Goal: Task Accomplishment & Management: Use online tool/utility

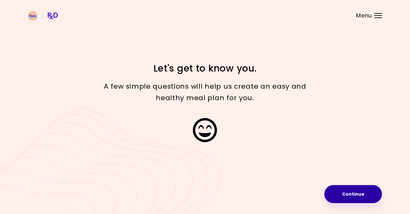
click at [357, 192] on button "Continue" at bounding box center [353, 194] width 58 height 18
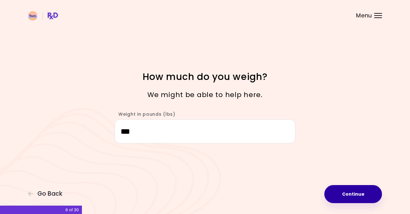
click at [356, 193] on button "Continue" at bounding box center [353, 194] width 58 height 18
select select "****"
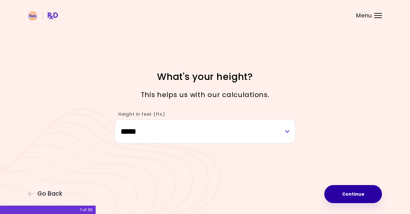
click at [356, 193] on button "Continue" at bounding box center [353, 194] width 58 height 18
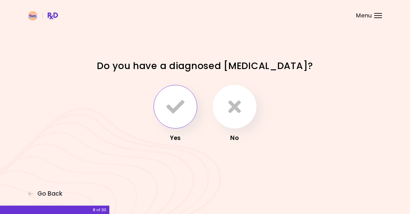
click at [173, 106] on icon "button" at bounding box center [175, 107] width 18 height 18
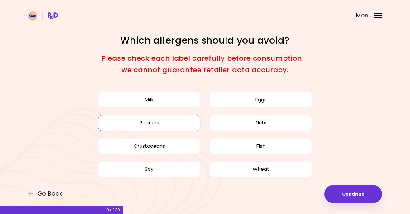
click at [153, 119] on button "Peanuts" at bounding box center [149, 123] width 102 height 16
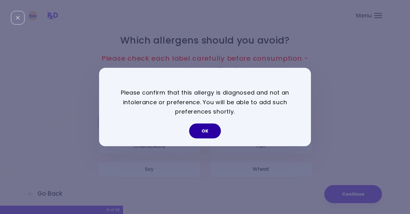
click at [205, 128] on button "OK" at bounding box center [205, 131] width 32 height 15
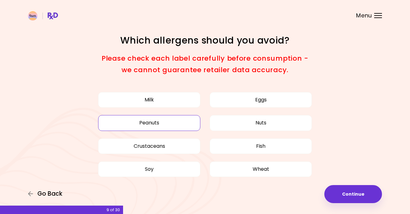
click at [49, 193] on span "Go Back" at bounding box center [49, 194] width 25 height 7
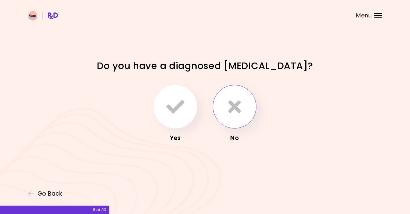
click at [237, 105] on icon "button" at bounding box center [234, 107] width 12 height 18
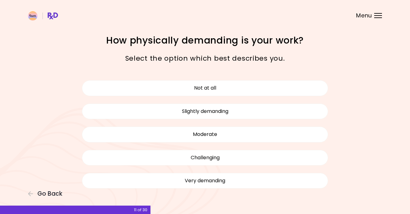
scroll to position [0, 0]
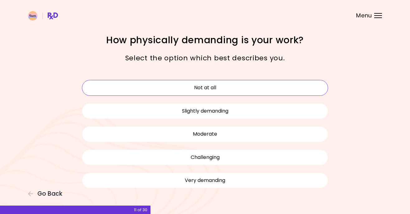
click at [205, 84] on button "Not at all" at bounding box center [205, 88] width 246 height 16
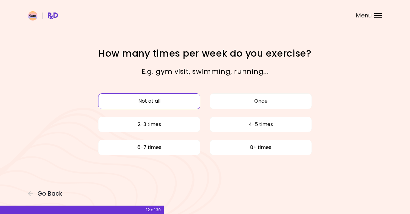
click at [167, 103] on button "Not at all" at bounding box center [149, 101] width 102 height 16
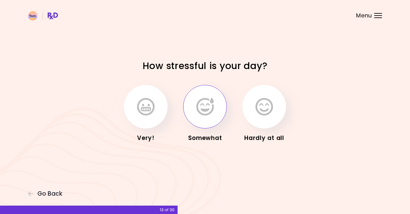
click at [203, 105] on icon "button" at bounding box center [204, 107] width 17 height 18
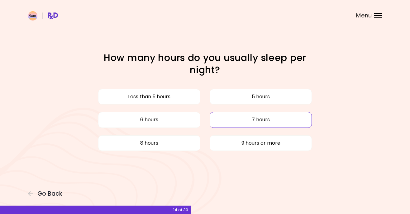
click at [243, 121] on button "7 hours" at bounding box center [261, 120] width 102 height 16
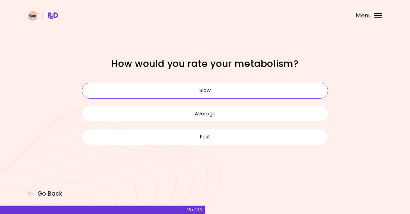
click at [234, 93] on button "Slow" at bounding box center [205, 91] width 246 height 16
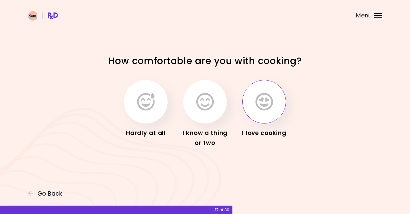
click at [266, 103] on icon "button" at bounding box center [264, 102] width 17 height 18
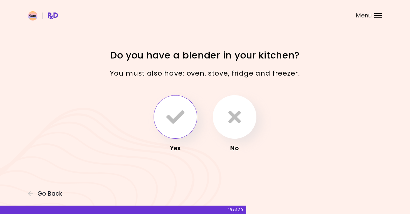
click at [182, 112] on icon "button" at bounding box center [175, 117] width 18 height 18
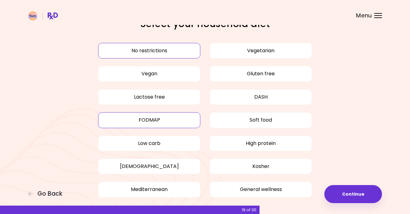
scroll to position [17, 0]
click at [173, 118] on button "FODMAP" at bounding box center [149, 120] width 102 height 16
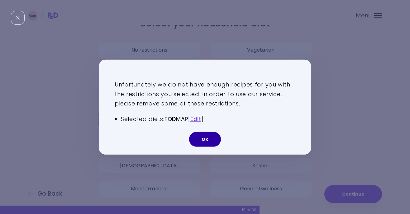
click at [207, 137] on button "OK" at bounding box center [205, 139] width 32 height 15
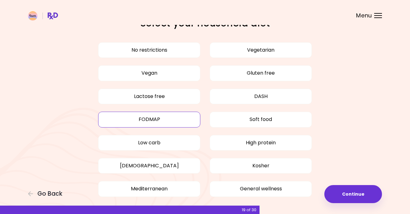
click at [158, 120] on button "FODMAP" at bounding box center [149, 120] width 102 height 16
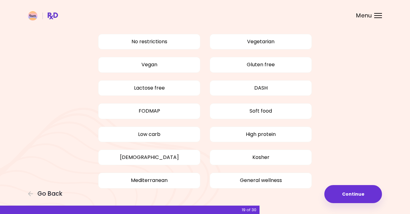
scroll to position [0, 0]
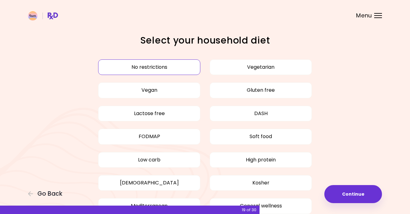
click at [145, 65] on button "No restrictions" at bounding box center [149, 68] width 102 height 16
click at [358, 193] on button "Continue" at bounding box center [353, 194] width 58 height 18
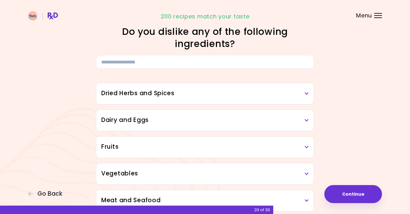
scroll to position [9, 0]
click at [305, 92] on icon at bounding box center [307, 93] width 4 height 4
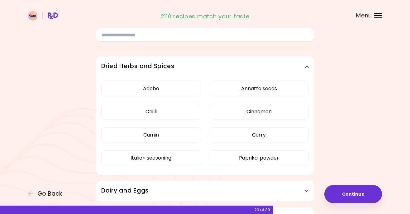
scroll to position [37, 0]
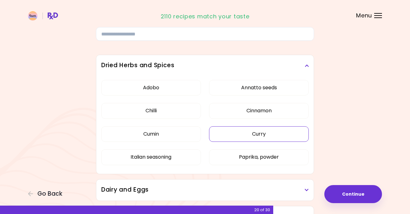
click at [267, 131] on button "Curry" at bounding box center [259, 135] width 100 height 16
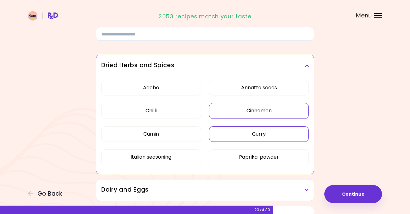
click at [267, 112] on button "Cinnamon" at bounding box center [259, 111] width 100 height 16
click at [263, 154] on button "Paprika, powder" at bounding box center [259, 158] width 100 height 16
click at [151, 133] on button "Cumin" at bounding box center [151, 135] width 100 height 16
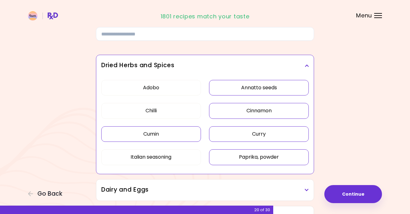
click at [250, 88] on button "Annatto seeds" at bounding box center [259, 88] width 100 height 16
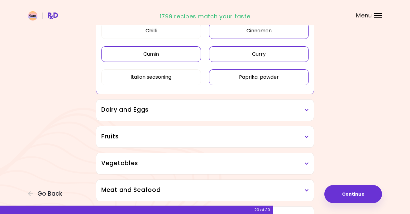
scroll to position [137, 0]
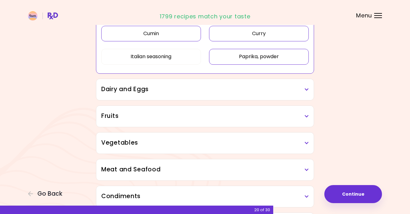
click at [307, 88] on icon at bounding box center [307, 90] width 4 height 4
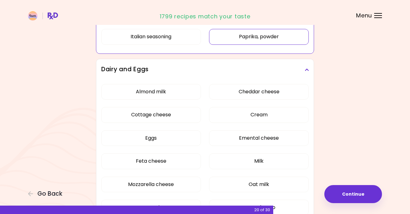
scroll to position [158, 0]
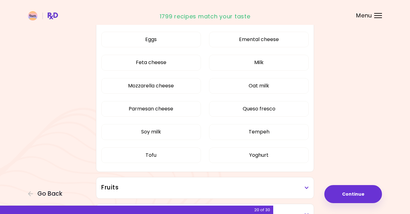
click at [156, 89] on div "Almond milk Cheddar cheese Cottage cheese Cream Eggs Emental cheese Feta cheese…" at bounding box center [205, 77] width 208 height 190
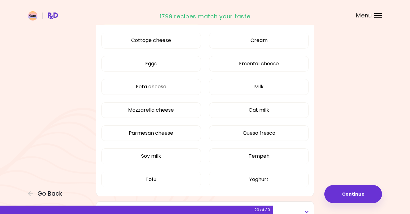
scroll to position [91, 0]
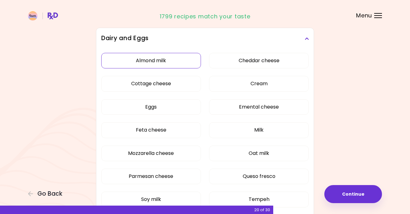
click at [155, 60] on button "Almond milk" at bounding box center [151, 61] width 100 height 16
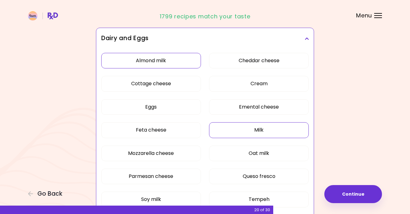
click at [251, 129] on button "Milk" at bounding box center [259, 130] width 100 height 16
click at [255, 175] on button "Queso fresco" at bounding box center [259, 177] width 100 height 16
click at [256, 200] on button "Tempeh" at bounding box center [259, 200] width 100 height 16
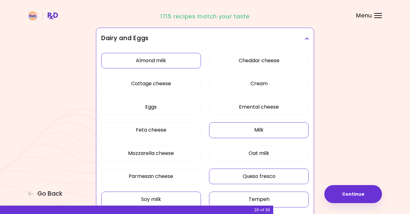
click at [156, 198] on button "Soy milk" at bounding box center [151, 200] width 100 height 16
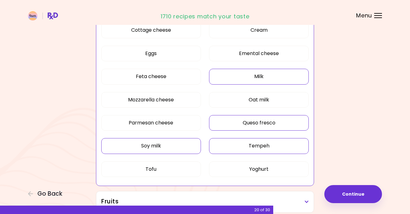
scroll to position [145, 0]
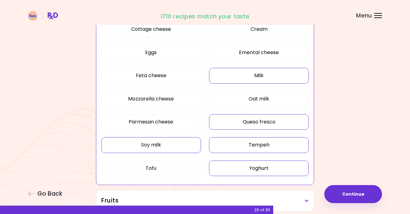
click at [248, 163] on button "Yoghurt" at bounding box center [259, 169] width 100 height 16
click at [170, 165] on button "Tofu" at bounding box center [151, 169] width 100 height 16
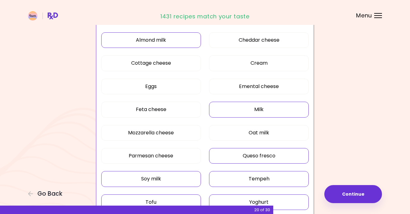
scroll to position [110, 0]
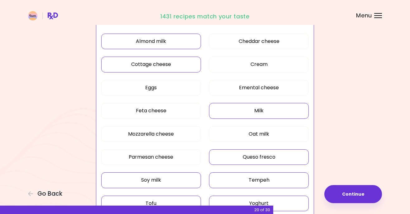
click at [156, 65] on button "Cottage cheese" at bounding box center [151, 65] width 100 height 16
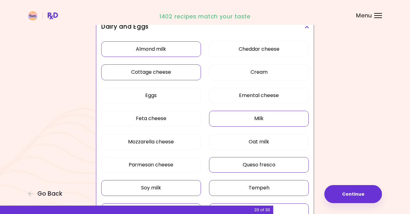
scroll to position [96, 0]
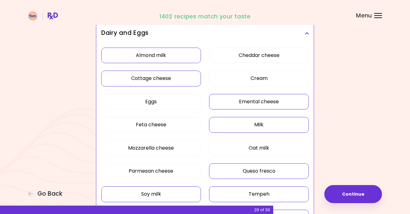
click at [258, 99] on button "Emental cheese" at bounding box center [259, 102] width 100 height 16
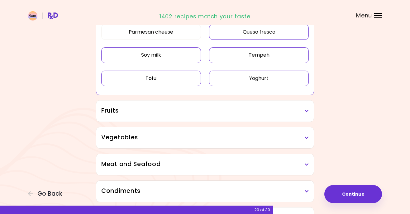
scroll to position [239, 0]
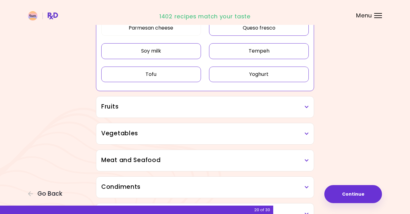
click at [301, 106] on h3 "Fruits" at bounding box center [205, 107] width 208 height 9
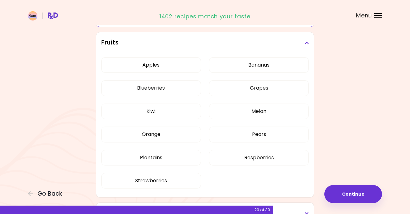
scroll to position [303, 0]
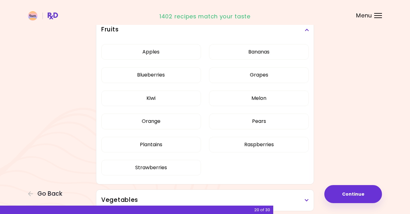
scroll to position [127, 0]
click at [153, 99] on button "Kiwi" at bounding box center [151, 98] width 100 height 16
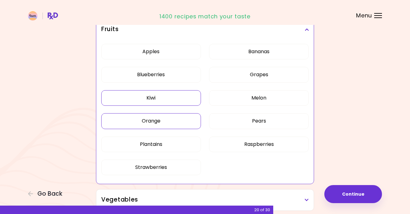
click at [157, 121] on button "Orange" at bounding box center [151, 121] width 100 height 16
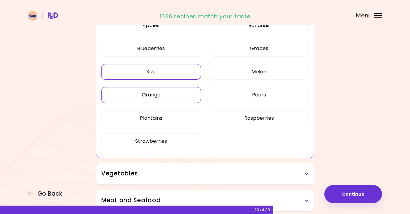
scroll to position [154, 0]
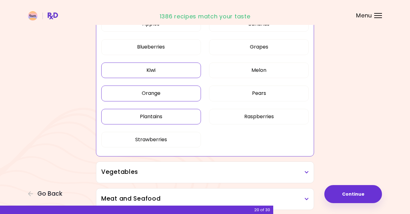
click at [158, 114] on button "Plantains" at bounding box center [151, 117] width 100 height 16
click at [158, 139] on button "Strawberries" at bounding box center [151, 140] width 100 height 16
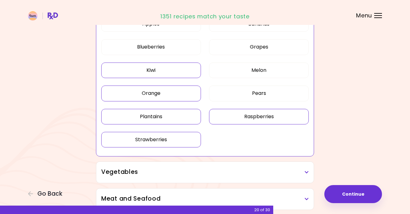
click at [256, 112] on button "Raspberries" at bounding box center [259, 117] width 100 height 16
click at [258, 92] on button "Pears" at bounding box center [259, 94] width 100 height 16
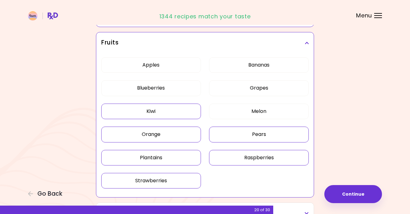
scroll to position [108, 0]
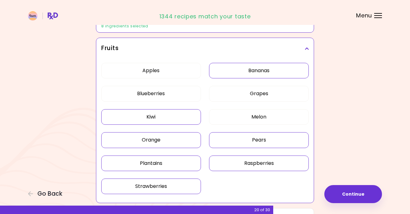
click at [259, 71] on button "Bananas" at bounding box center [259, 71] width 100 height 16
click at [179, 69] on button "Apples" at bounding box center [151, 71] width 100 height 16
click at [185, 70] on button "Apples" at bounding box center [151, 71] width 100 height 16
click at [264, 93] on button "Grapes" at bounding box center [259, 94] width 100 height 16
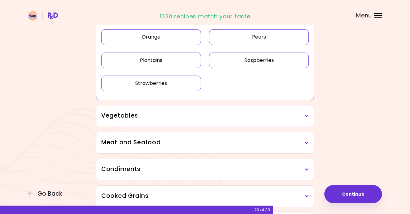
scroll to position [211, 0]
click at [305, 115] on icon at bounding box center [307, 115] width 4 height 4
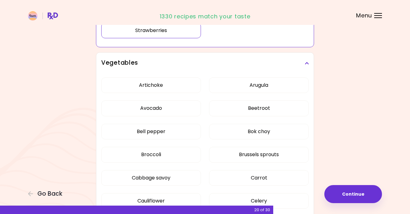
scroll to position [264, 0]
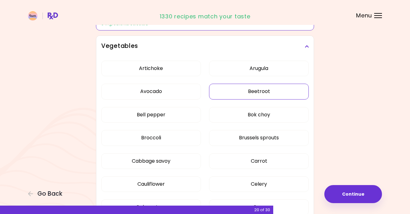
scroll to position [124, 0]
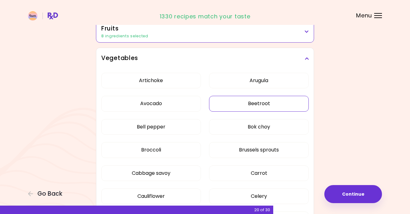
click at [253, 102] on button "Beetroot" at bounding box center [259, 104] width 100 height 16
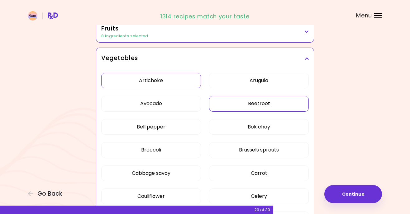
click at [169, 81] on button "Artichoke" at bounding box center [151, 81] width 100 height 16
click at [169, 104] on button "Avocado" at bounding box center [151, 104] width 100 height 16
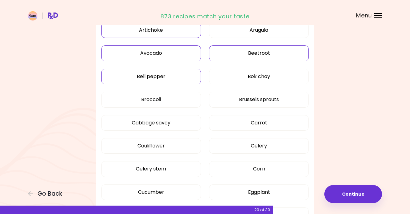
scroll to position [184, 0]
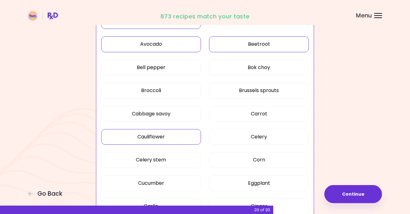
click at [159, 135] on button "Cauliflower" at bounding box center [151, 137] width 100 height 16
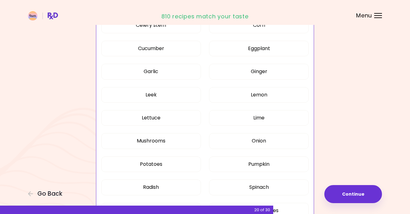
scroll to position [321, 0]
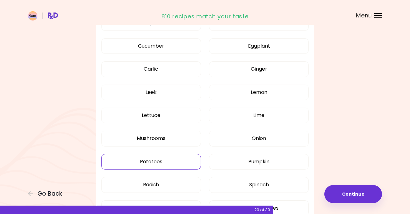
click at [162, 161] on button "Potatoes" at bounding box center [151, 162] width 100 height 16
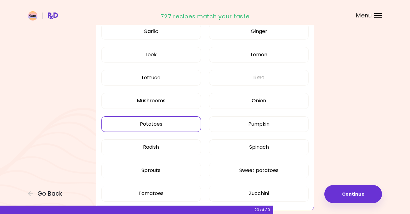
scroll to position [379, 0]
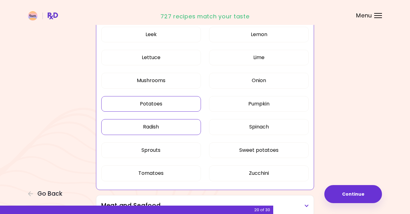
click at [161, 125] on button "Radish" at bounding box center [151, 127] width 100 height 16
click at [160, 126] on button "Radish" at bounding box center [151, 127] width 100 height 16
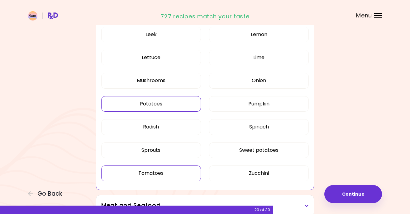
click at [159, 170] on button "Tomatoes" at bounding box center [151, 174] width 100 height 16
click at [256, 149] on button "Sweet potatoes" at bounding box center [259, 151] width 100 height 16
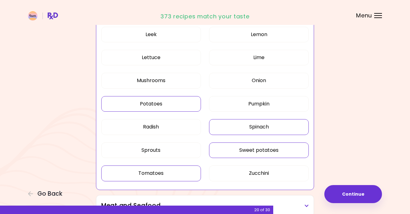
click at [264, 125] on button "Spinach" at bounding box center [259, 127] width 100 height 16
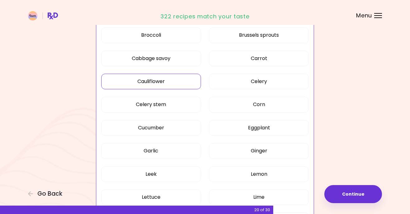
scroll to position [239, 0]
click at [262, 129] on button "Eggplant" at bounding box center [259, 129] width 100 height 16
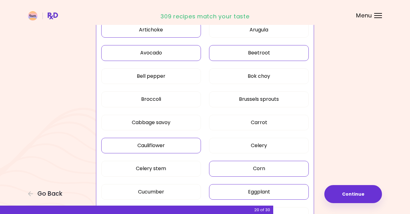
scroll to position [170, 0]
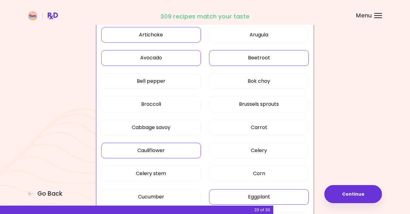
click at [170, 58] on button "Avocado" at bounding box center [151, 58] width 100 height 16
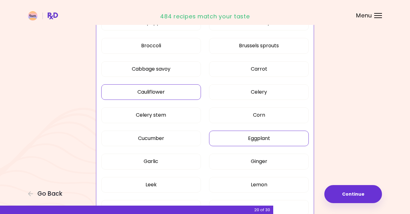
scroll to position [218, 0]
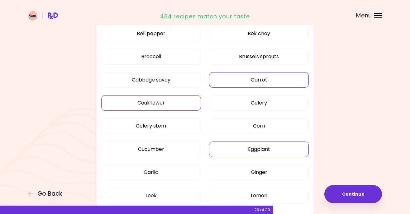
click at [261, 79] on button "Carrot" at bounding box center [259, 80] width 100 height 16
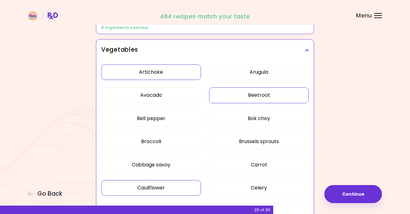
scroll to position [132, 0]
click at [162, 73] on button "Artichoke" at bounding box center [151, 73] width 100 height 16
click at [157, 68] on button "Artichoke" at bounding box center [151, 73] width 100 height 16
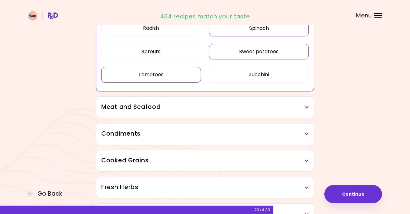
scroll to position [479, 0]
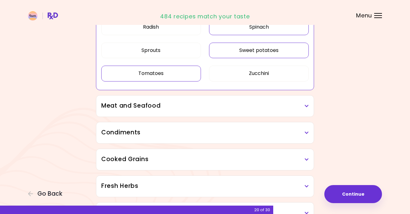
click at [303, 107] on h3 "Meat and Seafood" at bounding box center [205, 106] width 208 height 9
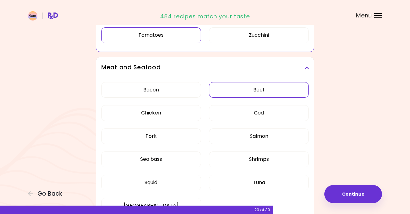
scroll to position [526, 0]
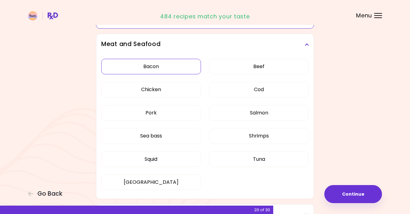
scroll to position [165, 0]
click at [157, 69] on button "Bacon" at bounding box center [151, 68] width 100 height 16
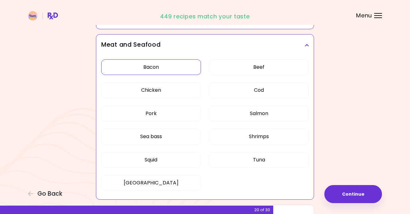
click at [158, 69] on button "Bacon" at bounding box center [151, 68] width 100 height 16
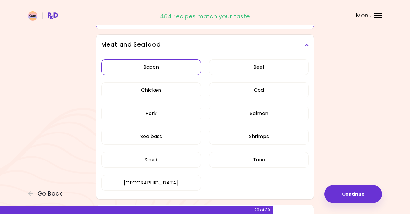
click at [158, 69] on button "Bacon" at bounding box center [151, 68] width 100 height 16
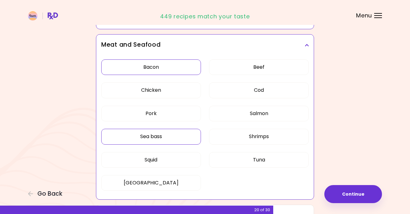
click at [162, 136] on button "Sea bass" at bounding box center [151, 137] width 100 height 16
click at [157, 160] on button "Squid" at bounding box center [151, 160] width 100 height 16
click at [253, 159] on button "Tuna" at bounding box center [259, 160] width 100 height 16
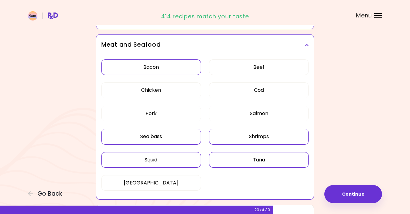
click at [254, 138] on button "Shrimps" at bounding box center [259, 137] width 100 height 16
click at [256, 114] on button "Salmon" at bounding box center [259, 114] width 100 height 16
click at [253, 90] on button "Cod" at bounding box center [259, 91] width 100 height 16
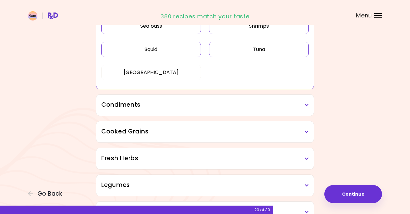
scroll to position [285, 0]
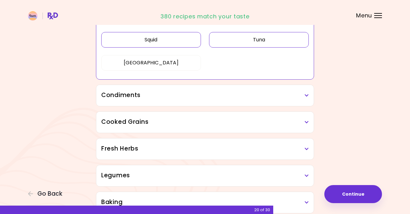
click at [284, 95] on h3 "Condiments" at bounding box center [205, 95] width 208 height 9
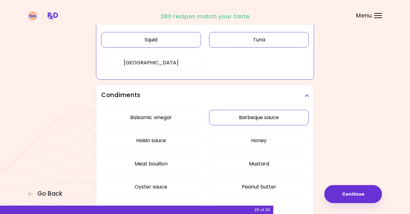
scroll to position [302, 0]
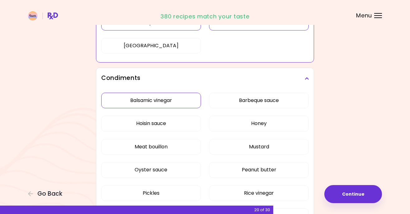
click at [162, 100] on div "Balsamic vinegar Barbeque sauce Hoisin sauce Honey Meat bouillon Mustard Oyster…" at bounding box center [205, 172] width 208 height 167
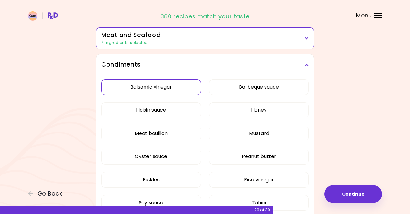
scroll to position [167, 0]
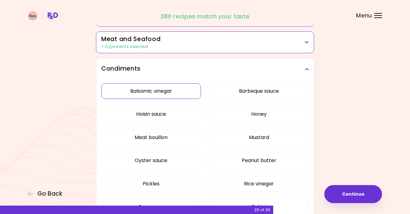
click at [164, 90] on button "Balsamic vinegar" at bounding box center [151, 92] width 100 height 16
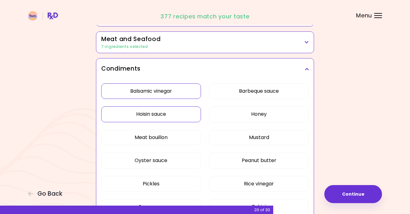
click at [160, 117] on button "Hoisin sauce" at bounding box center [151, 115] width 100 height 16
click at [160, 136] on button "Meat bouillon" at bounding box center [151, 138] width 100 height 16
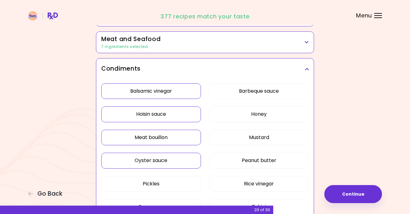
click at [164, 160] on button "Oyster sauce" at bounding box center [151, 161] width 100 height 16
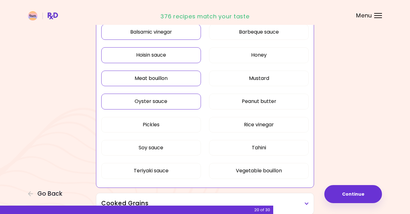
scroll to position [224, 0]
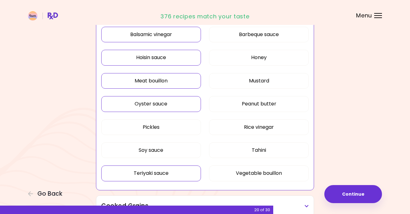
click at [166, 173] on button "Teriyaki sauce" at bounding box center [151, 174] width 100 height 16
click at [260, 148] on button "Tahini" at bounding box center [259, 151] width 100 height 16
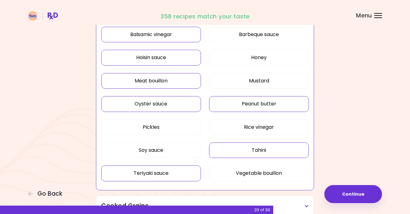
click at [265, 102] on button "Peanut butter" at bounding box center [259, 104] width 100 height 16
click at [264, 82] on button "Mustard" at bounding box center [259, 81] width 100 height 16
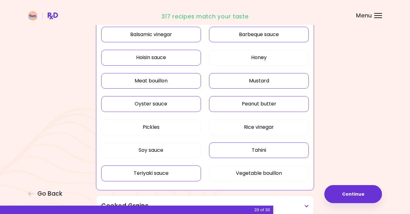
click at [261, 35] on button "Barbeque sauce" at bounding box center [259, 35] width 100 height 16
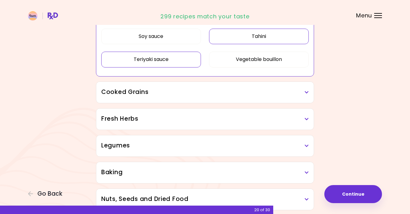
scroll to position [373, 0]
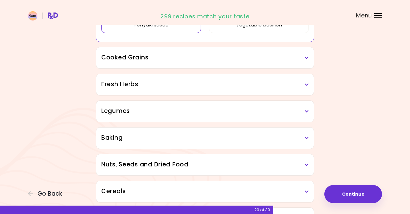
click at [299, 58] on h3 "Cooked Grains" at bounding box center [205, 57] width 208 height 9
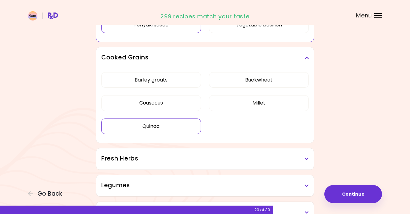
click at [152, 126] on div "Barley groats Buckwheat Couscous Millet Quinoa" at bounding box center [205, 106] width 208 height 74
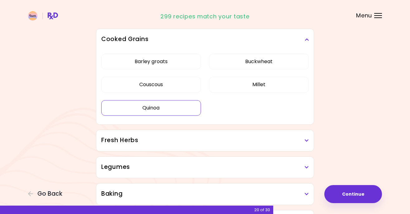
scroll to position [222, 0]
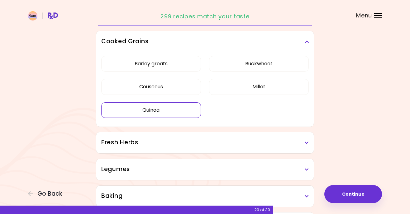
click at [155, 110] on button "Quinoa" at bounding box center [151, 111] width 100 height 16
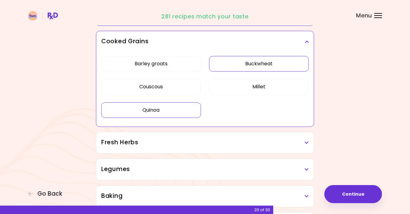
click at [280, 63] on button "Buckwheat" at bounding box center [259, 64] width 100 height 16
click at [260, 89] on button "Millet" at bounding box center [259, 87] width 100 height 16
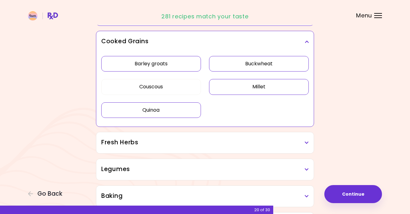
click at [169, 65] on button "Barley groats" at bounding box center [151, 64] width 100 height 16
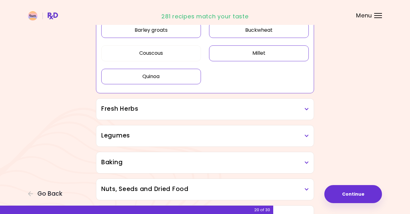
scroll to position [257, 0]
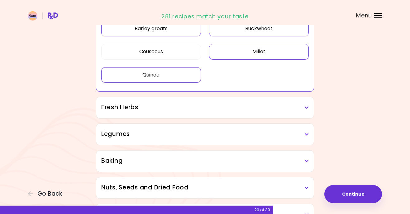
click at [201, 113] on div "Fresh Herbs" at bounding box center [204, 107] width 217 height 21
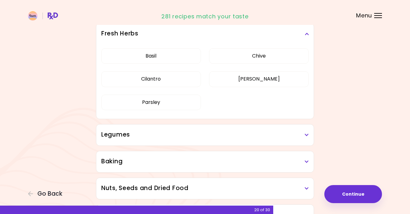
scroll to position [354, 0]
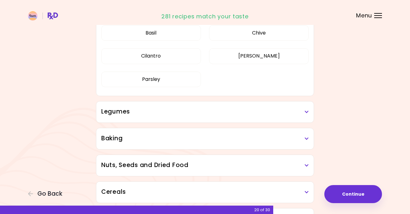
click at [206, 113] on h3 "Legumes" at bounding box center [205, 112] width 208 height 9
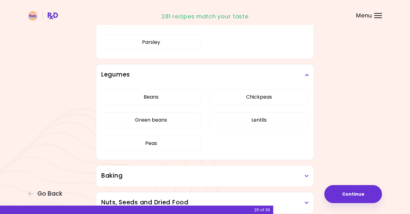
scroll to position [390, 0]
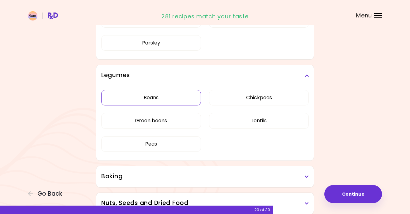
click at [159, 95] on div "Beans Chickpeas Green beans Lentils Peas" at bounding box center [205, 123] width 208 height 74
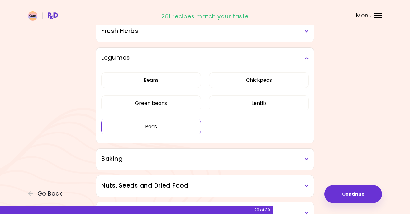
scroll to position [255, 0]
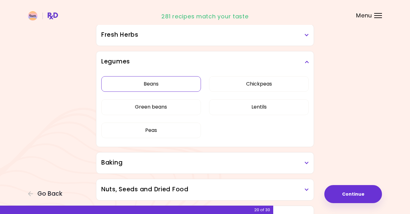
click at [169, 85] on button "Beans" at bounding box center [151, 84] width 100 height 16
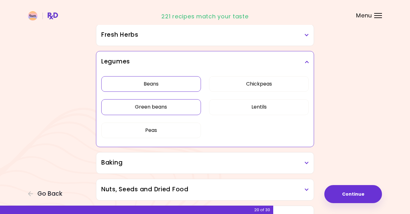
click at [160, 108] on button "Green beans" at bounding box center [151, 107] width 100 height 16
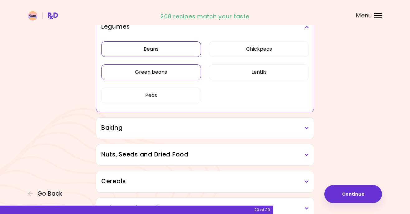
scroll to position [320, 0]
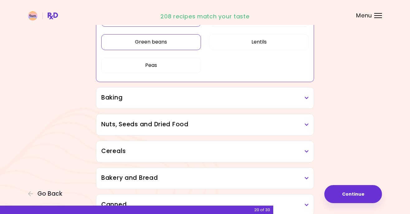
click at [208, 102] on div "Baking" at bounding box center [204, 98] width 217 height 21
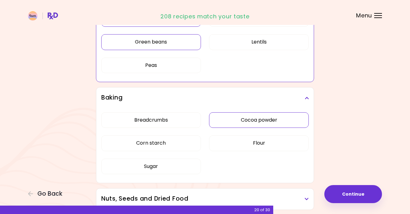
click at [262, 118] on button "Cocoa powder" at bounding box center [259, 120] width 100 height 16
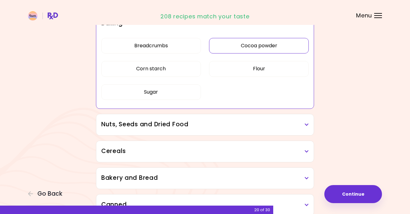
click at [232, 125] on h3 "Nuts, Seeds and Dried Food" at bounding box center [205, 124] width 208 height 9
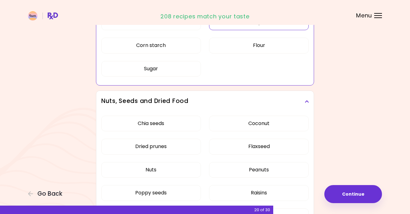
scroll to position [346, 0]
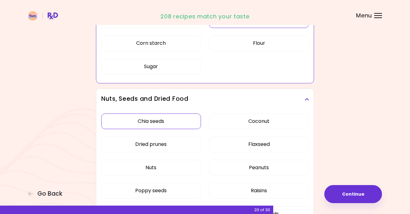
click at [162, 123] on div "Chia seeds Coconut Dried prunes Flaxseed Nuts Peanuts Poppy seeds Raisins Sesam…" at bounding box center [205, 170] width 208 height 121
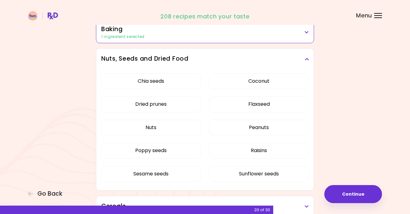
scroll to position [309, 0]
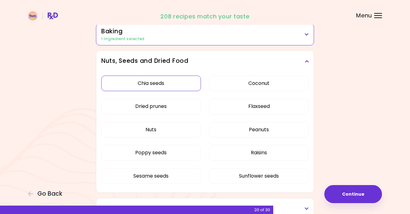
click at [176, 84] on button "Chia seeds" at bounding box center [151, 84] width 100 height 16
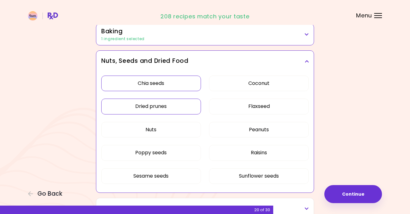
click at [184, 108] on button "Dried prunes" at bounding box center [151, 107] width 100 height 16
click at [166, 129] on button "Nuts" at bounding box center [151, 130] width 100 height 16
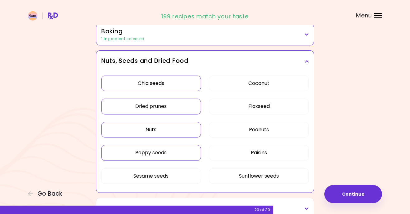
click at [158, 155] on button "Poppy seeds" at bounding box center [151, 153] width 100 height 16
click at [154, 176] on button "Sesame seeds" at bounding box center [151, 177] width 100 height 16
click at [266, 131] on button "Peanuts" at bounding box center [259, 130] width 100 height 16
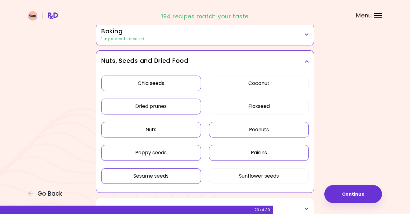
click at [264, 152] on button "Raisins" at bounding box center [259, 153] width 100 height 16
click at [260, 153] on button "Raisins" at bounding box center [259, 153] width 100 height 16
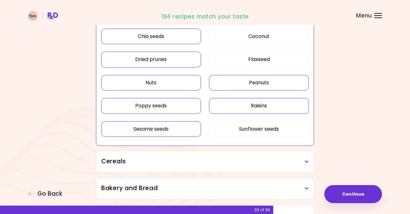
scroll to position [359, 0]
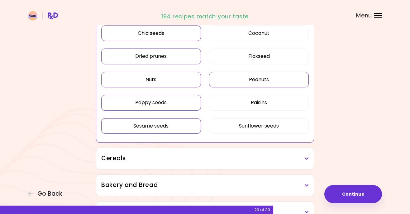
click at [303, 155] on h3 "Cereals" at bounding box center [205, 158] width 208 height 9
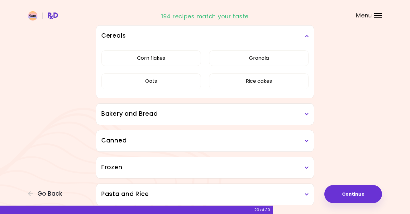
scroll to position [508, 0]
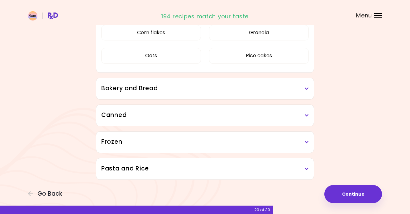
click at [252, 88] on h3 "Bakery and Bread" at bounding box center [205, 88] width 208 height 9
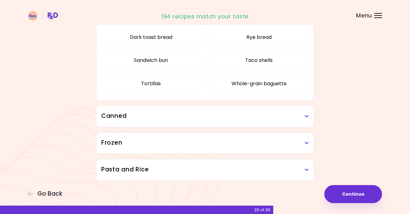
scroll to position [581, 0]
click at [230, 117] on h3 "Canned" at bounding box center [205, 116] width 208 height 9
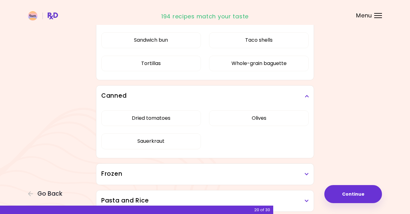
scroll to position [602, 0]
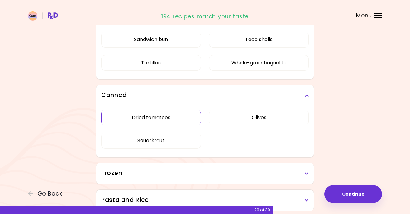
click at [186, 117] on div "Dried tomatoes Olives Sauerkraut" at bounding box center [205, 131] width 208 height 51
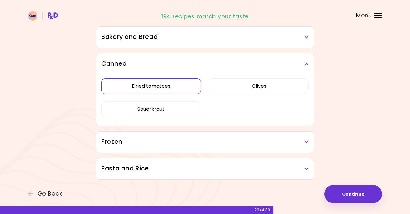
scroll to position [387, 0]
click at [161, 88] on button "Dried tomatoes" at bounding box center [151, 87] width 100 height 16
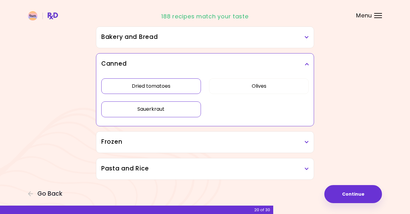
click at [156, 112] on button "Sauerkraut" at bounding box center [151, 110] width 100 height 16
click at [254, 84] on button "Olives" at bounding box center [259, 87] width 100 height 16
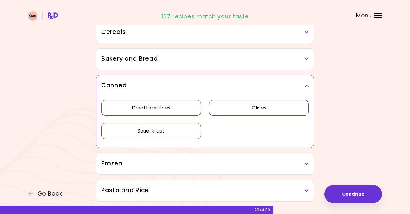
scroll to position [363, 0]
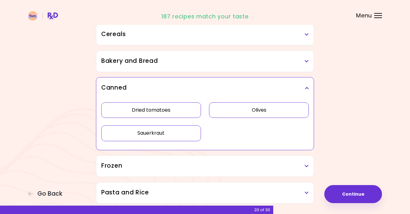
click at [251, 112] on button "Olives" at bounding box center [259, 111] width 100 height 16
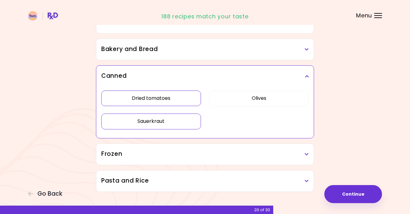
scroll to position [386, 0]
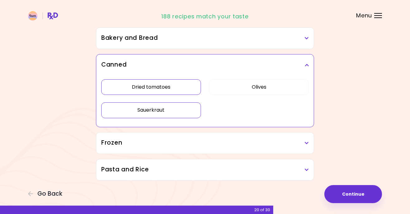
click at [252, 139] on h3 "Frozen" at bounding box center [205, 143] width 208 height 9
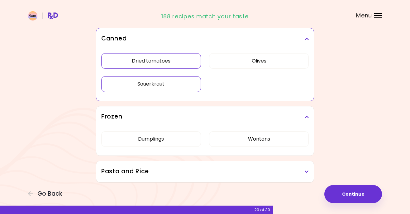
scroll to position [415, 0]
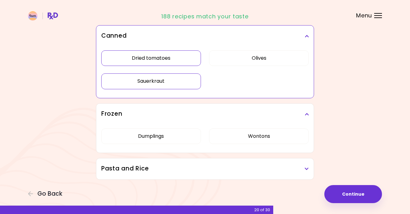
click at [285, 169] on h3 "Pasta and Rice" at bounding box center [205, 169] width 208 height 9
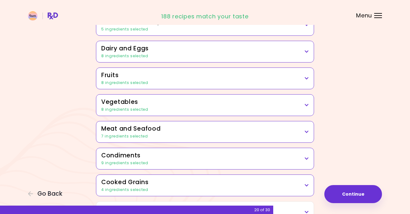
scroll to position [85, 0]
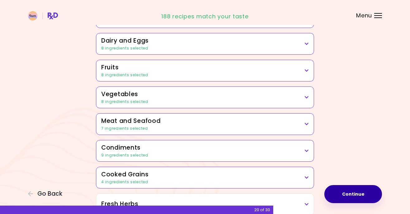
click at [351, 195] on button "Continue" at bounding box center [353, 194] width 58 height 18
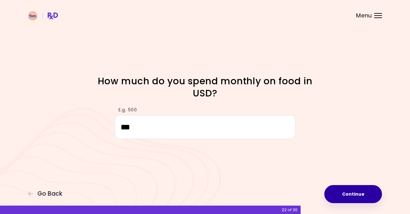
type input "***"
click at [351, 194] on button "Continue" at bounding box center [353, 194] width 58 height 18
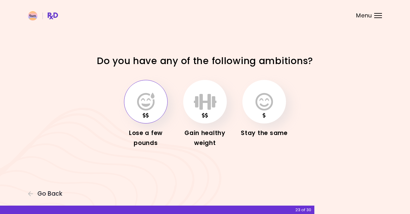
click at [152, 103] on icon "button" at bounding box center [145, 102] width 17 height 18
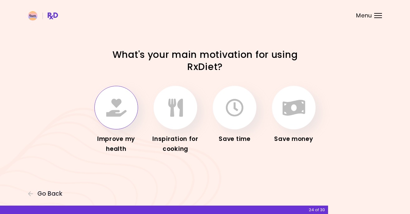
click at [117, 105] on icon "button" at bounding box center [116, 108] width 20 height 18
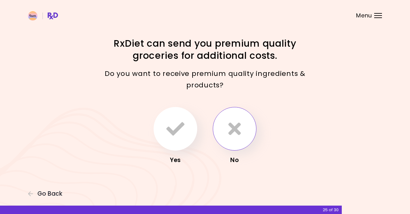
click at [245, 127] on button "button" at bounding box center [235, 129] width 44 height 44
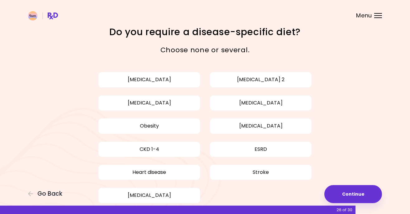
scroll to position [12, 0]
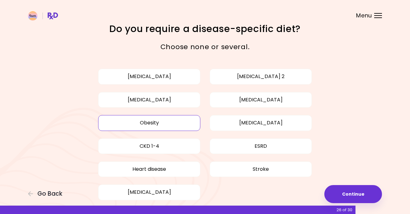
click at [180, 122] on button "Obesity" at bounding box center [149, 123] width 102 height 16
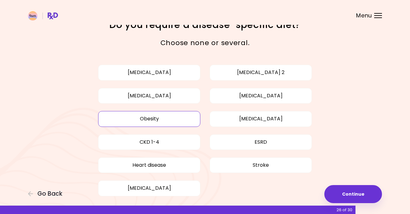
scroll to position [17, 0]
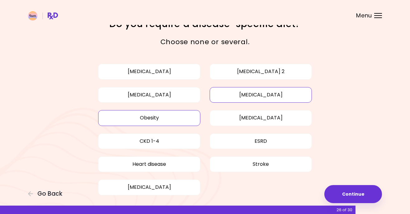
click at [256, 93] on button "High cholesterol" at bounding box center [261, 95] width 102 height 16
click at [353, 191] on button "Continue" at bounding box center [353, 194] width 58 height 18
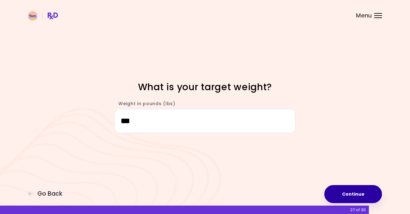
type input "***"
click at [353, 190] on button "Continue" at bounding box center [353, 194] width 58 height 18
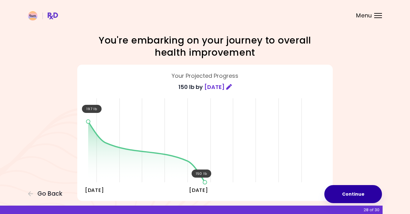
click at [344, 193] on button "Continue" at bounding box center [353, 194] width 58 height 18
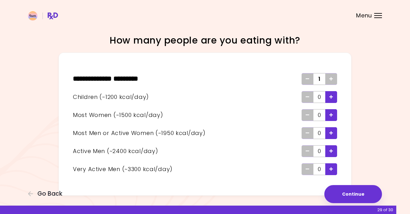
click at [331, 149] on span "Add - Active Man" at bounding box center [331, 151] width 4 height 10
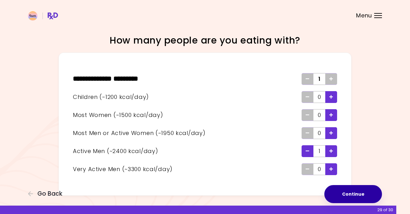
click at [355, 192] on button "Continue" at bounding box center [353, 194] width 58 height 18
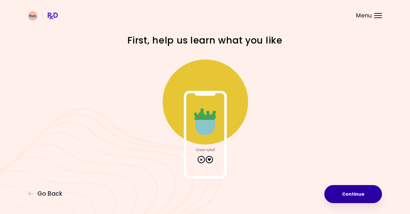
click at [354, 193] on button "Continue" at bounding box center [353, 194] width 58 height 18
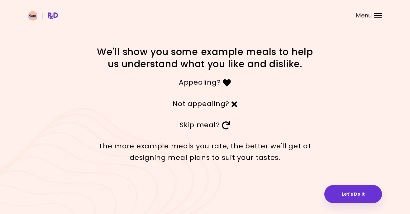
click at [354, 193] on button "Let's Do It" at bounding box center [353, 194] width 58 height 18
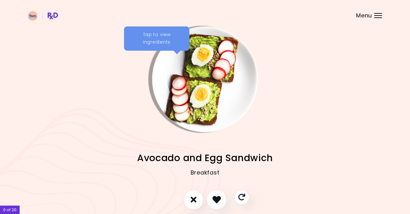
click at [154, 39] on div "Tap to view ingredients" at bounding box center [156, 38] width 65 height 24
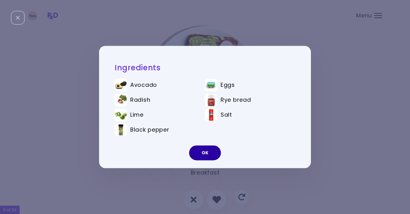
click at [205, 150] on button "OK" at bounding box center [205, 153] width 32 height 15
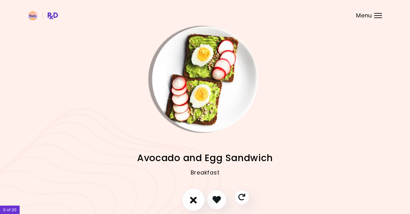
click at [193, 199] on icon "I don't like this recipe" at bounding box center [193, 200] width 7 height 10
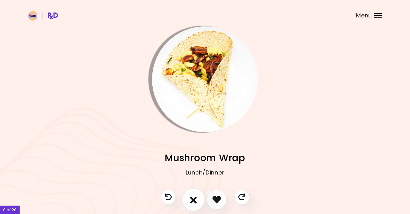
click at [193, 199] on icon "I don't like this recipe" at bounding box center [193, 200] width 7 height 10
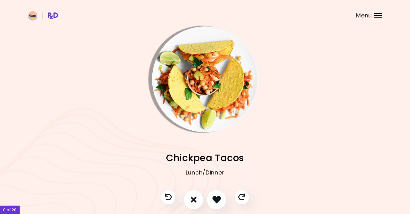
click at [167, 61] on img "Info - Chickpea Tacos" at bounding box center [205, 79] width 106 height 106
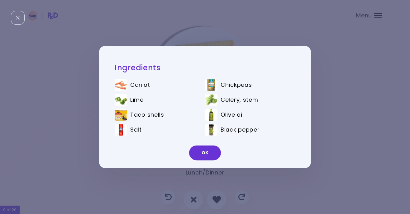
click at [122, 179] on div "Ingredients Carrot Chickpeas Lime Celery, stem Taco shells Olive oil Salt Black…" at bounding box center [205, 107] width 410 height 214
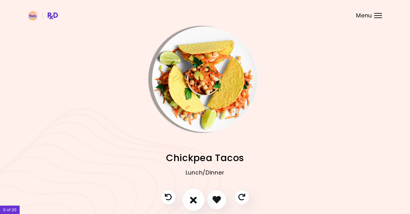
click at [197, 197] on button "I don't like this recipe" at bounding box center [193, 200] width 23 height 23
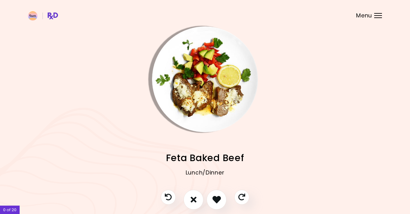
click at [194, 75] on img "Info - Feta Baked Beef" at bounding box center [205, 79] width 106 height 106
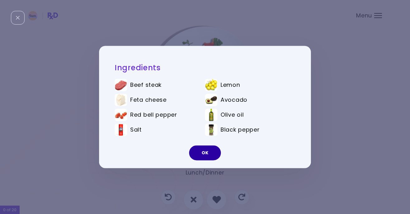
click at [191, 152] on button "OK" at bounding box center [205, 153] width 32 height 15
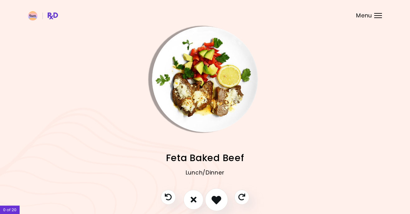
click at [217, 200] on icon "I like this recipe" at bounding box center [217, 200] width 10 height 10
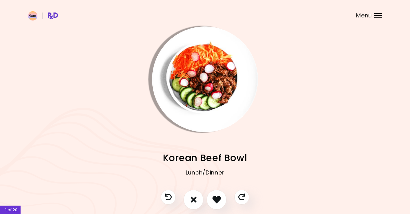
click at [198, 86] on img "Info - Korean Beef Bowl" at bounding box center [205, 79] width 106 height 106
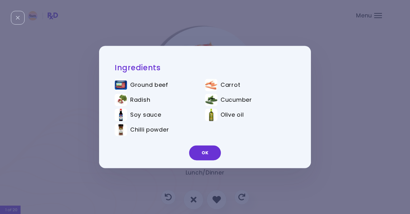
click at [128, 190] on div "Ingredients Ground beef Carrot Radish Cucumber Soy sauce Olive oil Chilli powde…" at bounding box center [205, 107] width 410 height 214
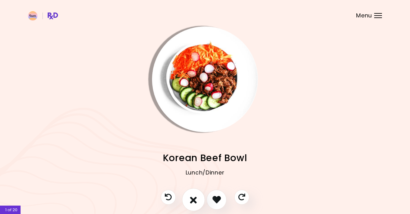
click at [198, 202] on button "I don't like this recipe" at bounding box center [193, 200] width 23 height 23
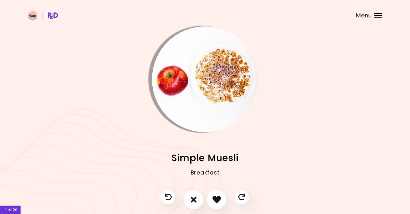
click at [212, 75] on img "Info - Simple Muesli" at bounding box center [205, 79] width 106 height 106
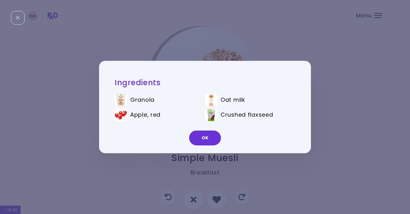
click at [315, 170] on div "Ingredients Granola Oat milk Apple, red Crushed flaxseed OK" at bounding box center [205, 107] width 410 height 214
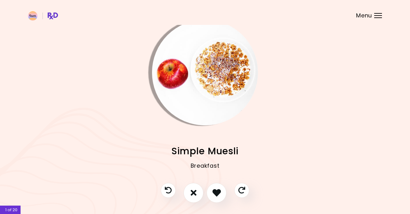
scroll to position [4, 0]
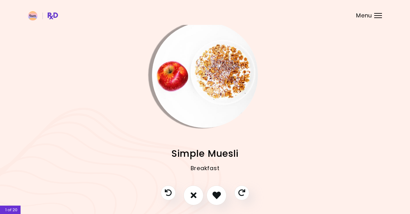
click at [211, 97] on img "Info - Simple Muesli" at bounding box center [205, 75] width 106 height 106
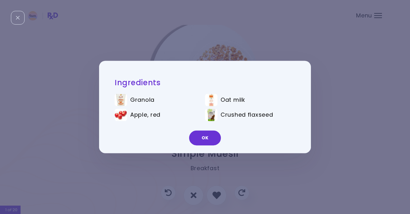
click at [346, 134] on div "Ingredients Granola Oat milk Apple, red Crushed flaxseed OK" at bounding box center [205, 107] width 410 height 214
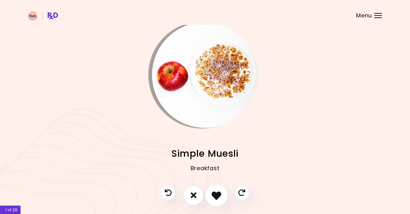
click at [216, 198] on icon "I like this recipe" at bounding box center [217, 196] width 10 height 10
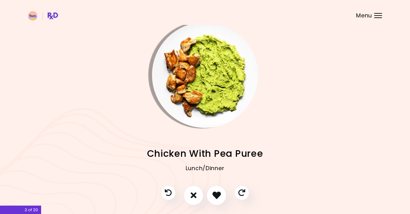
click at [206, 104] on img "Info - Chicken With Pea Puree" at bounding box center [205, 75] width 106 height 106
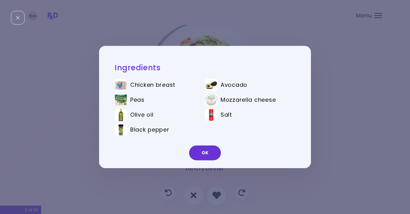
click at [337, 155] on div "Ingredients Chicken breast Avocado Peas Mozzarella cheese Olive oil Salt Black …" at bounding box center [205, 107] width 410 height 214
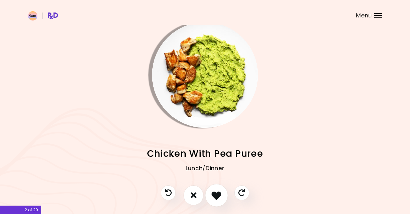
click at [214, 195] on icon "I like this recipe" at bounding box center [217, 196] width 10 height 10
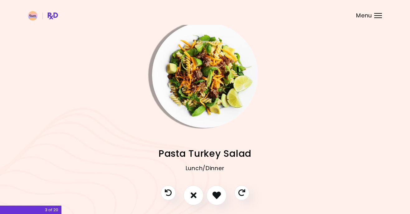
click at [216, 78] on img "Info - Pasta Turkey Salad" at bounding box center [205, 75] width 106 height 106
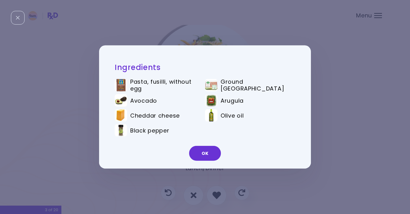
click at [329, 131] on div "Ingredients Pasta, fusilli, without egg Ground turkey Avocado Arugula Cheddar c…" at bounding box center [205, 107] width 410 height 214
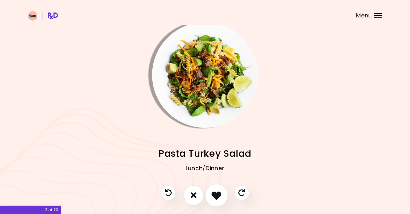
click at [218, 190] on button "I like this recipe" at bounding box center [216, 195] width 23 height 23
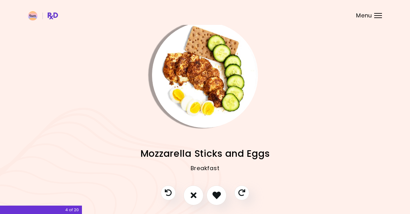
click at [219, 88] on img "Info - Mozzarella Sticks and Eggs" at bounding box center [205, 75] width 106 height 106
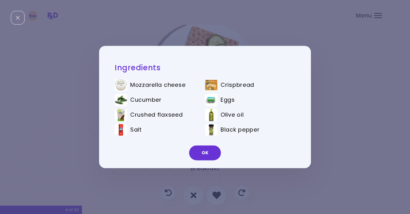
click at [343, 114] on div "Ingredients Mozzarella cheese Crispbread Cucumber Eggs Crushed flaxseed Olive o…" at bounding box center [205, 107] width 410 height 214
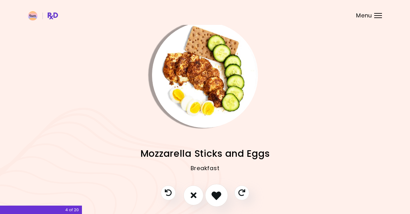
click at [214, 197] on icon "I like this recipe" at bounding box center [217, 196] width 10 height 10
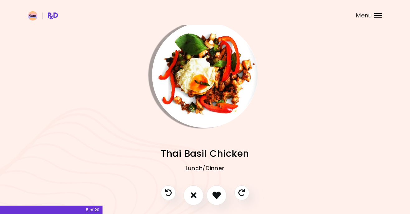
click at [216, 71] on img "Info - Thai Basil Chicken" at bounding box center [205, 75] width 106 height 106
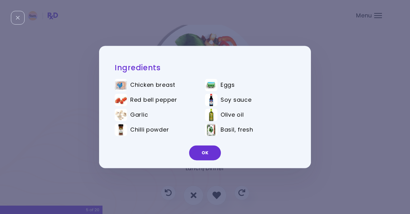
click at [335, 122] on div "Ingredients Chicken breast Eggs Red bell pepper Soy sauce Garlic Olive oil Chil…" at bounding box center [205, 107] width 410 height 214
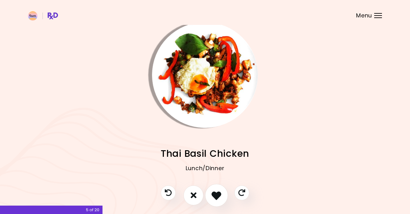
click at [217, 192] on icon "I like this recipe" at bounding box center [217, 196] width 10 height 10
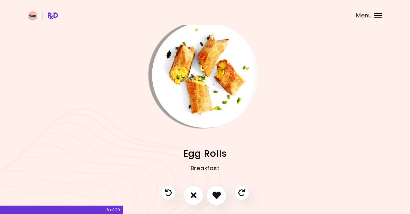
click at [206, 78] on img "Info - Egg Rolls" at bounding box center [205, 75] width 106 height 106
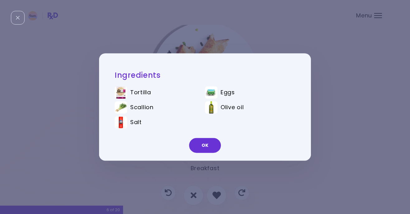
click at [327, 119] on div "Ingredients Tortilla Eggs Scallion Olive oil Salt OK" at bounding box center [205, 107] width 410 height 214
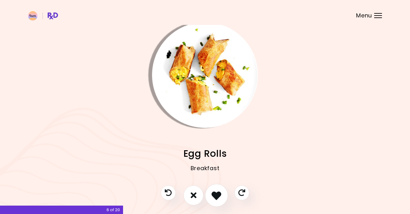
click at [217, 198] on icon "I like this recipe" at bounding box center [217, 196] width 10 height 10
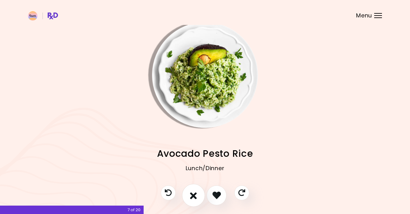
click at [192, 194] on icon "I don't like this recipe" at bounding box center [193, 196] width 7 height 10
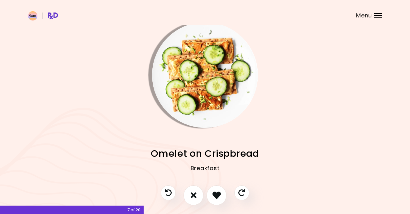
click at [220, 80] on img "Info - Omelet on Crispbread" at bounding box center [205, 75] width 106 height 106
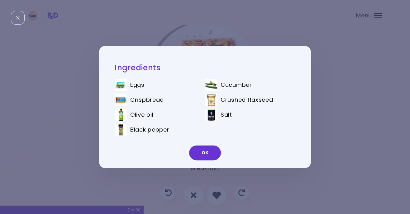
click at [352, 129] on div "Ingredients Eggs Cucumber Crispbread Crushed flaxseed Olive oil Salt Black pepp…" at bounding box center [205, 107] width 410 height 214
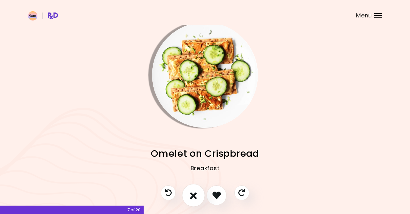
click at [195, 194] on icon "I don't like this recipe" at bounding box center [193, 196] width 7 height 10
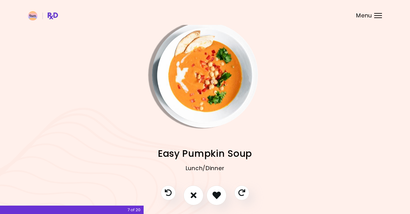
click at [208, 70] on img "Info - Easy Pumpkin Soup" at bounding box center [205, 75] width 106 height 106
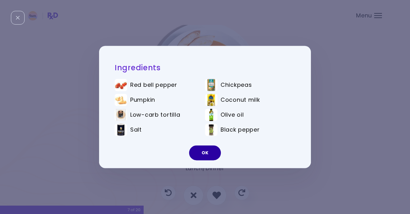
click at [202, 151] on button "OK" at bounding box center [205, 153] width 32 height 15
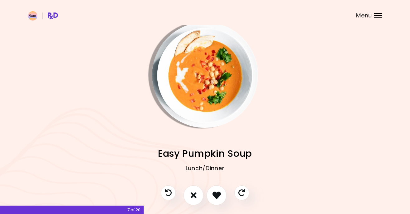
click at [201, 77] on img "Info - Easy Pumpkin Soup" at bounding box center [205, 75] width 106 height 106
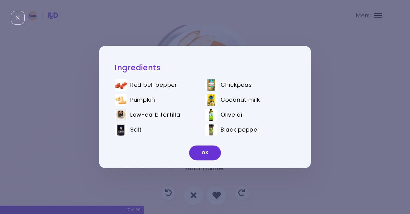
click at [345, 104] on div "Ingredients Red bell pepper Chickpeas Pumpkin Coconut milk Low-carb tortilla Ol…" at bounding box center [205, 107] width 410 height 214
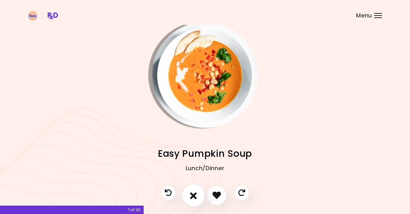
click at [196, 190] on button "I don't like this recipe" at bounding box center [193, 195] width 23 height 23
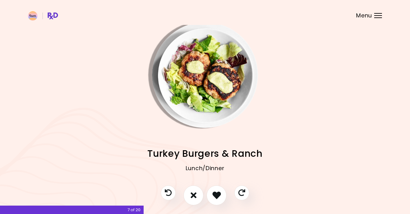
click at [204, 65] on img "Info - Turkey Burgers & Ranch" at bounding box center [205, 75] width 106 height 106
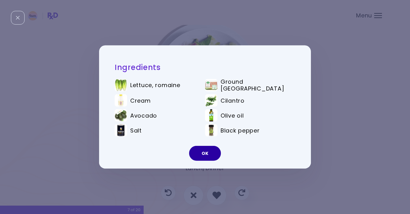
click at [196, 151] on button "OK" at bounding box center [205, 153] width 32 height 15
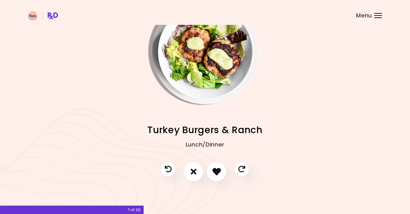
scroll to position [27, 0]
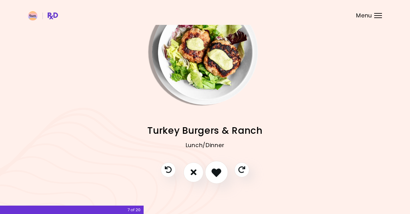
click at [221, 172] on icon "I like this recipe" at bounding box center [217, 173] width 10 height 10
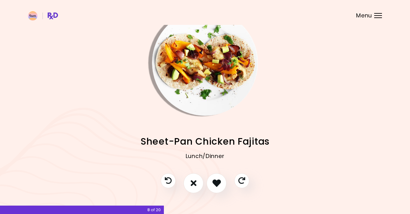
scroll to position [15, 0]
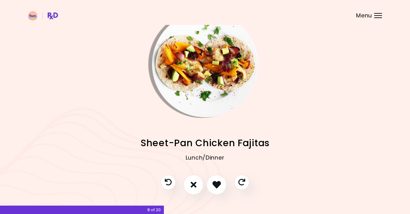
click at [213, 73] on img "Info - Sheet-Pan Chicken Fajitas" at bounding box center [205, 65] width 106 height 106
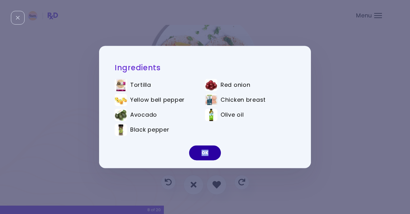
click at [209, 150] on button "OK" at bounding box center [205, 153] width 32 height 15
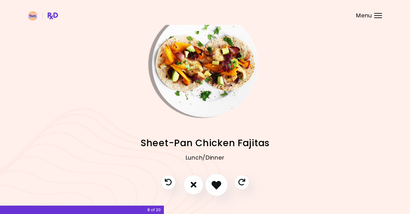
click at [216, 185] on icon "I like this recipe" at bounding box center [217, 185] width 10 height 10
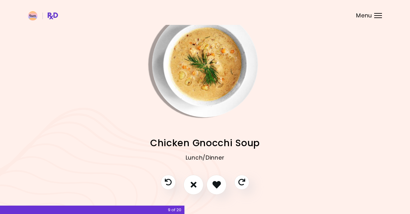
click at [208, 73] on img "Info - Chicken Gnocchi Soup" at bounding box center [205, 65] width 106 height 106
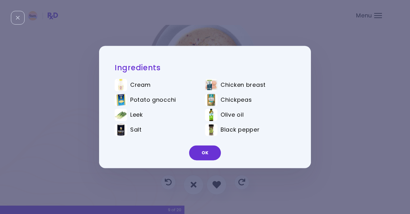
click at [333, 137] on div "Ingredients Cream Chicken breast Potato gnocchi Chickpeas Leek Olive oil Salt B…" at bounding box center [205, 107] width 410 height 214
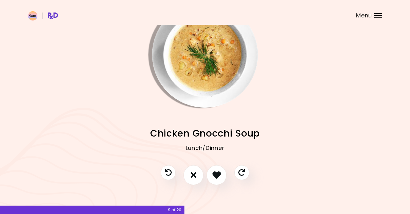
scroll to position [23, 0]
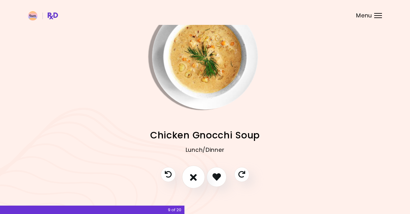
click at [188, 178] on button "I don't like this recipe" at bounding box center [193, 177] width 23 height 23
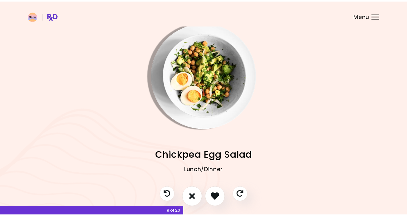
scroll to position [4, 0]
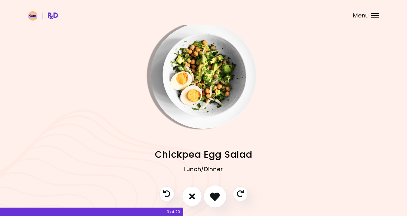
click at [213, 195] on icon "I like this recipe" at bounding box center [215, 196] width 10 height 10
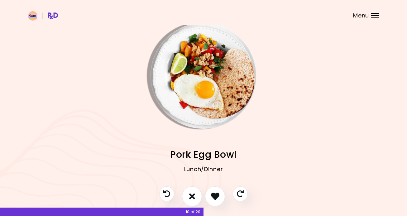
click at [219, 77] on img "Info - Pork Egg Bowl" at bounding box center [204, 76] width 106 height 106
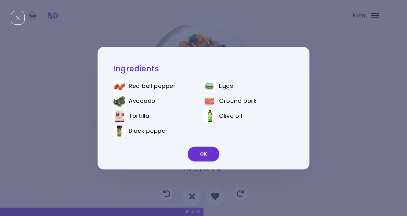
click at [365, 107] on div "Ingredients Red bell pepper Eggs Avocado Ground pork Tortilla Olive oil Black p…" at bounding box center [203, 108] width 407 height 216
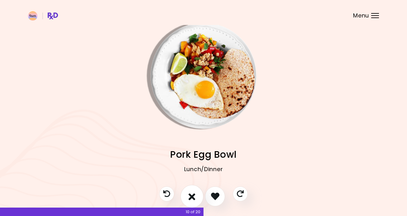
click at [191, 195] on icon "I don't like this recipe" at bounding box center [192, 196] width 7 height 10
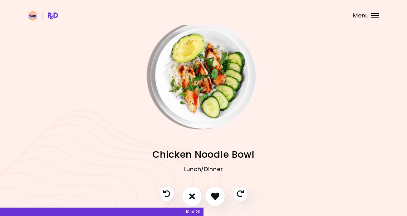
click at [212, 102] on img "Info - Chicken Noodle Bowl" at bounding box center [204, 76] width 106 height 106
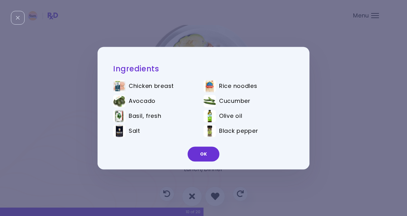
click at [343, 85] on div "Ingredients Chicken breast Rice noodles Avocado Cucumber Basil, fresh Olive oil…" at bounding box center [203, 108] width 407 height 216
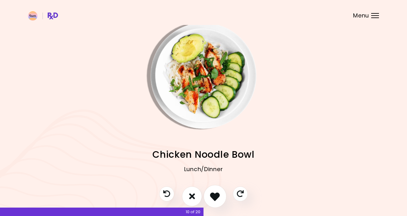
click at [217, 196] on icon "I like this recipe" at bounding box center [215, 196] width 10 height 10
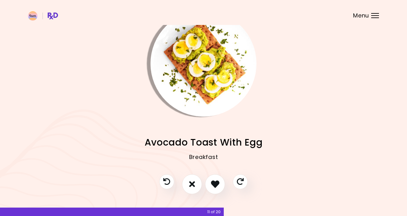
scroll to position [17, 0]
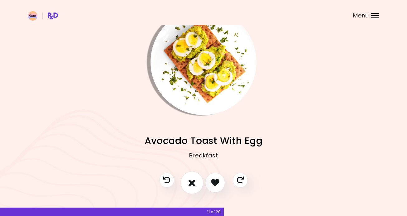
click at [194, 182] on icon "I don't like this recipe" at bounding box center [192, 183] width 7 height 10
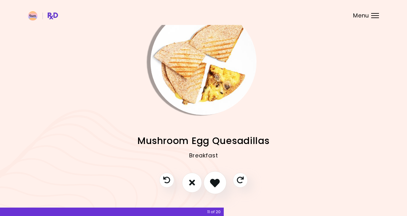
click at [219, 179] on icon "I like this recipe" at bounding box center [215, 183] width 10 height 10
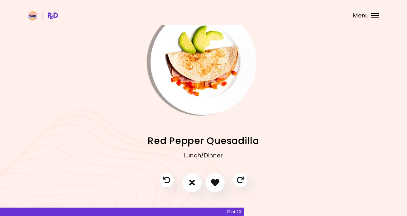
click at [224, 107] on img "Info - Red Pepper Quesadilla" at bounding box center [204, 62] width 106 height 106
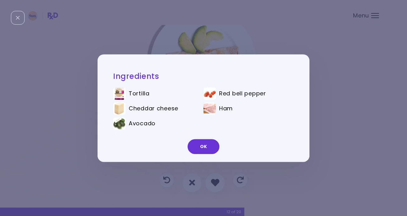
click at [330, 113] on div "Ingredients Tortilla Red bell pepper Cheddar cheese Ham Avocado OK" at bounding box center [203, 108] width 407 height 216
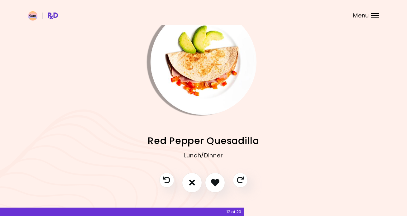
scroll to position [26, 0]
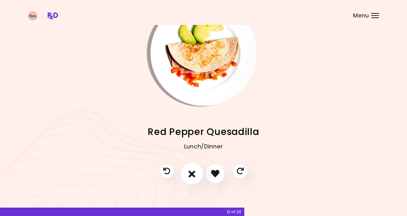
click at [192, 173] on icon "I don't like this recipe" at bounding box center [192, 174] width 7 height 10
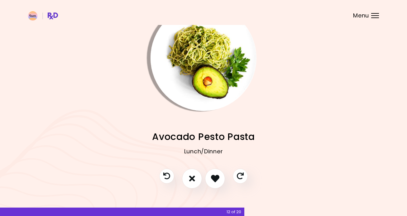
scroll to position [21, 0]
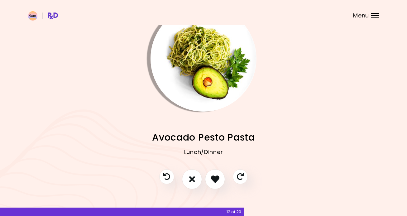
click at [216, 81] on img "Info - Avocado Pesto Pasta" at bounding box center [204, 59] width 106 height 106
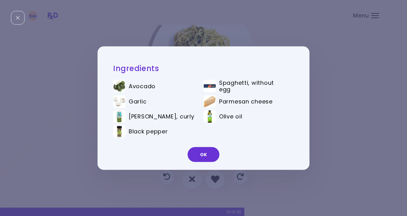
click at [322, 87] on div "Ingredients Avocado Spaghetti, without egg Garlic Parmesan cheese Parsley, curl…" at bounding box center [203, 108] width 407 height 216
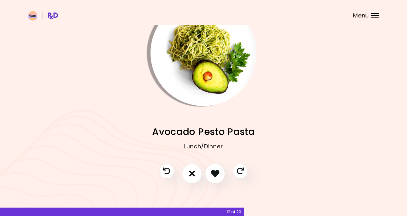
scroll to position [26, 0]
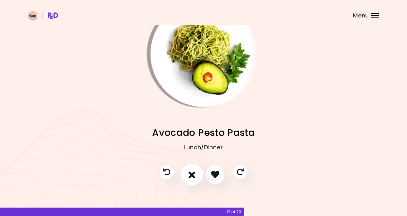
click at [191, 177] on icon "I don't like this recipe" at bounding box center [192, 175] width 7 height 10
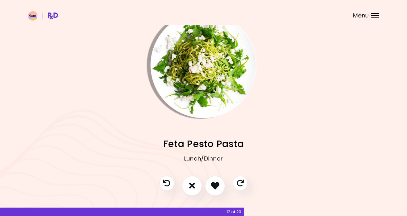
scroll to position [14, 0]
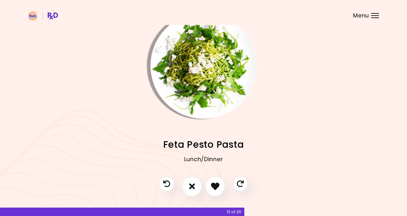
click at [214, 87] on img "Info - Feta Pesto Pasta" at bounding box center [204, 66] width 106 height 106
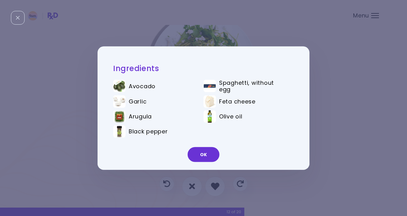
click at [337, 98] on div "Ingredients Avocado Spaghetti, without egg Garlic Feta cheese Arugula Olive oil…" at bounding box center [203, 108] width 407 height 216
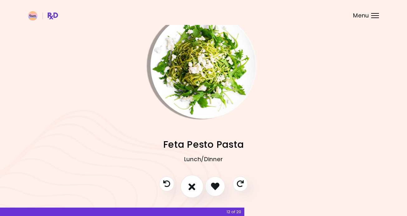
click at [192, 186] on icon "I don't like this recipe" at bounding box center [192, 186] width 7 height 10
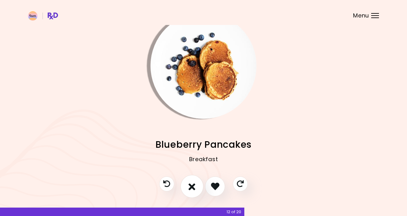
click at [189, 194] on button "I don't like this recipe" at bounding box center [191, 186] width 23 height 23
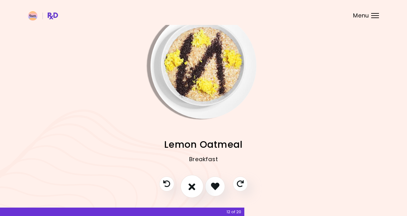
click at [192, 185] on icon "I don't like this recipe" at bounding box center [192, 186] width 7 height 10
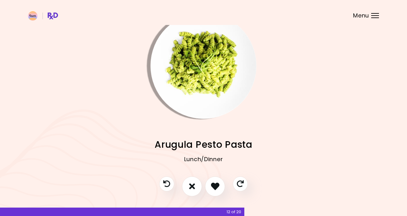
click at [214, 71] on img "Info - Arugula Pesto Pasta" at bounding box center [204, 66] width 106 height 106
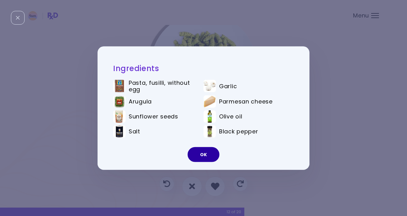
click at [204, 154] on button "OK" at bounding box center [204, 154] width 32 height 15
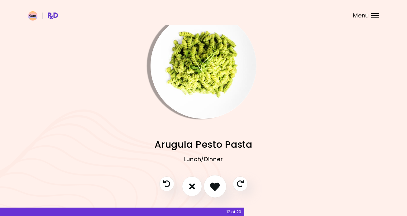
click at [214, 181] on button "I like this recipe" at bounding box center [214, 186] width 23 height 23
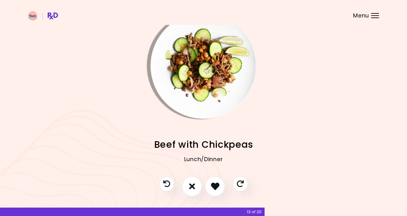
click at [210, 68] on img "Info - Beef with Chickpeas" at bounding box center [204, 66] width 106 height 106
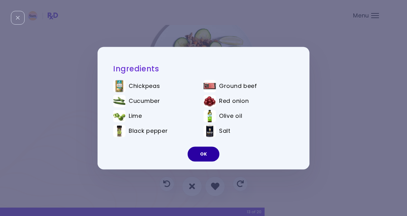
click at [208, 151] on button "OK" at bounding box center [204, 153] width 32 height 15
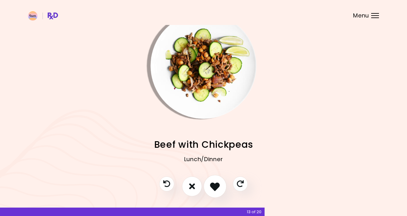
click at [217, 186] on icon "I like this recipe" at bounding box center [215, 186] width 10 height 10
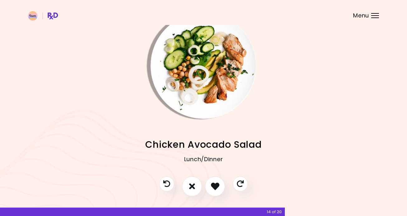
click at [225, 91] on img "Info - Chicken Avocado Salad" at bounding box center [204, 66] width 106 height 106
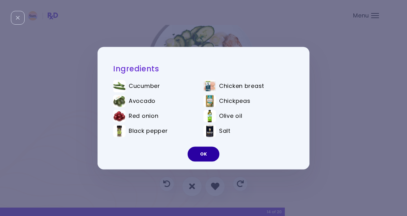
click at [208, 155] on button "OK" at bounding box center [204, 153] width 32 height 15
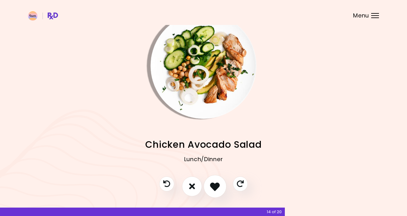
click at [216, 189] on icon "I like this recipe" at bounding box center [215, 186] width 10 height 10
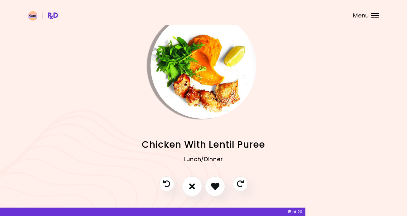
click at [222, 85] on img "Info - Chicken With Lentil Puree" at bounding box center [204, 66] width 106 height 106
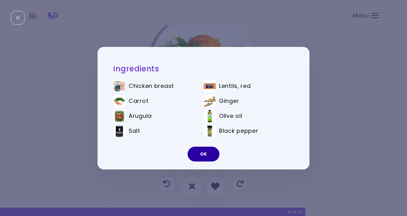
click at [206, 155] on button "OK" at bounding box center [204, 153] width 32 height 15
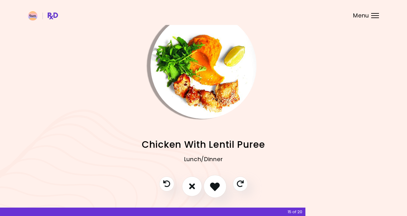
click at [211, 180] on button "I like this recipe" at bounding box center [214, 186] width 23 height 23
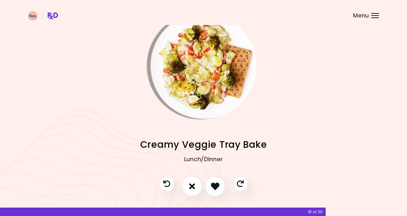
click at [224, 101] on img "Info - Creamy Veggie Tray Bake" at bounding box center [204, 66] width 106 height 106
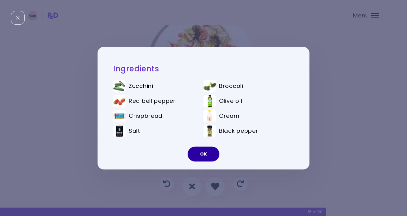
click at [202, 151] on button "OK" at bounding box center [204, 153] width 32 height 15
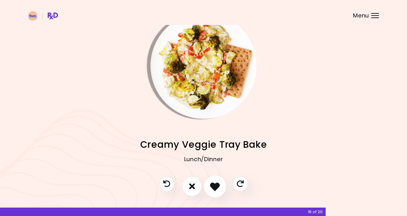
click at [217, 184] on icon "I like this recipe" at bounding box center [215, 186] width 10 height 10
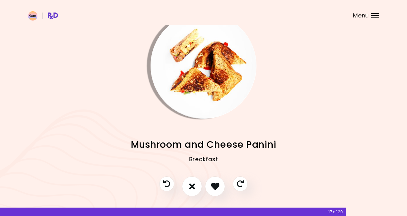
click at [222, 89] on img "Info - Mushroom and Cheese Panini" at bounding box center [204, 66] width 106 height 106
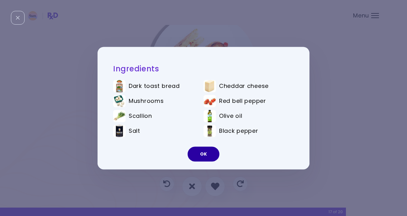
click at [202, 151] on button "OK" at bounding box center [204, 153] width 32 height 15
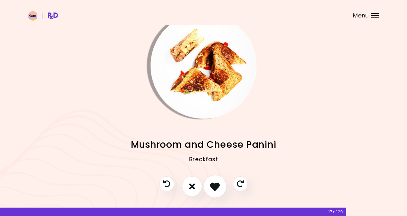
click at [216, 185] on icon "I like this recipe" at bounding box center [215, 186] width 10 height 10
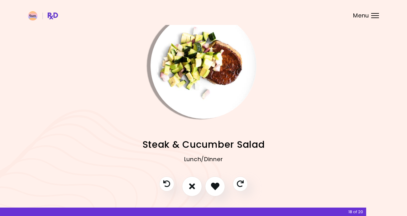
click at [218, 63] on img "Info - Steak & Cucumber Salad" at bounding box center [204, 66] width 106 height 106
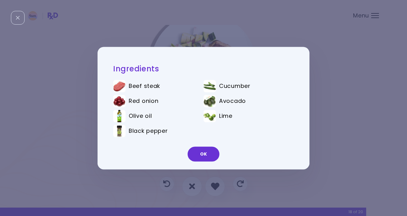
click at [334, 112] on div "Ingredients Beef steak Cucumber Red onion Avocado Olive oil Lime Black pepper OK" at bounding box center [203, 108] width 407 height 216
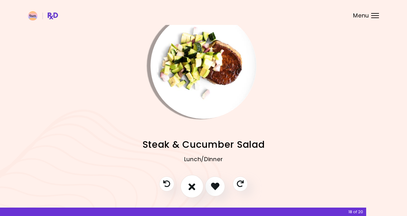
click at [196, 183] on button "I don't like this recipe" at bounding box center [191, 186] width 23 height 23
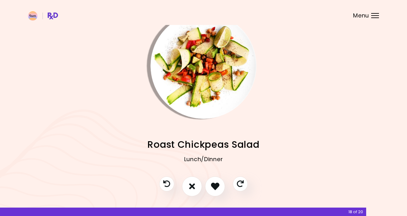
click at [214, 69] on img "Info - Roast Chickpeas Salad" at bounding box center [204, 66] width 106 height 106
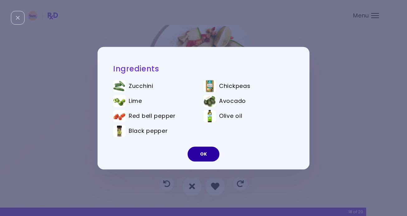
click at [204, 156] on button "OK" at bounding box center [204, 153] width 32 height 15
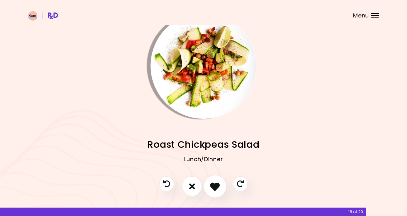
click at [217, 184] on icon "I like this recipe" at bounding box center [215, 186] width 10 height 10
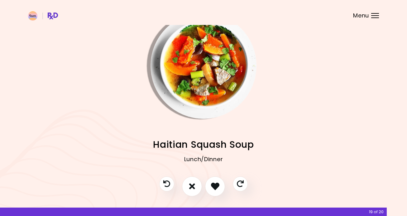
click at [218, 61] on img "Info - Haitian Squash Soup" at bounding box center [204, 66] width 106 height 106
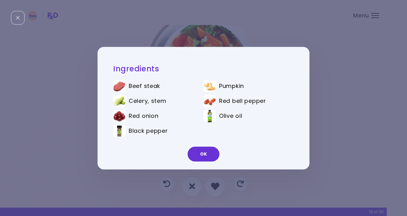
click at [327, 104] on div "Ingredients Beef steak Pumpkin Celery, stem Red bell pepper Red onion Olive oil…" at bounding box center [203, 108] width 407 height 216
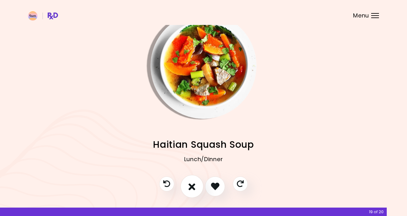
click at [193, 183] on icon "I don't like this recipe" at bounding box center [192, 186] width 7 height 10
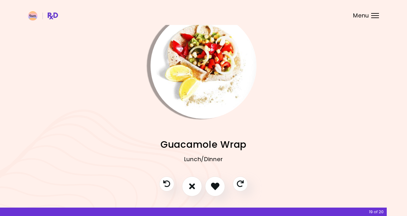
click at [200, 52] on img "Info - Guacamole Wrap" at bounding box center [204, 66] width 106 height 106
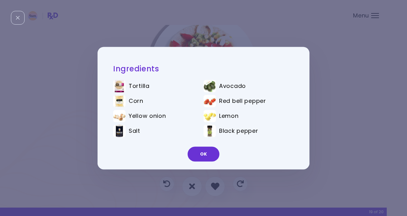
click at [362, 112] on div "Ingredients Tortilla Avocado Corn Red bell pepper Yellow onion Lemon Salt Black…" at bounding box center [203, 108] width 407 height 216
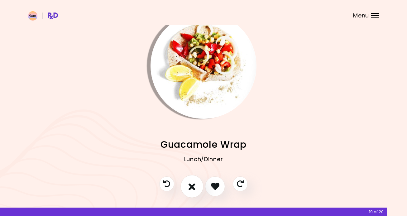
click at [191, 181] on icon "I don't like this recipe" at bounding box center [192, 186] width 7 height 10
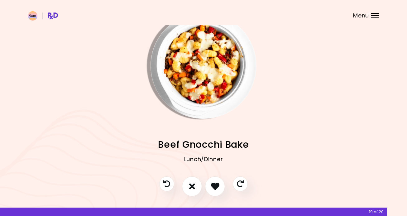
click at [211, 89] on img "Info - Beef Gnocchi Bake" at bounding box center [204, 66] width 106 height 106
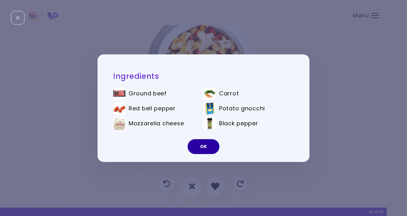
click at [200, 146] on button "OK" at bounding box center [204, 146] width 32 height 15
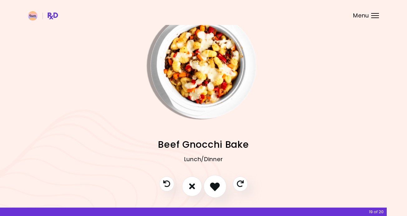
click at [217, 184] on icon "I like this recipe" at bounding box center [215, 186] width 10 height 10
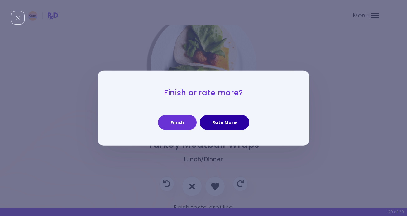
click at [214, 123] on button "Rate More" at bounding box center [225, 122] width 50 height 15
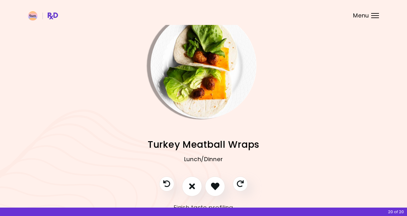
click at [201, 79] on img "Info - Turkey Meatball Wraps" at bounding box center [204, 66] width 106 height 106
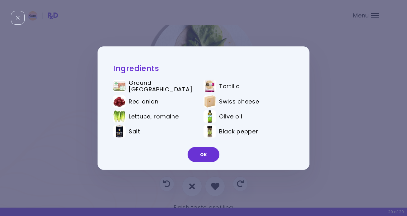
click at [336, 119] on div "Ingredients Ground turkey Tortilla Red onion Swiss cheese Lettuce, romaine Oliv…" at bounding box center [203, 108] width 407 height 216
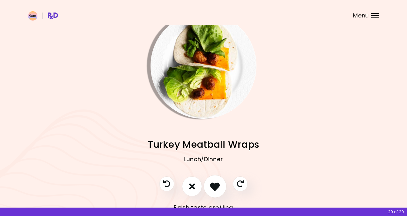
click at [213, 184] on icon "I like this recipe" at bounding box center [215, 186] width 10 height 10
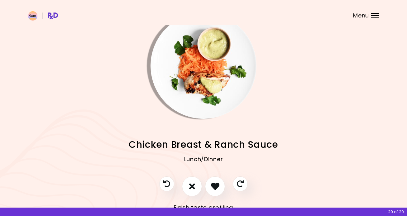
click at [210, 78] on img "Info - Chicken Breast & Ranch Sauce" at bounding box center [204, 66] width 106 height 106
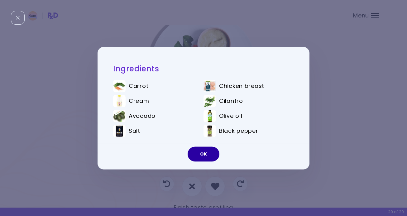
click at [199, 152] on button "OK" at bounding box center [204, 153] width 32 height 15
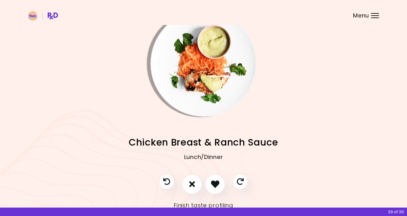
scroll to position [16, 0]
click at [193, 181] on icon "I don't like this recipe" at bounding box center [192, 184] width 7 height 10
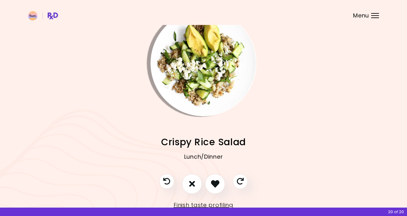
click at [209, 75] on img "Info - Crispy Rice Salad" at bounding box center [204, 63] width 106 height 106
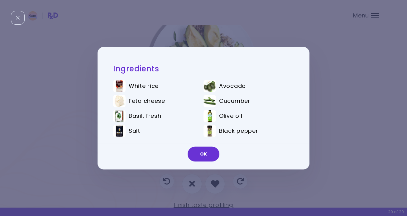
click at [324, 137] on div "Ingredients White rice Avocado Feta cheese Cucumber Basil, fresh Olive oil Salt…" at bounding box center [203, 108] width 407 height 216
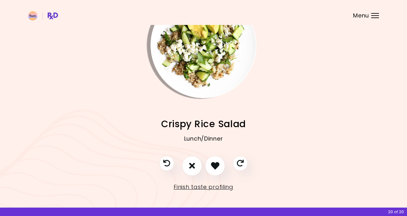
scroll to position [35, 0]
click at [217, 164] on icon "I like this recipe" at bounding box center [215, 165] width 10 height 10
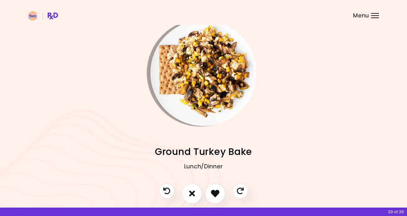
scroll to position [4, 0]
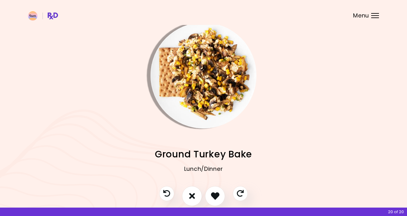
click at [217, 98] on img "Info - Ground Turkey Bake" at bounding box center [204, 75] width 106 height 106
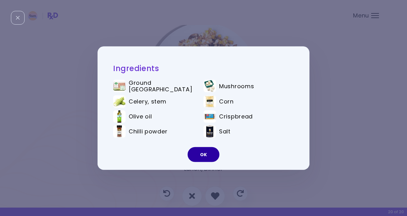
click at [198, 155] on button "OK" at bounding box center [204, 154] width 32 height 15
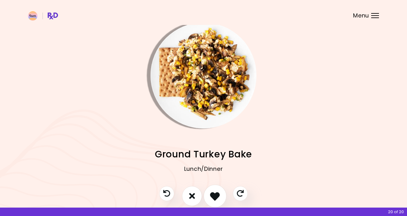
click at [216, 190] on button "I like this recipe" at bounding box center [214, 195] width 23 height 23
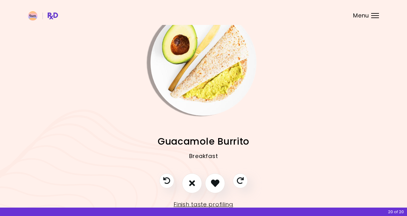
scroll to position [17, 0]
click at [191, 183] on icon "I don't like this recipe" at bounding box center [192, 183] width 7 height 10
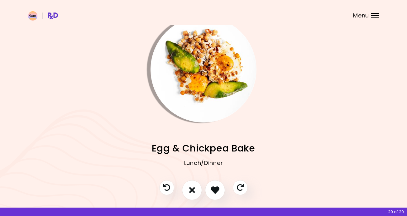
scroll to position [8, 0]
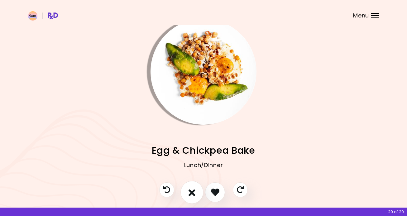
click at [190, 190] on icon "I don't like this recipe" at bounding box center [192, 192] width 7 height 10
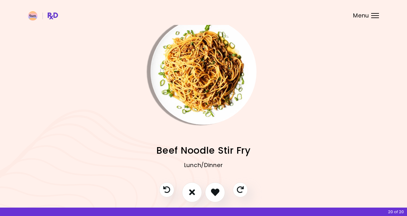
click at [211, 93] on img "Info - Beef Noodle Stir Fry" at bounding box center [204, 72] width 106 height 106
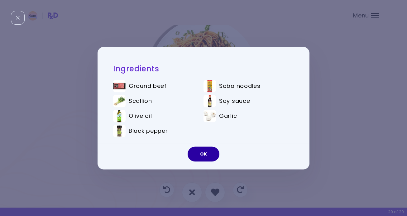
click at [205, 153] on button "OK" at bounding box center [204, 153] width 32 height 15
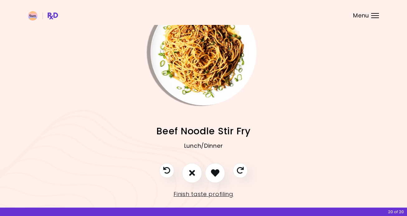
scroll to position [27, 0]
click at [214, 174] on icon "I like this recipe" at bounding box center [215, 173] width 10 height 10
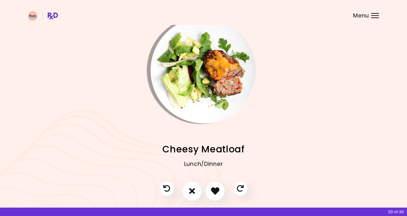
scroll to position [11, 0]
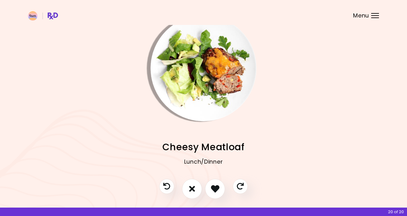
click at [238, 96] on img "Info - Cheesy Meatloaf" at bounding box center [204, 68] width 106 height 106
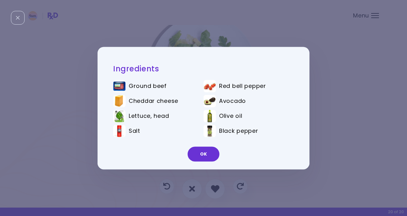
click at [327, 128] on div "Ingredients Ground beef Red bell pepper Cheddar cheese Avocado Lettuce, head Ol…" at bounding box center [203, 108] width 407 height 216
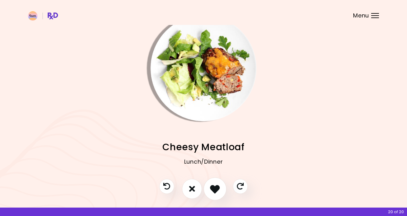
click at [217, 187] on icon "I like this recipe" at bounding box center [215, 189] width 10 height 10
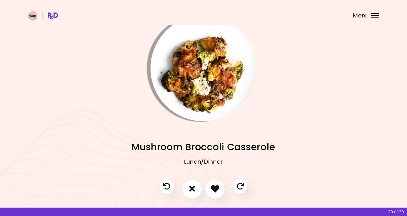
click at [208, 92] on img "Info - Mushroom Broccoli Casserole" at bounding box center [204, 68] width 106 height 106
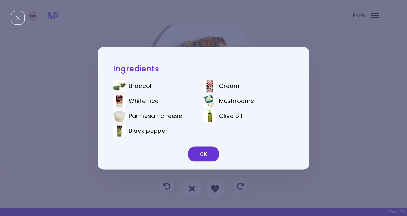
click at [337, 131] on div "Ingredients Broccoli Cream White rice Mushrooms Parmesan cheese Olive oil Black…" at bounding box center [203, 108] width 407 height 216
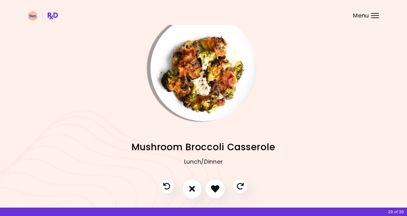
click at [232, 79] on img "Info - Mushroom Broccoli Casserole" at bounding box center [204, 68] width 106 height 106
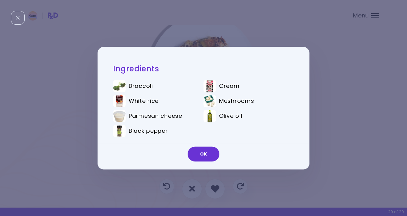
click at [342, 135] on div "Ingredients Broccoli Cream White rice Mushrooms Parmesan cheese Olive oil Black…" at bounding box center [203, 108] width 407 height 216
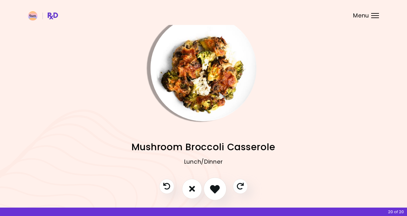
click at [215, 188] on icon "I like this recipe" at bounding box center [215, 189] width 10 height 10
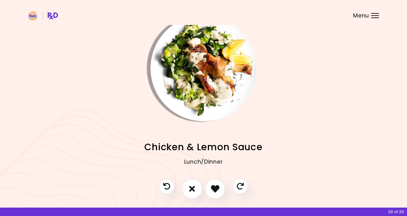
click at [197, 73] on img "Info - Chicken & Lemon Sauce" at bounding box center [204, 68] width 106 height 106
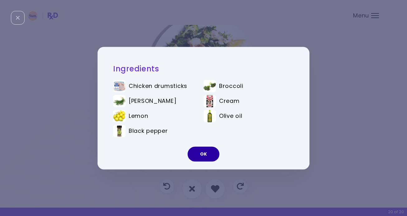
click at [205, 153] on button "OK" at bounding box center [204, 153] width 32 height 15
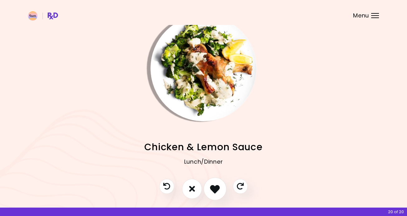
click at [215, 187] on icon "I like this recipe" at bounding box center [215, 189] width 10 height 10
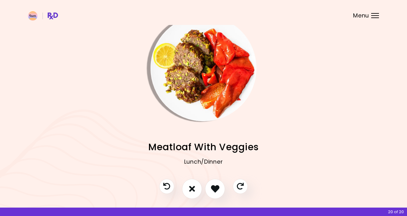
click at [222, 93] on img "Info - Meatloaf With Veggies" at bounding box center [204, 68] width 106 height 106
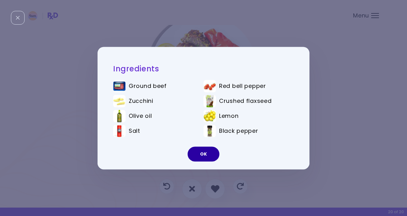
click at [207, 151] on button "OK" at bounding box center [204, 153] width 32 height 15
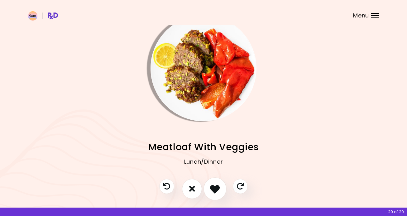
click at [215, 185] on icon "I like this recipe" at bounding box center [215, 189] width 10 height 10
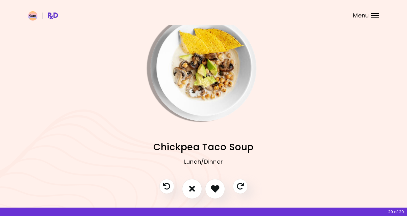
click at [208, 74] on img "Info - Chickpea Taco Soup" at bounding box center [204, 68] width 106 height 106
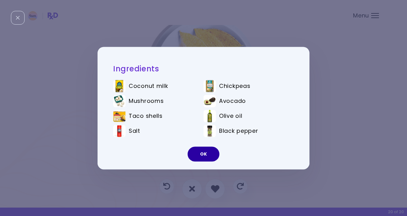
click at [199, 155] on button "OK" at bounding box center [204, 153] width 32 height 15
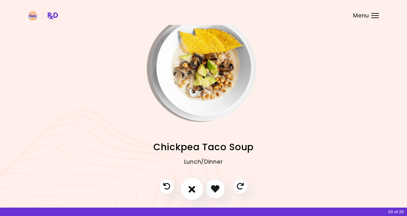
click at [190, 185] on icon "I don't like this recipe" at bounding box center [192, 189] width 7 height 10
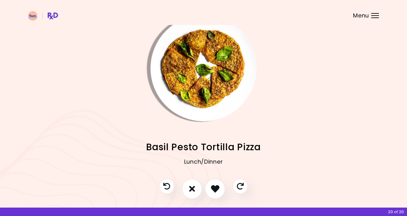
click at [207, 86] on img "Info - Basil Pesto Tortilla Pizza" at bounding box center [204, 68] width 106 height 106
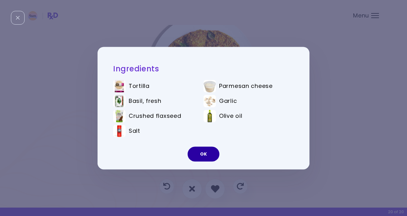
click at [207, 152] on button "OK" at bounding box center [204, 153] width 32 height 15
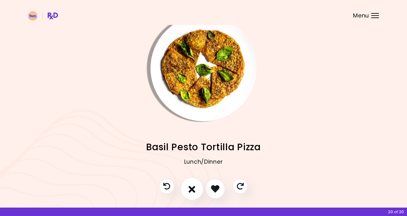
click at [191, 188] on icon "I don't like this recipe" at bounding box center [192, 189] width 7 height 10
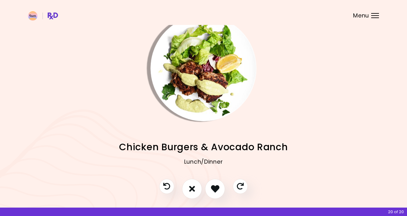
click at [207, 79] on img "Info - Chicken Burgers & Avocado Ranch" at bounding box center [204, 68] width 106 height 106
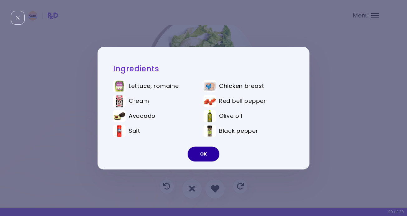
click at [204, 150] on button "OK" at bounding box center [204, 153] width 32 height 15
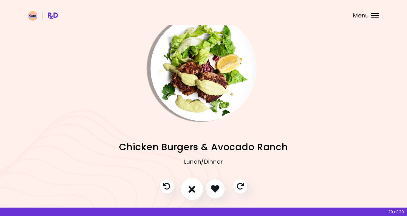
click at [194, 192] on icon "I don't like this recipe" at bounding box center [192, 189] width 7 height 10
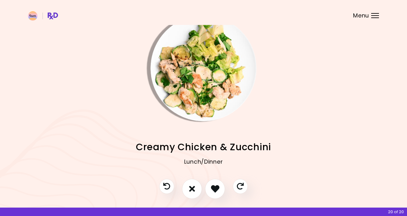
click at [214, 95] on img "Info - Creamy Chicken & Zucchini" at bounding box center [204, 68] width 106 height 106
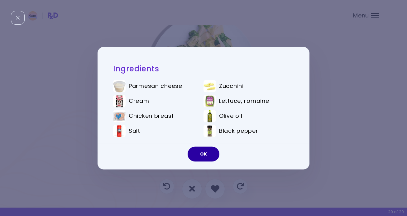
click at [208, 148] on button "OK" at bounding box center [204, 153] width 32 height 15
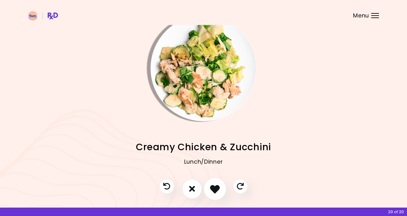
click at [212, 183] on button "I like this recipe" at bounding box center [214, 188] width 23 height 23
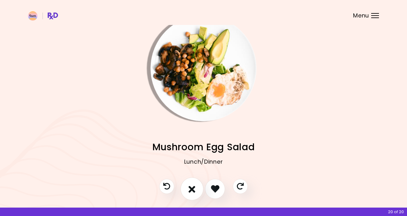
click at [190, 186] on icon "I don't like this recipe" at bounding box center [192, 189] width 7 height 10
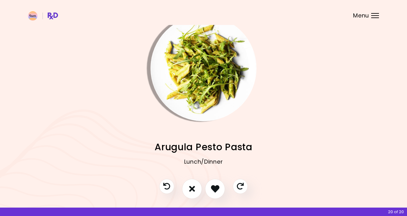
click at [212, 91] on img "Info - Arugula Pesto Pasta" at bounding box center [204, 68] width 106 height 106
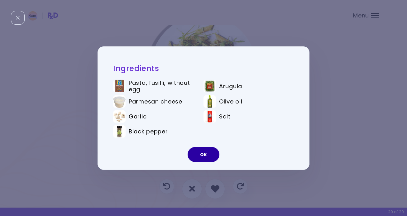
click at [199, 152] on button "OK" at bounding box center [204, 154] width 32 height 15
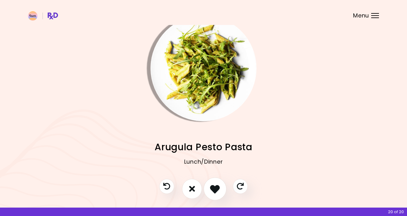
click at [217, 189] on icon "I like this recipe" at bounding box center [215, 189] width 10 height 10
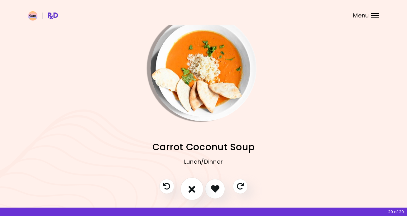
click at [191, 189] on icon "I don't like this recipe" at bounding box center [192, 189] width 7 height 10
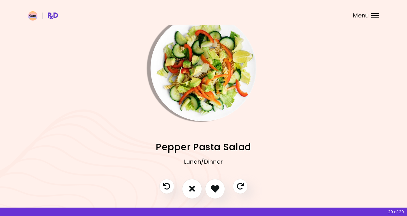
click at [209, 85] on img "Info - Pepper Pasta Salad" at bounding box center [204, 68] width 106 height 106
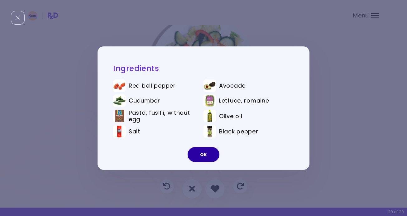
click at [214, 152] on button "OK" at bounding box center [204, 154] width 32 height 15
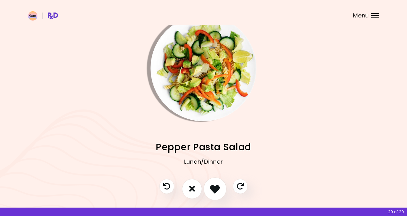
click at [216, 185] on icon "I like this recipe" at bounding box center [215, 189] width 10 height 10
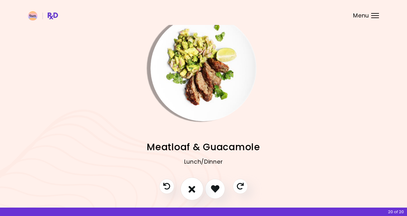
click at [194, 187] on icon "I don't like this recipe" at bounding box center [192, 189] width 7 height 10
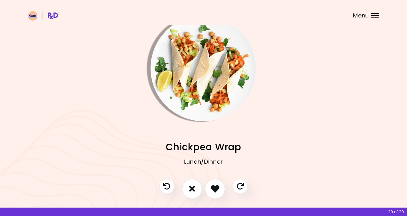
click at [200, 95] on img "Info - Chickpea Wrap" at bounding box center [204, 68] width 106 height 106
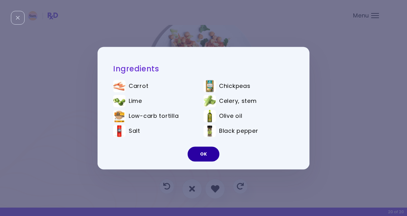
click at [201, 150] on button "OK" at bounding box center [204, 153] width 32 height 15
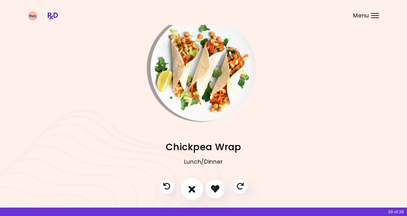
click at [190, 184] on icon "I don't like this recipe" at bounding box center [192, 189] width 7 height 10
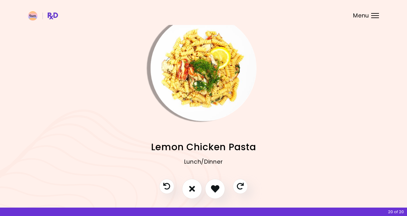
click at [218, 46] on img "Info - Lemon Chicken Pasta" at bounding box center [204, 68] width 106 height 106
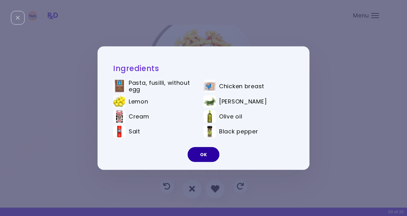
click at [206, 155] on button "OK" at bounding box center [204, 154] width 32 height 15
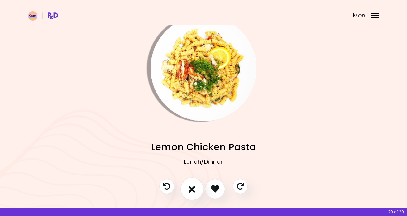
click at [189, 188] on icon "I don't like this recipe" at bounding box center [192, 189] width 7 height 10
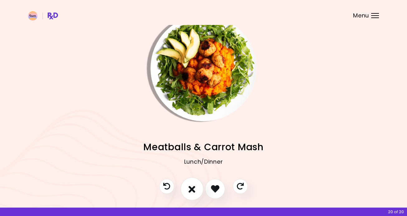
click at [196, 190] on button "I don't like this recipe" at bounding box center [191, 188] width 23 height 23
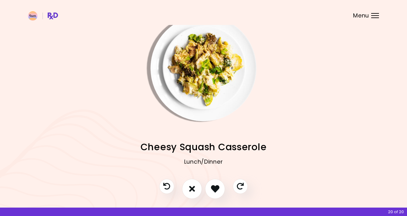
click at [210, 83] on img "Info - Cheesy Squash Casserole" at bounding box center [204, 68] width 106 height 106
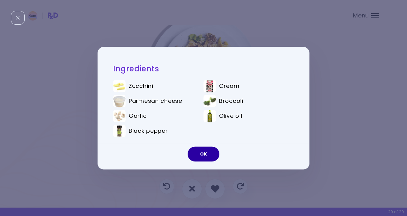
click at [211, 149] on button "OK" at bounding box center [204, 153] width 32 height 15
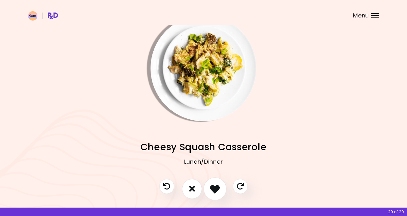
click at [217, 189] on icon "I like this recipe" at bounding box center [215, 189] width 10 height 10
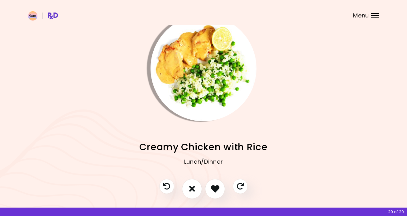
click at [204, 76] on img "Info - Creamy Chicken with Rice" at bounding box center [204, 68] width 106 height 106
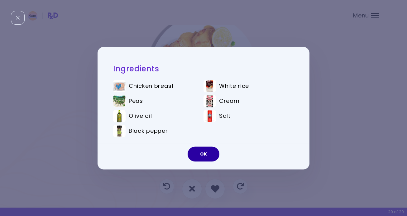
click at [203, 153] on button "OK" at bounding box center [204, 153] width 32 height 15
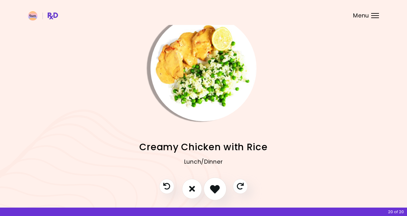
click at [213, 188] on icon "I like this recipe" at bounding box center [215, 189] width 10 height 10
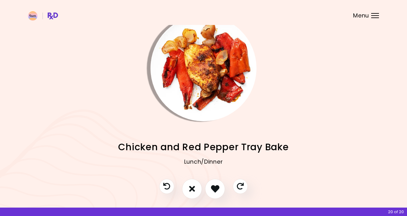
click at [204, 65] on img "Info - Chicken and Red Pepper Tray Bake" at bounding box center [204, 68] width 106 height 106
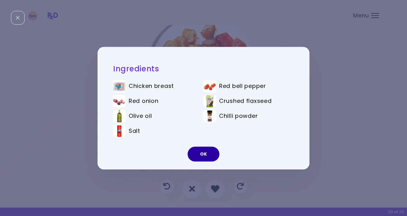
click at [208, 150] on button "OK" at bounding box center [204, 153] width 32 height 15
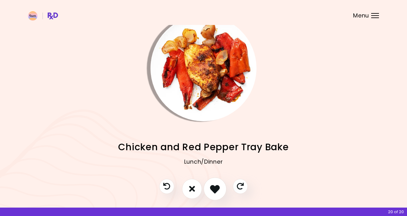
click at [215, 182] on button "I like this recipe" at bounding box center [214, 188] width 23 height 23
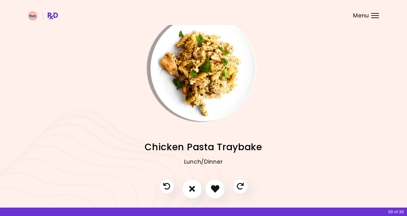
click at [204, 84] on img "Info - Chicken Pasta Traybake" at bounding box center [204, 68] width 106 height 106
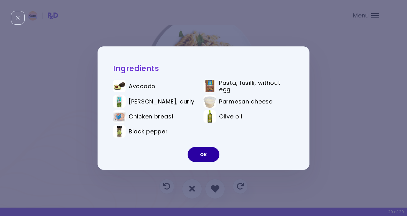
click at [205, 152] on button "OK" at bounding box center [204, 154] width 32 height 15
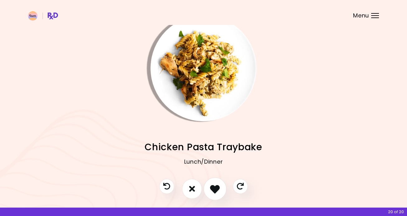
click at [217, 188] on icon "I like this recipe" at bounding box center [215, 189] width 10 height 10
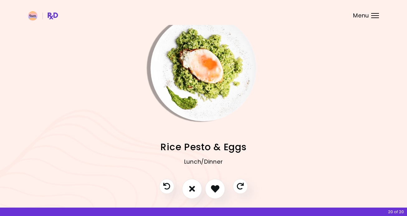
click at [214, 86] on img "Info - Rice Pesto & Eggs" at bounding box center [204, 68] width 106 height 106
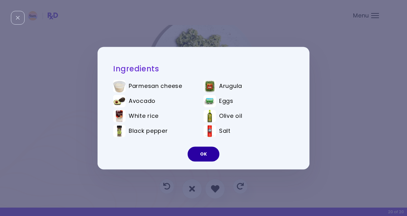
click at [205, 152] on button "OK" at bounding box center [204, 153] width 32 height 15
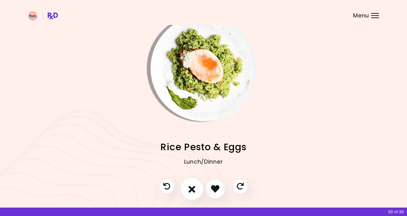
click at [192, 187] on icon "I don't like this recipe" at bounding box center [192, 189] width 7 height 10
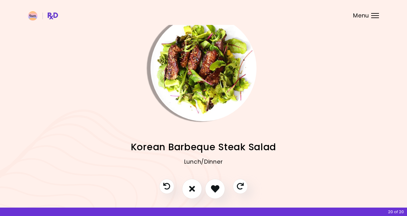
click at [200, 94] on img "Info - Korean Barbeque Steak Salad" at bounding box center [204, 68] width 106 height 106
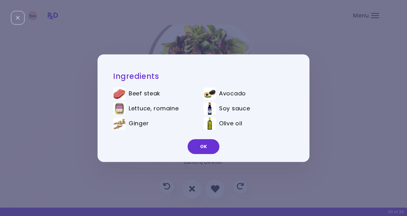
click at [333, 107] on div "Ingredients Beef steak Avocado Lettuce, romaine Soy sauce Ginger Olive oil OK" at bounding box center [203, 108] width 407 height 216
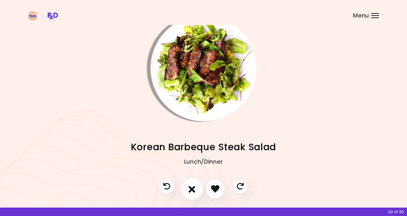
click at [194, 187] on icon "I don't like this recipe" at bounding box center [192, 189] width 7 height 10
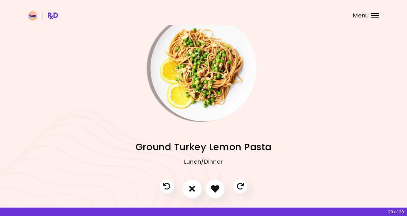
click at [210, 89] on img "Info - Ground Turkey Lemon Pasta" at bounding box center [204, 68] width 106 height 106
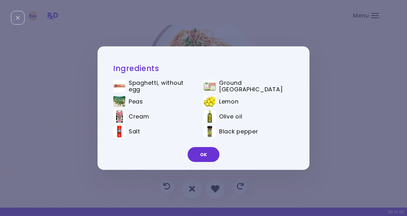
click at [343, 94] on div "Ingredients Spaghetti, without egg Ground turkey Peas Lemon Cream Olive oil Sal…" at bounding box center [203, 108] width 407 height 216
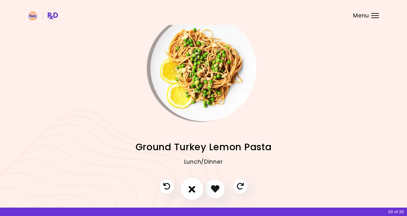
click at [194, 188] on icon "I don't like this recipe" at bounding box center [192, 189] width 7 height 10
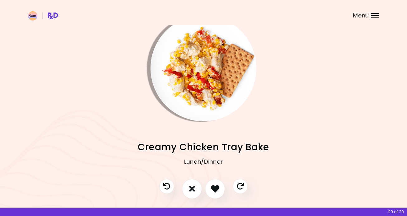
click at [206, 85] on img "Info - Creamy Chicken Tray Bake" at bounding box center [204, 68] width 106 height 106
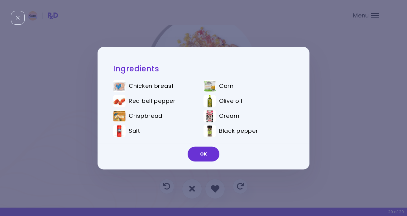
click at [331, 143] on div "Ingredients Chicken breast Corn Red bell pepper Olive oil Crispbread Cream Salt…" at bounding box center [203, 108] width 407 height 216
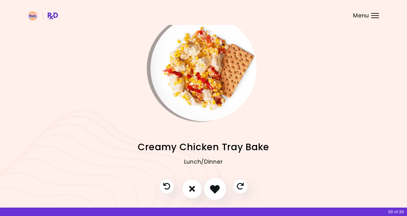
click at [218, 187] on icon "I like this recipe" at bounding box center [215, 189] width 10 height 10
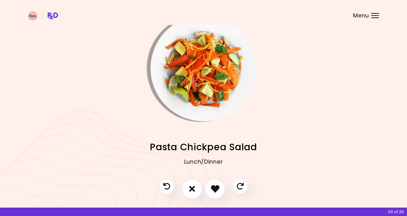
click at [213, 85] on img "Info - Pasta Chickpea Salad" at bounding box center [204, 68] width 106 height 106
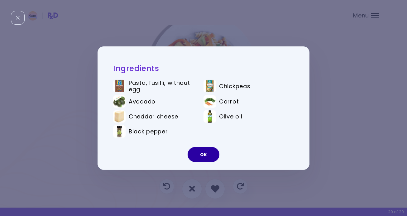
click at [204, 149] on button "OK" at bounding box center [204, 154] width 32 height 15
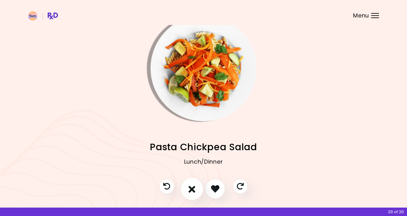
click at [194, 184] on icon "I don't like this recipe" at bounding box center [192, 189] width 7 height 10
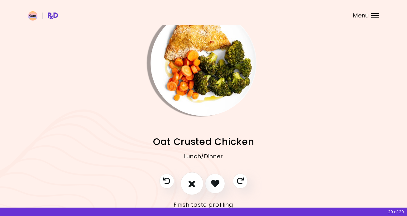
scroll to position [0, 0]
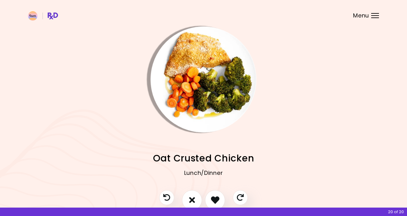
click at [214, 90] on img "Info - Oat Crusted Chicken" at bounding box center [204, 79] width 106 height 106
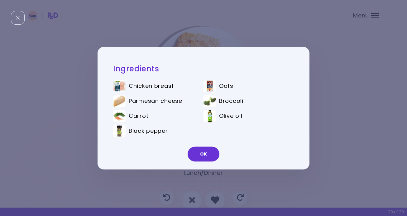
click at [335, 126] on div "Ingredients Chicken breast Oats Parmesan cheese Broccoli Carrot Olive oil Black…" at bounding box center [203, 108] width 407 height 216
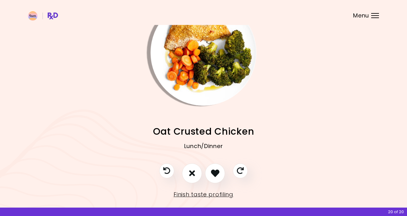
scroll to position [31, 0]
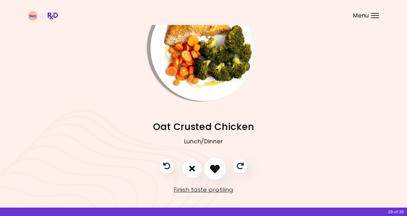
click at [215, 168] on icon "I like this recipe" at bounding box center [215, 169] width 10 height 10
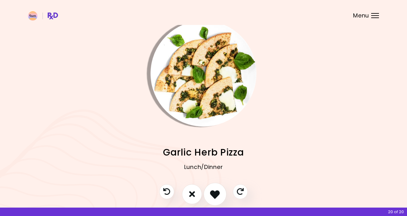
scroll to position [2, 0]
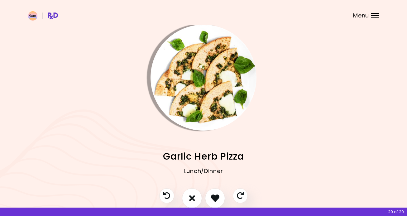
click at [210, 118] on img "Info - Garlic Herb Pizza" at bounding box center [204, 78] width 106 height 106
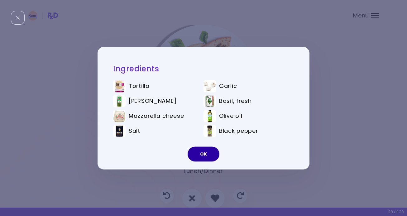
click at [203, 151] on button "OK" at bounding box center [204, 153] width 32 height 15
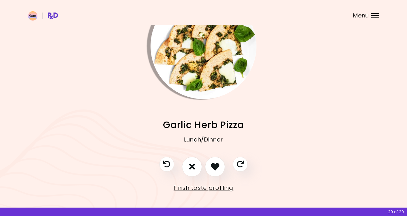
scroll to position [31, 0]
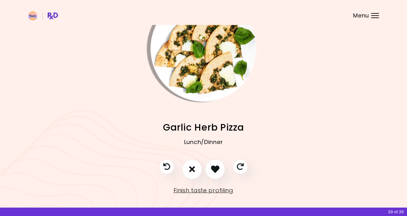
click at [200, 74] on img "Info - Garlic Herb Pizza" at bounding box center [204, 49] width 106 height 106
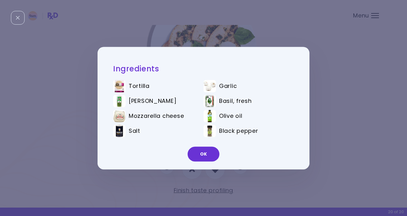
click at [333, 117] on div "Ingredients Tortilla Garlic Dill Basil, fresh Mozzarella cheese Olive oil Salt …" at bounding box center [203, 108] width 407 height 216
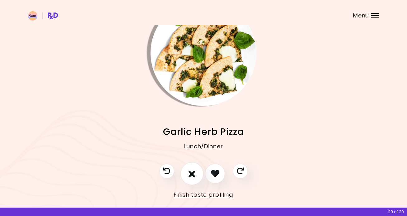
click at [194, 172] on icon "I don't like this recipe" at bounding box center [192, 174] width 7 height 10
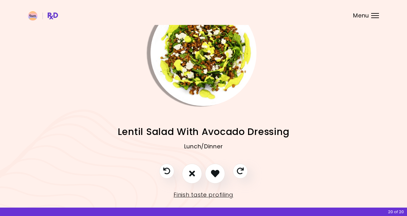
scroll to position [0, 0]
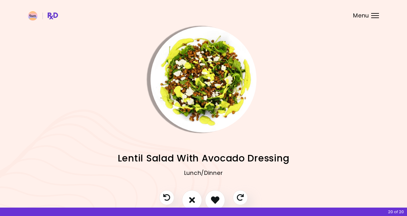
click at [218, 94] on img "Info - Lentil Salad With Avocado Dressing" at bounding box center [204, 79] width 106 height 106
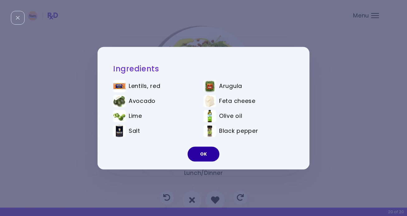
click at [202, 154] on button "OK" at bounding box center [204, 153] width 32 height 15
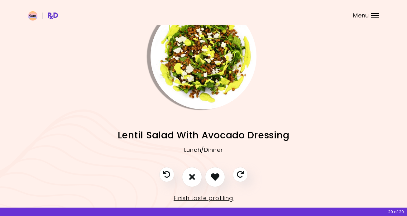
scroll to position [24, 0]
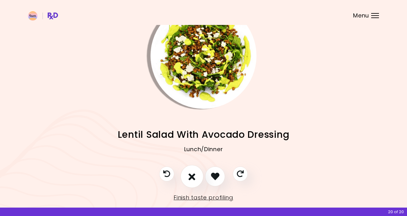
click at [195, 179] on button "I don't like this recipe" at bounding box center [191, 176] width 23 height 23
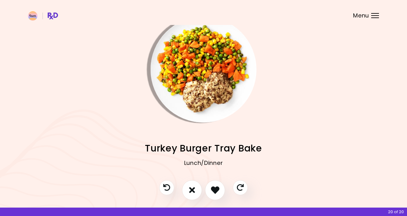
scroll to position [8, 0]
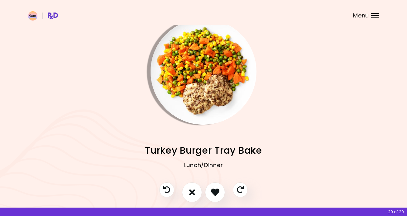
click at [210, 97] on img "Info - Turkey Burger Tray Bake" at bounding box center [204, 72] width 106 height 106
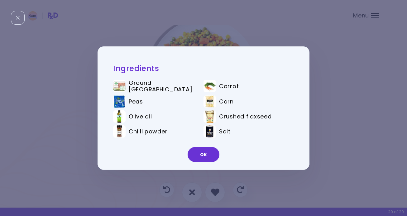
click at [344, 116] on div "Ingredients Ground turkey Carrot Peas Corn Olive oil Crushed flaxseed Chilli po…" at bounding box center [203, 108] width 407 height 216
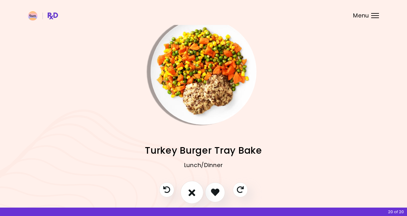
click at [195, 191] on icon "I don't like this recipe" at bounding box center [192, 192] width 7 height 10
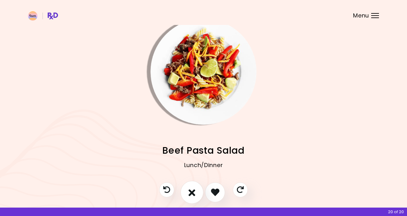
click at [195, 191] on icon "I don't like this recipe" at bounding box center [192, 192] width 7 height 10
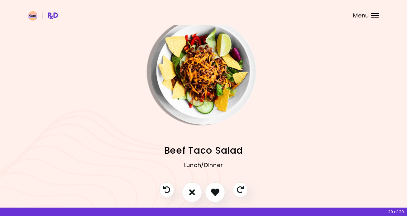
click at [204, 60] on img "Info - Beef Taco Salad" at bounding box center [204, 72] width 106 height 106
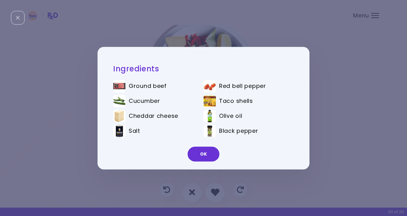
click at [354, 103] on div "Ingredients Ground beef Red bell pepper Cucumber Taco shells Cheddar cheese Oli…" at bounding box center [203, 108] width 407 height 216
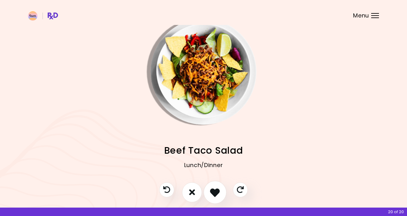
click at [215, 196] on icon "I like this recipe" at bounding box center [215, 192] width 10 height 10
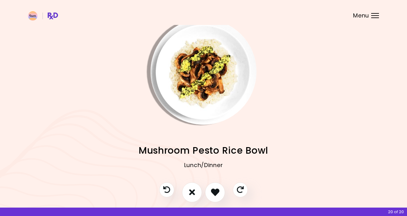
click at [202, 89] on img "Info - Mushroom Pesto Rice Bowl" at bounding box center [204, 72] width 106 height 106
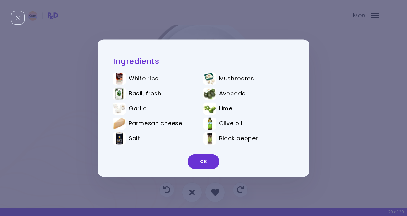
click at [346, 119] on div "Ingredients White rice Mushrooms Basil, fresh Avocado Garlic Lime Parmesan chee…" at bounding box center [203, 108] width 407 height 216
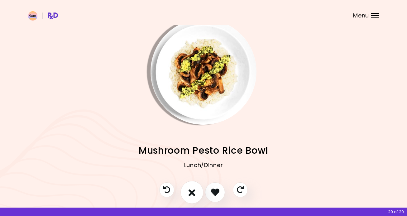
click at [190, 193] on icon "I don't like this recipe" at bounding box center [192, 192] width 7 height 10
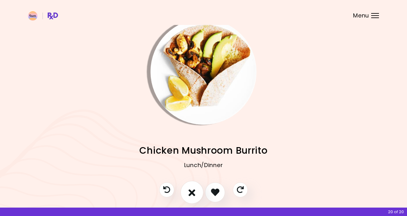
click at [190, 190] on icon "I don't like this recipe" at bounding box center [192, 192] width 7 height 10
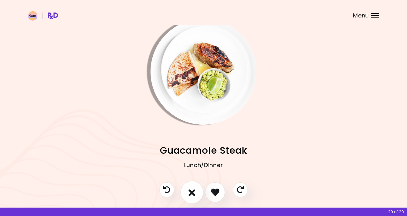
click at [189, 186] on button "I don't like this recipe" at bounding box center [191, 192] width 23 height 23
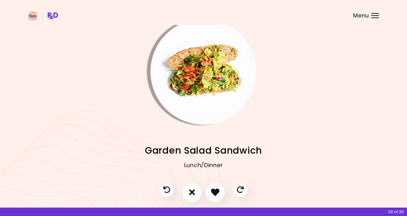
click at [189, 92] on img "Info - Garden Salad Sandwich" at bounding box center [204, 72] width 106 height 106
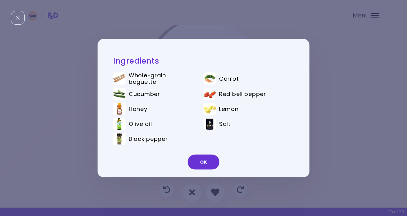
click at [329, 110] on div "Ingredients Whole-grain baguette Carrot Cucumber Red bell pepper Honey Lemon Ol…" at bounding box center [203, 108] width 407 height 216
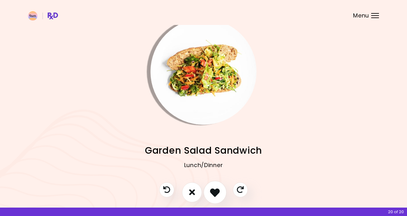
click at [215, 191] on icon "I like this recipe" at bounding box center [215, 192] width 10 height 10
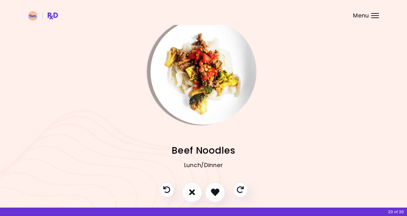
click at [222, 89] on img "Info - Beef Noodles" at bounding box center [204, 72] width 106 height 106
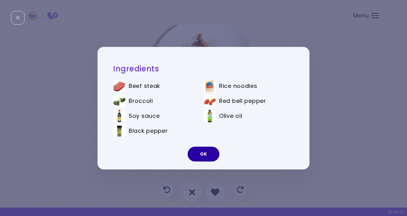
click at [206, 152] on button "OK" at bounding box center [204, 153] width 32 height 15
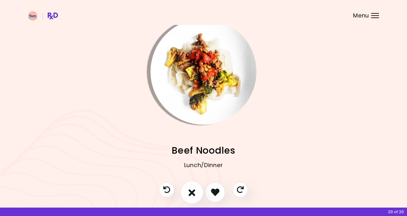
click at [194, 192] on icon "I don't like this recipe" at bounding box center [192, 192] width 7 height 10
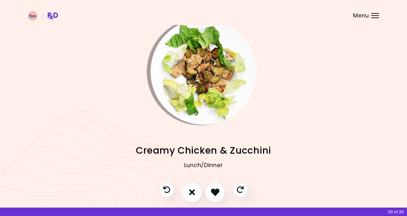
click at [213, 85] on img "Info - Creamy Chicken & Zucchini" at bounding box center [204, 72] width 106 height 106
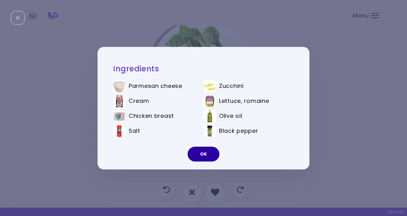
click at [203, 154] on button "OK" at bounding box center [204, 153] width 32 height 15
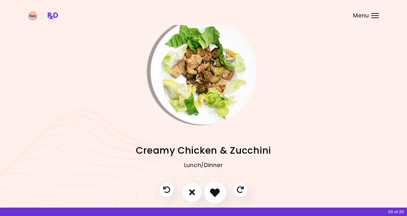
click at [213, 194] on icon "I like this recipe" at bounding box center [215, 192] width 10 height 10
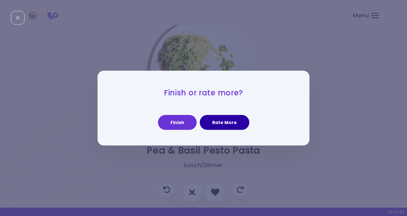
click at [214, 122] on button "Rate More" at bounding box center [225, 122] width 50 height 15
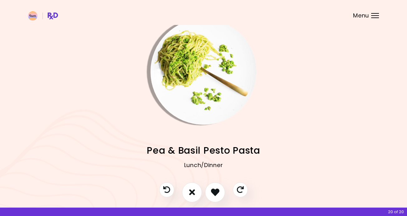
click at [198, 76] on img "Info - Pea & Basil Pesto Pasta" at bounding box center [204, 72] width 106 height 106
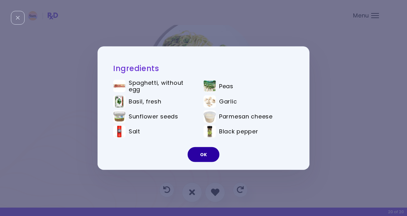
click at [208, 153] on button "OK" at bounding box center [204, 154] width 32 height 15
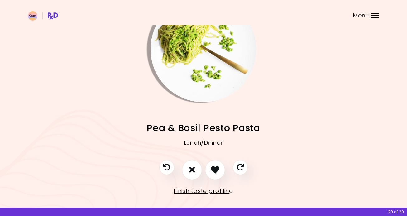
scroll to position [30, 0]
click at [192, 170] on icon "I don't like this recipe" at bounding box center [192, 170] width 7 height 10
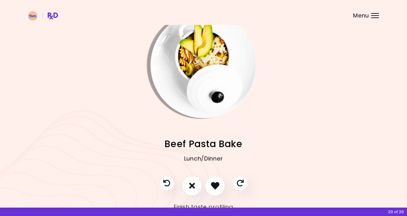
scroll to position [36, 0]
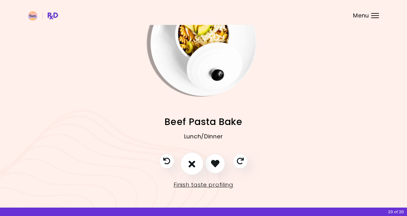
click at [192, 161] on icon "I don't like this recipe" at bounding box center [192, 164] width 7 height 10
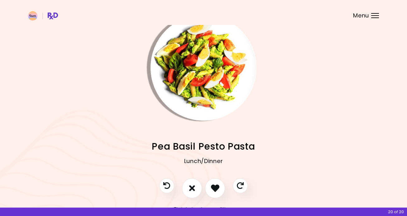
scroll to position [13, 0]
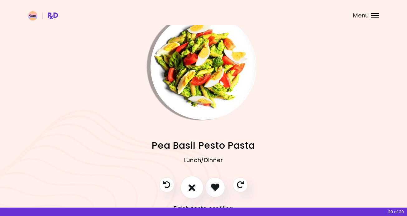
click at [193, 182] on icon "I don't like this recipe" at bounding box center [192, 187] width 7 height 10
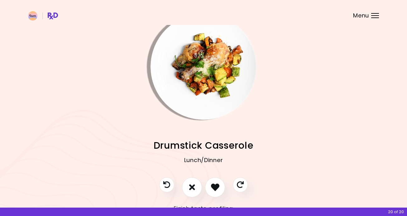
click at [202, 83] on img "Info - Drumstick Casserole" at bounding box center [204, 67] width 106 height 106
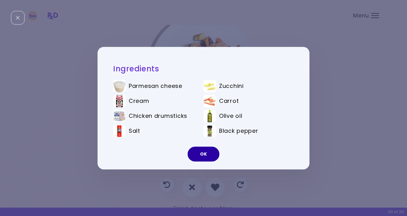
click at [203, 154] on button "OK" at bounding box center [204, 153] width 32 height 15
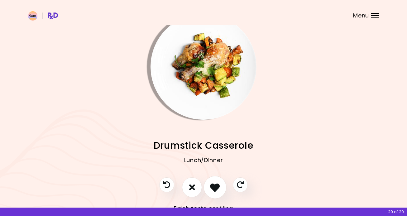
click at [211, 181] on button "I like this recipe" at bounding box center [214, 187] width 23 height 23
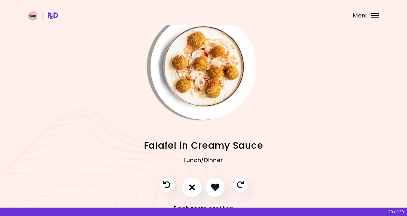
click at [194, 84] on img "Info - Falafel in Creamy Sauce" at bounding box center [204, 67] width 106 height 106
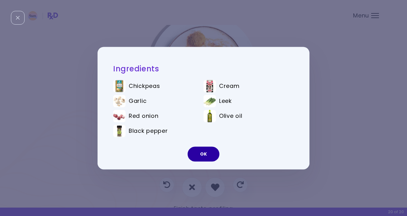
click at [203, 150] on button "OK" at bounding box center [204, 153] width 32 height 15
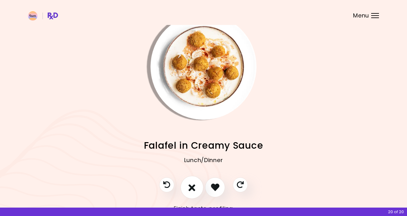
click at [193, 184] on icon "I don't like this recipe" at bounding box center [192, 187] width 7 height 10
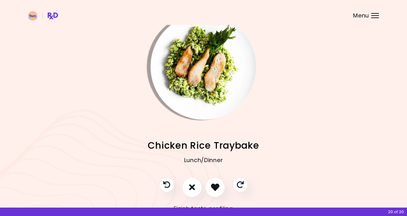
click at [197, 76] on img "Info - Chicken Rice Traybake" at bounding box center [204, 67] width 106 height 106
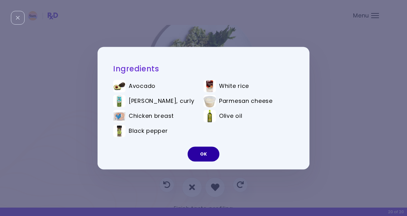
click at [204, 151] on button "OK" at bounding box center [204, 153] width 32 height 15
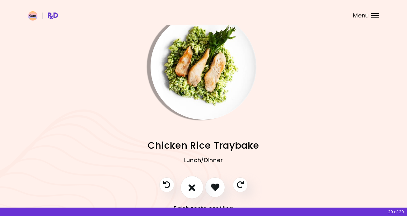
click at [192, 189] on icon "I don't like this recipe" at bounding box center [192, 187] width 7 height 10
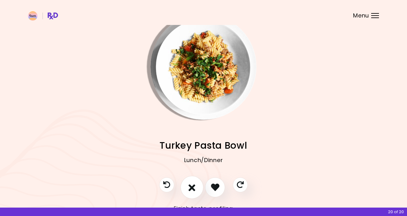
click at [192, 189] on icon "I don't like this recipe" at bounding box center [192, 187] width 7 height 10
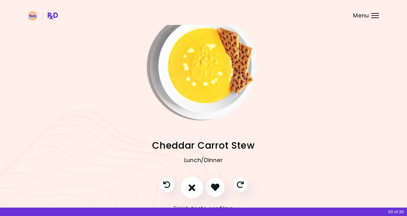
click at [192, 189] on icon "I don't like this recipe" at bounding box center [192, 187] width 7 height 10
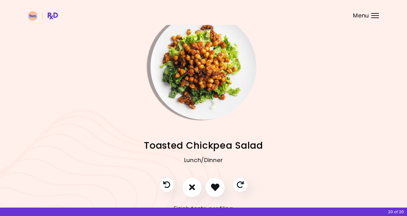
click at [197, 73] on img "Info - Toasted Chickpea Salad" at bounding box center [204, 67] width 106 height 106
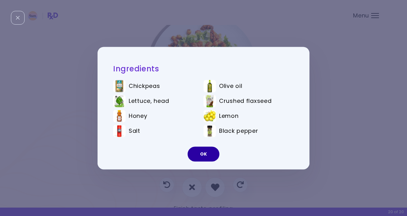
click at [210, 151] on button "OK" at bounding box center [204, 153] width 32 height 15
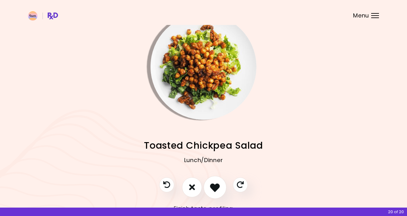
click at [216, 184] on icon "I like this recipe" at bounding box center [215, 187] width 10 height 10
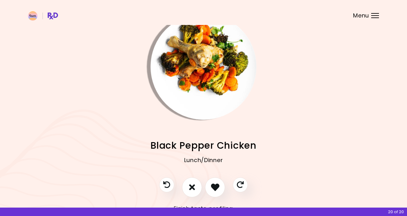
click at [198, 56] on img "Info - Black Pepper Chicken" at bounding box center [204, 67] width 106 height 106
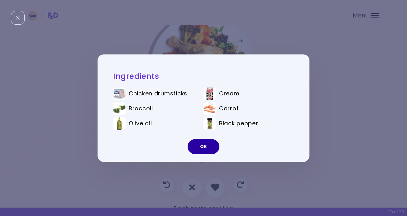
click at [207, 145] on button "OK" at bounding box center [204, 146] width 32 height 15
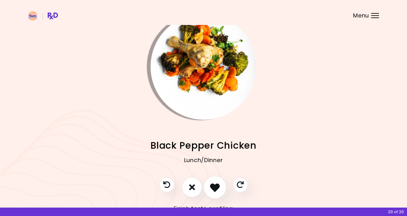
click at [217, 185] on icon "I like this recipe" at bounding box center [215, 187] width 10 height 10
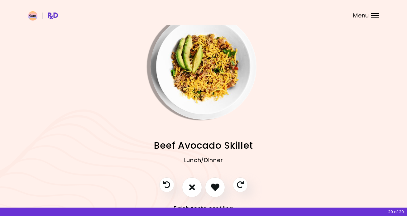
click at [204, 79] on img "Info - Beef Avocado Skillet" at bounding box center [204, 67] width 106 height 106
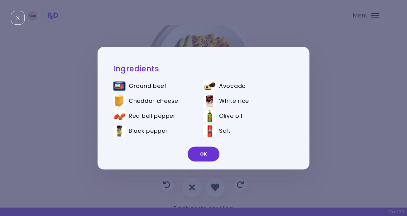
click at [338, 114] on div "Ingredients Ground beef Avocado Cheddar cheese White rice Red bell pepper Olive…" at bounding box center [203, 108] width 407 height 216
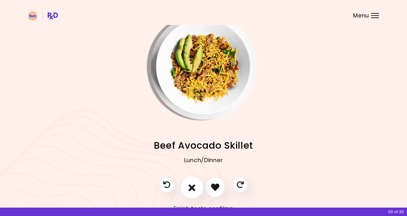
click at [195, 186] on icon "I don't like this recipe" at bounding box center [192, 187] width 7 height 10
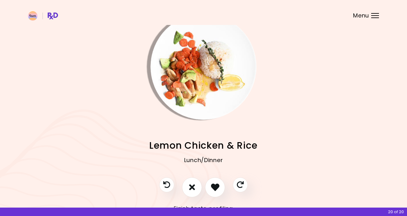
click at [195, 108] on img "Info - Lemon Chicken & Rice" at bounding box center [204, 67] width 106 height 106
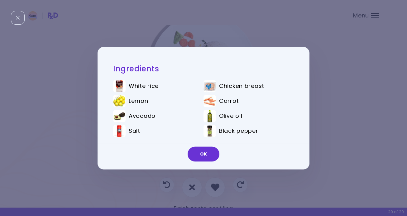
click at [356, 119] on div "Ingredients White rice Chicken breast Lemon Carrot Avocado Olive oil Salt Black…" at bounding box center [203, 108] width 407 height 216
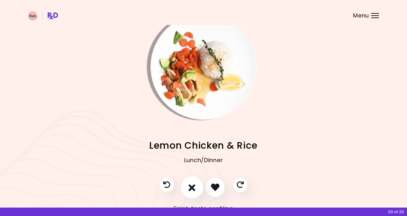
click at [191, 182] on button "I don't like this recipe" at bounding box center [191, 187] width 23 height 23
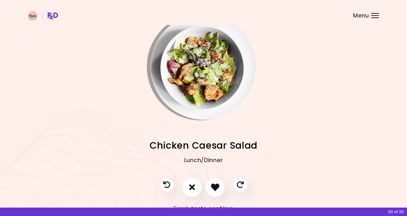
click at [229, 55] on img "Info - Chicken Caesar Salad" at bounding box center [204, 67] width 106 height 106
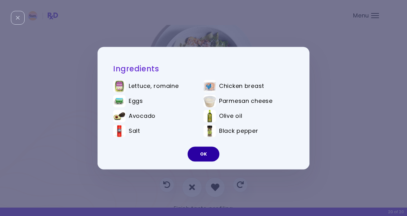
click at [206, 151] on button "OK" at bounding box center [204, 153] width 32 height 15
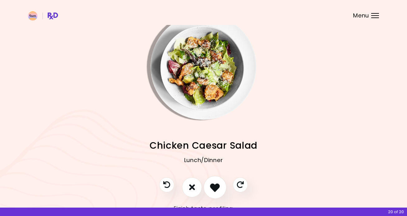
click at [214, 185] on icon "I like this recipe" at bounding box center [215, 187] width 10 height 10
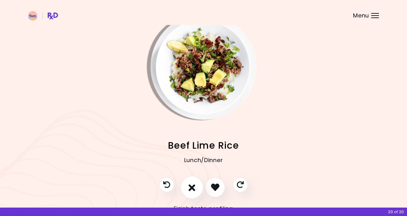
click at [190, 186] on icon "I don't like this recipe" at bounding box center [192, 187] width 7 height 10
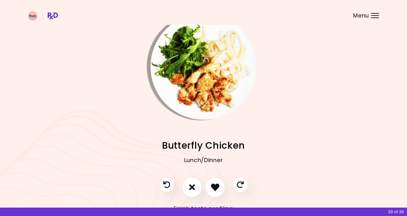
click at [203, 86] on img "Info - Butterfly Chicken" at bounding box center [204, 67] width 106 height 106
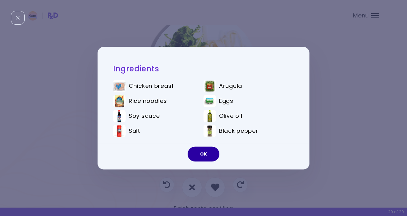
click at [204, 151] on button "OK" at bounding box center [204, 153] width 32 height 15
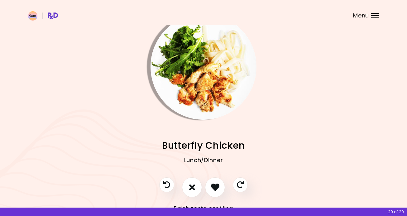
scroll to position [5, 0]
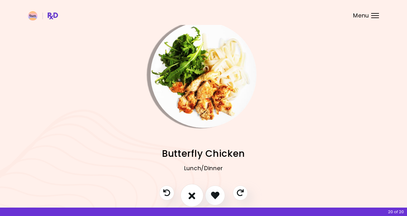
click at [193, 190] on icon "I don't like this recipe" at bounding box center [192, 195] width 7 height 10
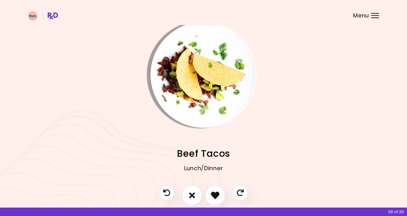
click at [199, 89] on img "Info - Beef Tacos" at bounding box center [204, 75] width 106 height 106
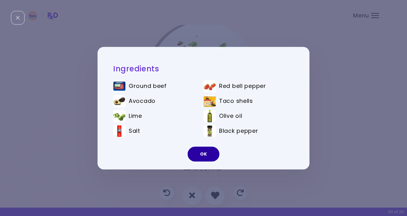
click at [210, 154] on button "OK" at bounding box center [204, 153] width 32 height 15
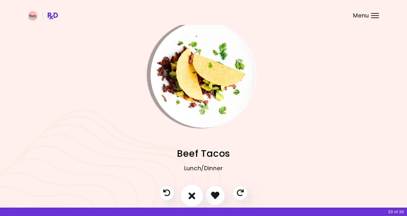
click at [194, 194] on icon "I don't like this recipe" at bounding box center [192, 195] width 7 height 10
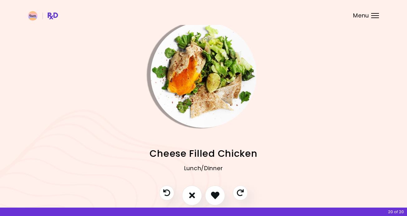
click at [197, 55] on img "Info - Cheese Filled Chicken" at bounding box center [204, 75] width 106 height 106
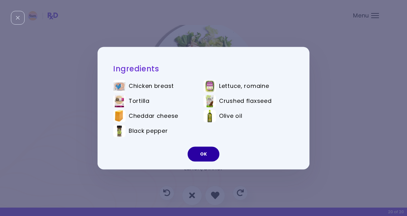
click at [205, 154] on button "OK" at bounding box center [204, 153] width 32 height 15
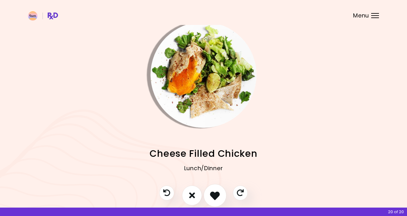
click at [217, 199] on icon "I like this recipe" at bounding box center [215, 195] width 10 height 10
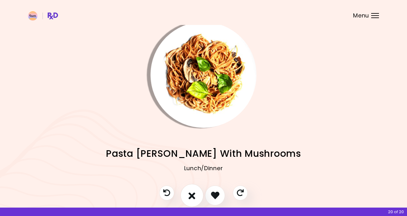
click at [195, 191] on button "I don't like this recipe" at bounding box center [191, 195] width 23 height 23
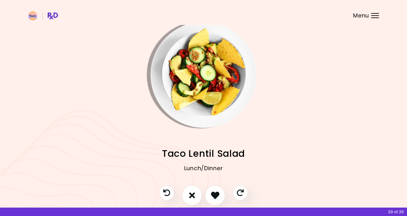
click at [198, 87] on img "Info - Taco Lentil Salad" at bounding box center [204, 75] width 106 height 106
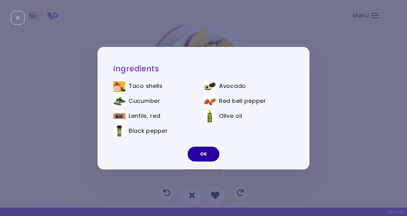
click at [205, 152] on button "OK" at bounding box center [204, 153] width 32 height 15
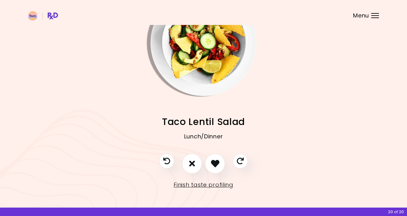
scroll to position [36, 0]
click at [213, 159] on icon "I like this recipe" at bounding box center [215, 164] width 10 height 10
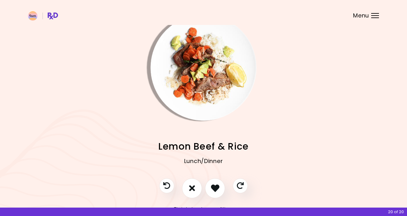
scroll to position [12, 0]
click at [189, 187] on icon "I don't like this recipe" at bounding box center [192, 188] width 7 height 10
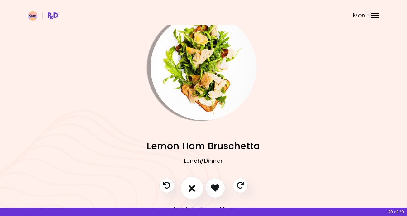
click at [192, 190] on icon "I don't like this recipe" at bounding box center [192, 188] width 7 height 10
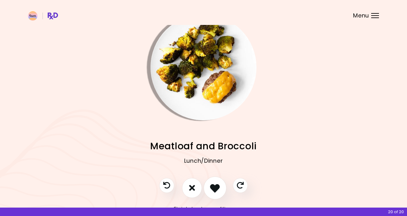
click at [214, 188] on icon "I like this recipe" at bounding box center [215, 188] width 10 height 10
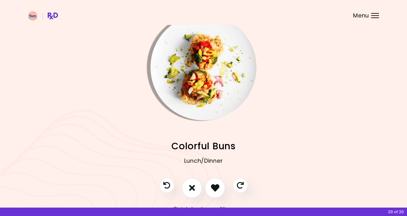
click at [198, 81] on img "Info - Colorful Buns" at bounding box center [204, 67] width 106 height 106
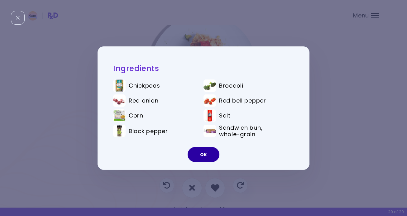
click at [213, 152] on button "OK" at bounding box center [204, 154] width 32 height 15
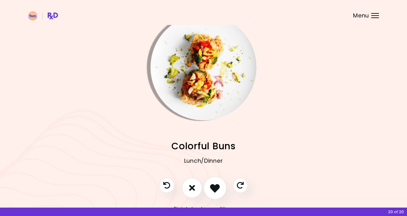
click at [218, 182] on button "I like this recipe" at bounding box center [214, 187] width 23 height 23
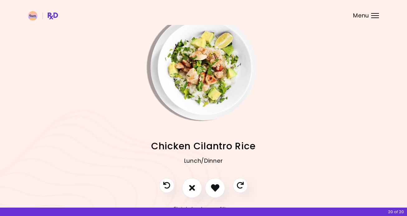
click at [205, 68] on img "Info - Chicken Cilantro Rice" at bounding box center [204, 67] width 106 height 106
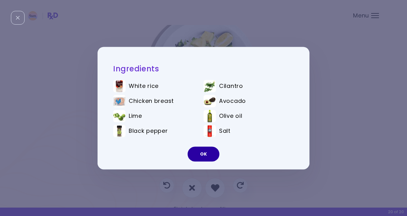
click at [200, 155] on button "OK" at bounding box center [204, 153] width 32 height 15
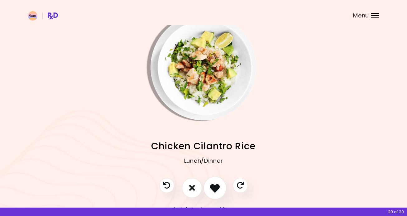
click at [214, 187] on icon "I like this recipe" at bounding box center [215, 188] width 10 height 10
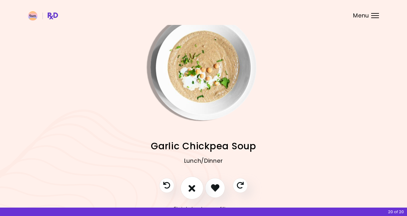
click at [191, 187] on icon "I don't like this recipe" at bounding box center [192, 188] width 7 height 10
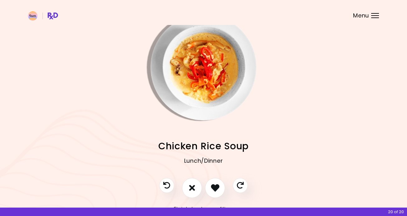
click at [204, 48] on img "Info - Chicken Rice Soup" at bounding box center [204, 67] width 106 height 106
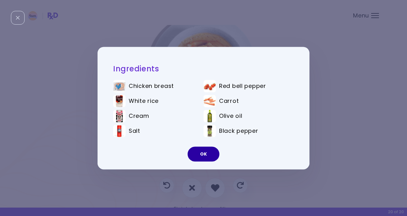
click at [207, 157] on button "OK" at bounding box center [204, 153] width 32 height 15
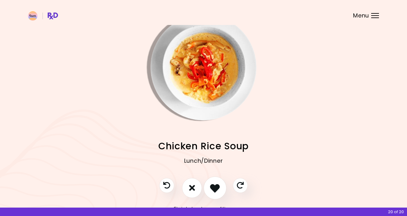
click at [217, 190] on icon "I like this recipe" at bounding box center [215, 188] width 10 height 10
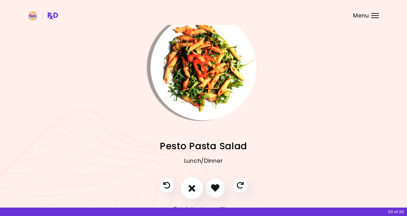
click at [190, 187] on icon "I don't like this recipe" at bounding box center [192, 188] width 7 height 10
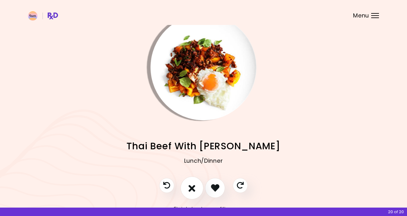
click at [190, 187] on icon "I don't like this recipe" at bounding box center [192, 188] width 7 height 10
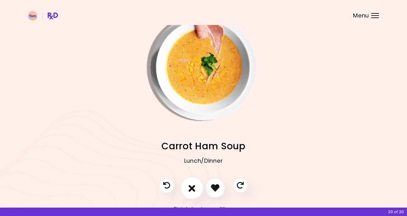
click at [190, 187] on icon "I don't like this recipe" at bounding box center [192, 188] width 7 height 10
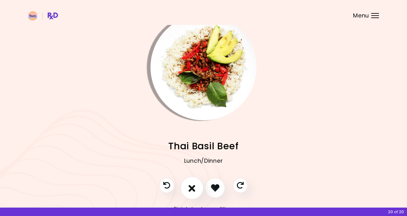
click at [190, 187] on icon "I don't like this recipe" at bounding box center [192, 188] width 7 height 10
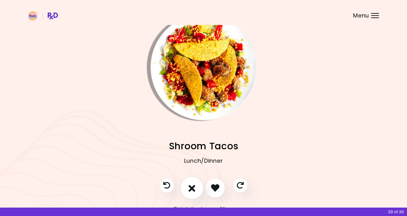
click at [190, 187] on icon "I don't like this recipe" at bounding box center [192, 188] width 7 height 10
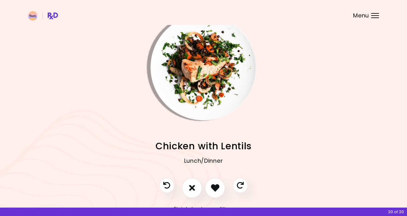
click at [196, 84] on img "Info - Chicken with Lentils" at bounding box center [204, 67] width 106 height 106
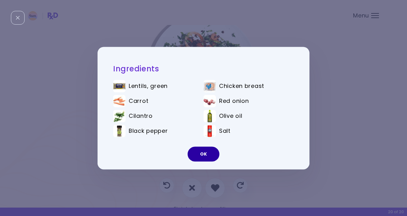
click at [216, 150] on button "OK" at bounding box center [204, 153] width 32 height 15
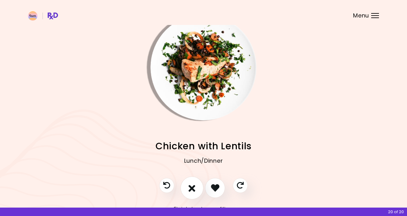
click at [194, 183] on button "I don't like this recipe" at bounding box center [191, 187] width 23 height 23
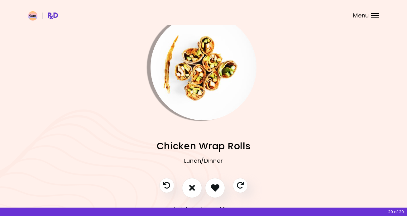
click at [200, 106] on img "Info - Chicken Wrap Rolls" at bounding box center [204, 67] width 106 height 106
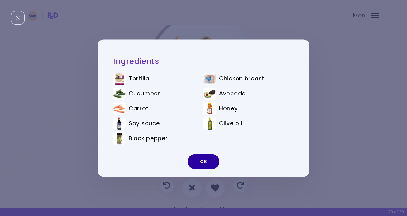
click at [203, 163] on button "OK" at bounding box center [204, 161] width 32 height 15
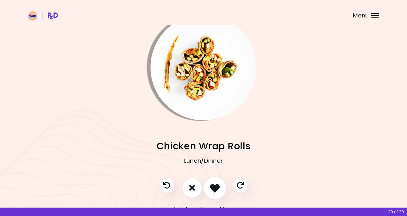
click at [210, 186] on button "I like this recipe" at bounding box center [214, 187] width 23 height 23
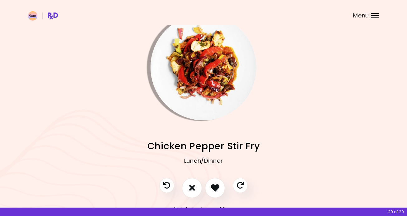
click at [205, 93] on img "Info - Chicken Pepper Stir Fry" at bounding box center [204, 67] width 106 height 106
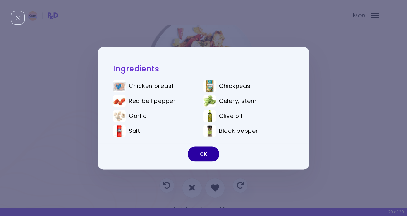
click at [203, 158] on button "OK" at bounding box center [204, 153] width 32 height 15
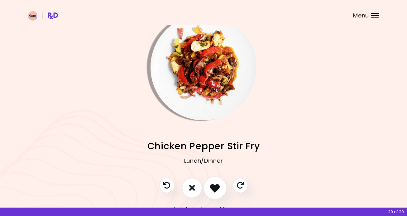
click at [218, 190] on icon "I like this recipe" at bounding box center [215, 188] width 10 height 10
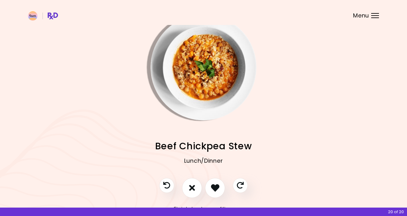
click at [203, 94] on img "Info - Beef Chickpea Stew" at bounding box center [204, 67] width 106 height 106
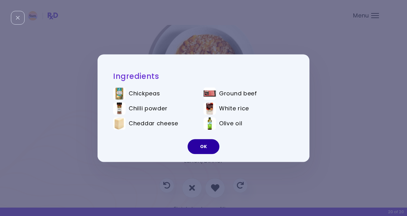
click at [208, 146] on button "OK" at bounding box center [204, 146] width 32 height 15
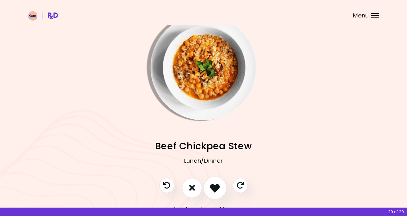
click at [215, 191] on icon "I like this recipe" at bounding box center [215, 188] width 10 height 10
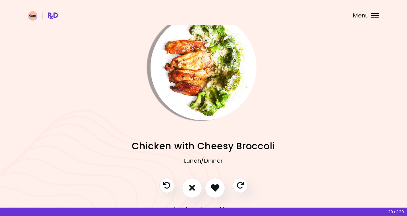
click at [205, 107] on img "Info - Chicken with Cheesy Broccoli" at bounding box center [204, 67] width 106 height 106
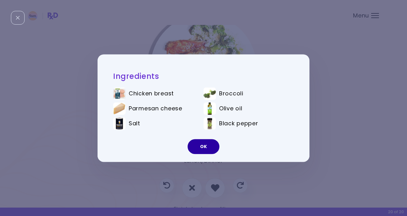
click at [208, 144] on button "OK" at bounding box center [204, 146] width 32 height 15
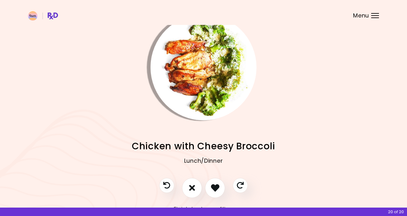
click at [199, 105] on img "Info - Chicken with Cheesy Broccoli" at bounding box center [204, 67] width 106 height 106
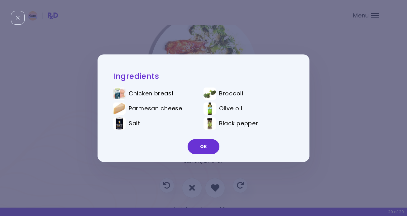
click at [267, 103] on li "Olive oil" at bounding box center [248, 109] width 90 height 15
click at [203, 140] on button "OK" at bounding box center [204, 146] width 32 height 15
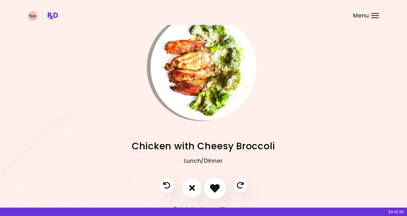
click at [217, 186] on icon "I like this recipe" at bounding box center [215, 188] width 10 height 10
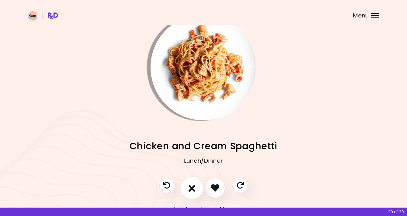
click at [193, 189] on icon "I don't like this recipe" at bounding box center [192, 188] width 7 height 10
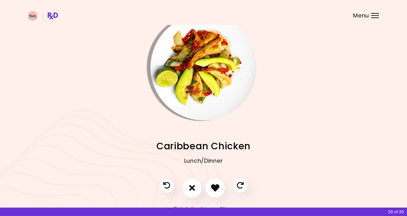
click at [218, 85] on img "Info - Caribbean Chicken" at bounding box center [204, 67] width 106 height 106
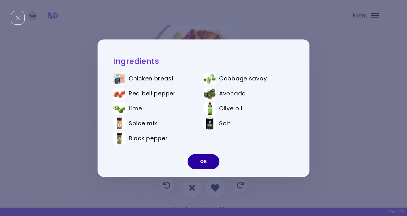
click at [204, 158] on button "OK" at bounding box center [204, 161] width 32 height 15
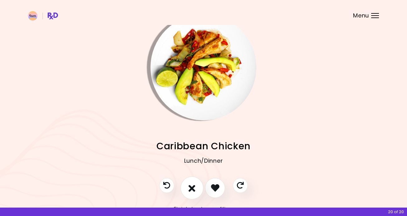
click at [197, 184] on button "I don't like this recipe" at bounding box center [191, 187] width 23 height 23
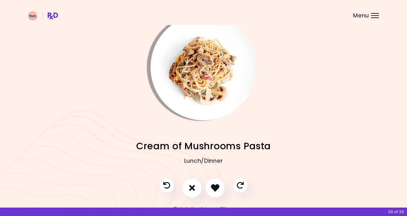
click at [208, 72] on img "Info - Cream of Mushrooms Pasta" at bounding box center [204, 67] width 106 height 106
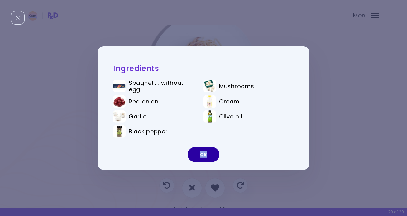
click at [203, 154] on button "OK" at bounding box center [204, 154] width 32 height 15
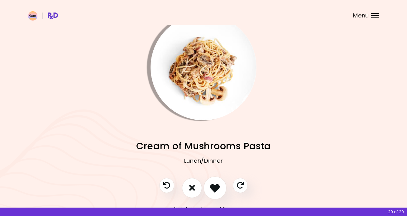
click at [218, 190] on icon "I like this recipe" at bounding box center [215, 188] width 10 height 10
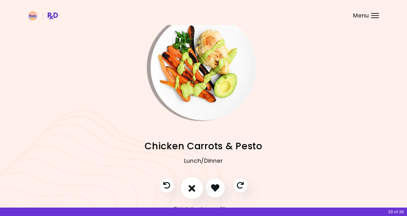
click at [189, 186] on icon "I don't like this recipe" at bounding box center [192, 188] width 7 height 10
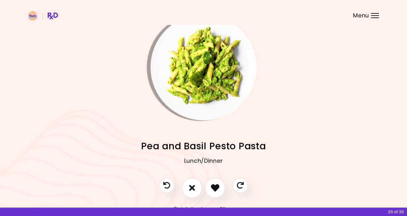
click at [210, 97] on img "Info - Pea and Basil Pesto Pasta" at bounding box center [204, 67] width 106 height 106
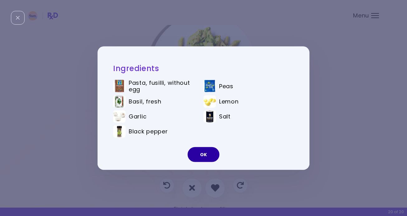
click at [207, 153] on button "OK" at bounding box center [204, 154] width 32 height 15
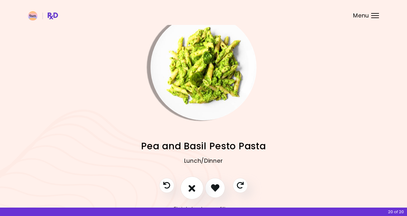
click at [190, 190] on icon "I don't like this recipe" at bounding box center [192, 188] width 7 height 10
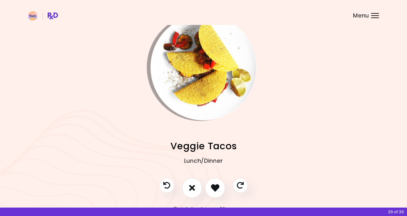
click at [203, 78] on img "Info - Veggie Tacos" at bounding box center [204, 67] width 106 height 106
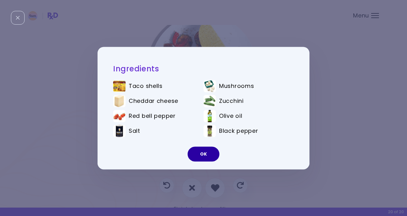
click at [202, 152] on button "OK" at bounding box center [204, 153] width 32 height 15
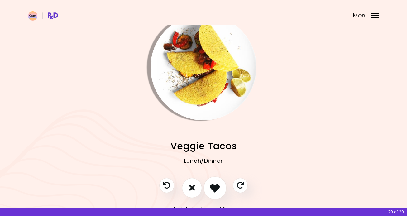
click at [215, 182] on button "I like this recipe" at bounding box center [214, 187] width 23 height 23
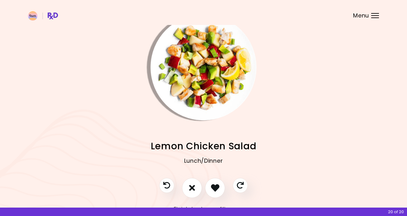
click at [211, 97] on img "Info - Lemon Chicken Salad" at bounding box center [204, 67] width 106 height 106
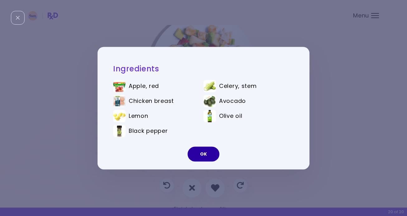
click at [205, 149] on button "OK" at bounding box center [204, 153] width 32 height 15
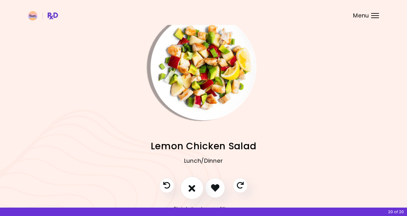
click at [191, 183] on button "I don't like this recipe" at bounding box center [191, 187] width 23 height 23
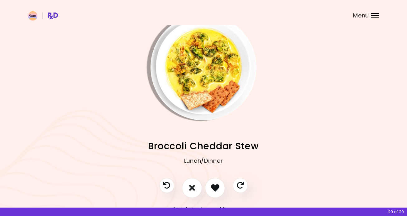
click at [209, 92] on img "Info - Broccoli Cheddar Stew" at bounding box center [204, 67] width 106 height 106
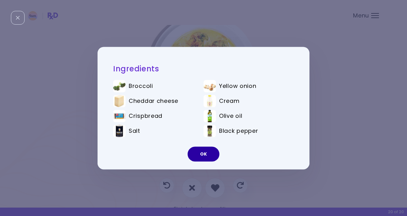
click at [208, 153] on button "OK" at bounding box center [204, 153] width 32 height 15
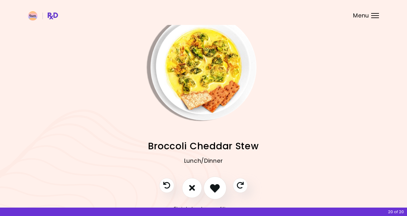
click at [218, 184] on icon "I like this recipe" at bounding box center [215, 188] width 10 height 10
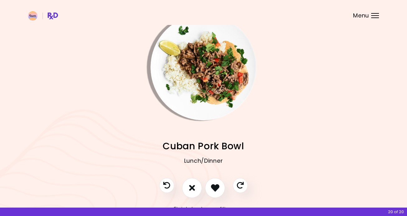
click at [217, 70] on img "Info - Cuban Pork Bowl" at bounding box center [204, 67] width 106 height 106
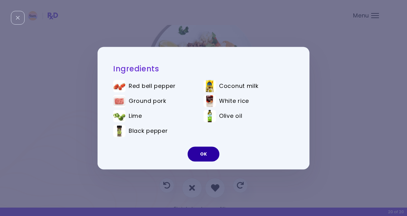
click at [206, 152] on button "OK" at bounding box center [204, 153] width 32 height 15
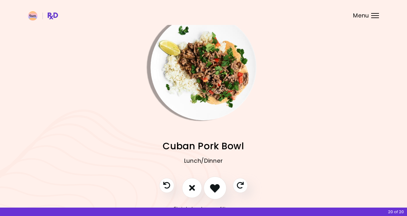
click at [214, 185] on icon "I like this recipe" at bounding box center [215, 188] width 10 height 10
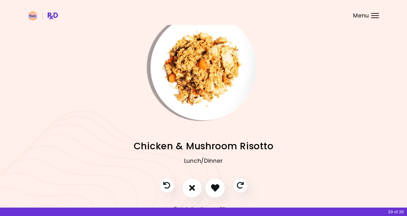
click at [200, 107] on img "Info - Chicken & Mushroom Risotto" at bounding box center [204, 67] width 106 height 106
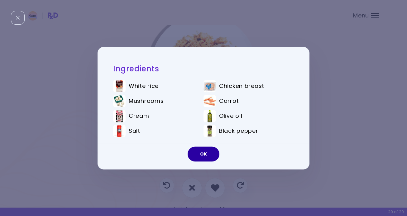
click at [203, 154] on button "OK" at bounding box center [204, 153] width 32 height 15
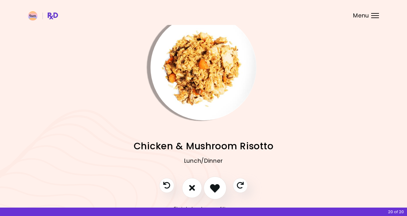
click at [214, 185] on icon "I like this recipe" at bounding box center [215, 188] width 10 height 10
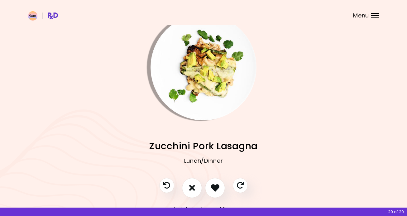
click at [196, 80] on img "Info - Zucchini Pork Lasagna" at bounding box center [204, 67] width 106 height 106
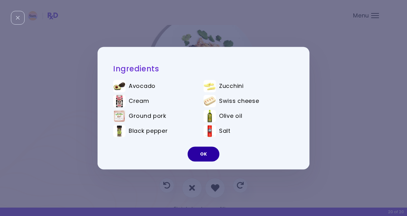
click at [201, 150] on button "OK" at bounding box center [204, 153] width 32 height 15
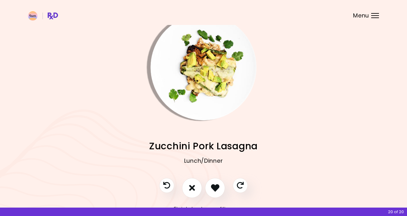
click at [217, 93] on img "Info - Zucchini Pork Lasagna" at bounding box center [204, 67] width 106 height 106
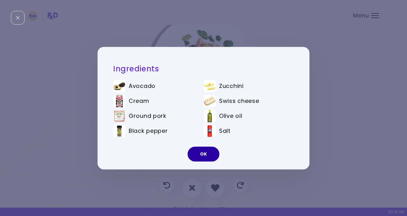
click at [196, 151] on button "OK" at bounding box center [204, 153] width 32 height 15
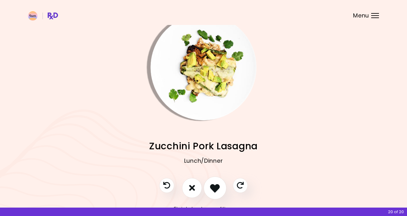
click at [213, 187] on icon "I like this recipe" at bounding box center [215, 188] width 10 height 10
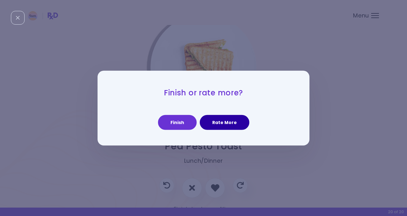
click at [219, 121] on button "Rate More" at bounding box center [225, 122] width 50 height 15
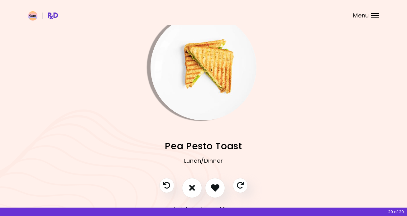
click at [220, 80] on img "Info - Pea Pesto Toast" at bounding box center [204, 67] width 106 height 106
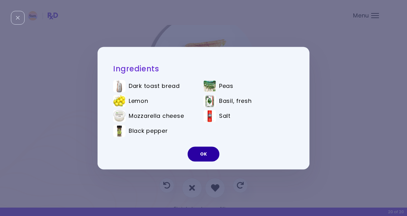
click at [202, 154] on button "OK" at bounding box center [204, 153] width 32 height 15
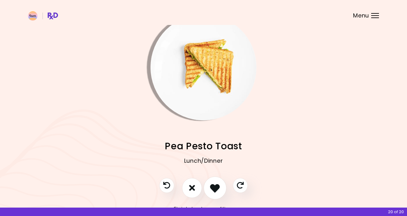
click at [215, 187] on icon "I like this recipe" at bounding box center [215, 188] width 10 height 10
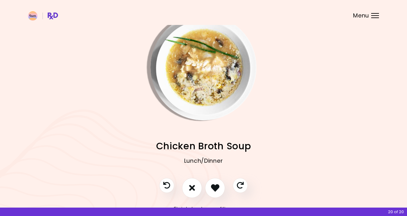
click at [209, 114] on img "Info - Chicken Broth Soup" at bounding box center [204, 67] width 106 height 106
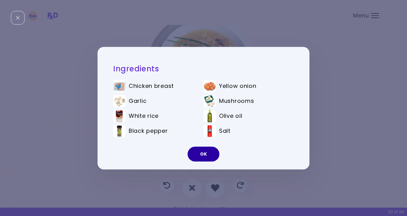
click at [208, 152] on button "OK" at bounding box center [204, 153] width 32 height 15
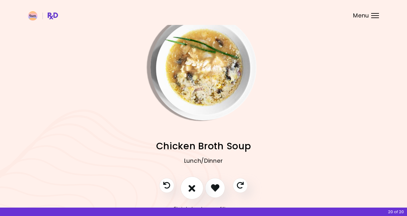
click at [192, 187] on icon "I don't like this recipe" at bounding box center [192, 188] width 7 height 10
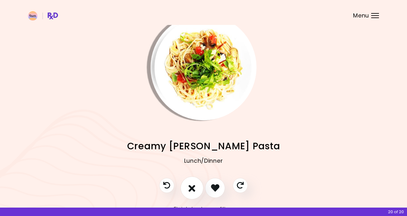
click at [193, 187] on icon "I don't like this recipe" at bounding box center [192, 188] width 7 height 10
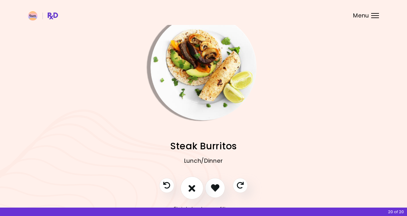
click at [193, 188] on icon "I don't like this recipe" at bounding box center [192, 188] width 7 height 10
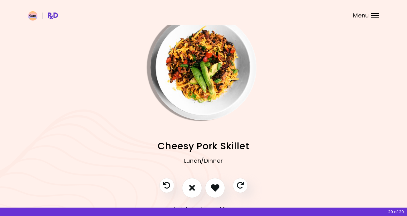
click at [203, 74] on img "Info - Cheesy Pork Skillet" at bounding box center [204, 67] width 106 height 106
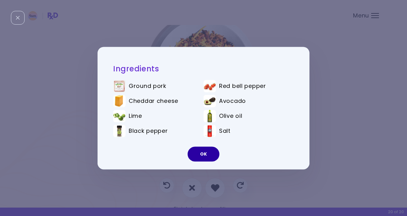
click at [204, 155] on button "OK" at bounding box center [204, 153] width 32 height 15
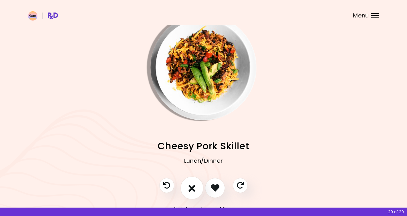
click at [194, 182] on button "I don't like this recipe" at bounding box center [191, 187] width 23 height 23
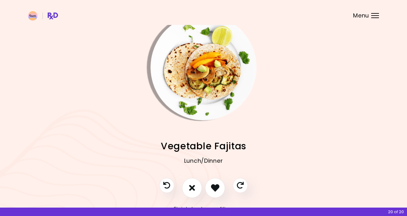
click at [210, 88] on img "Info - Vegetable Fajitas" at bounding box center [204, 67] width 106 height 106
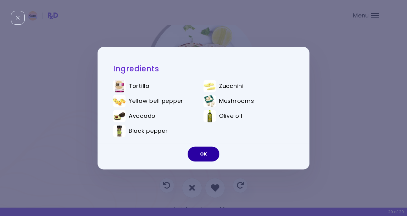
click at [205, 152] on button "OK" at bounding box center [204, 153] width 32 height 15
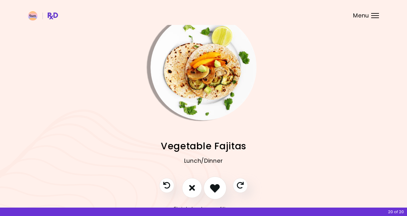
click at [217, 186] on icon "I like this recipe" at bounding box center [215, 188] width 10 height 10
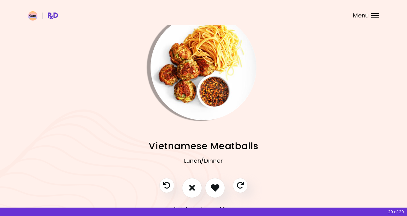
click at [194, 101] on img "Info - Vietnamese Meatballs" at bounding box center [204, 67] width 106 height 106
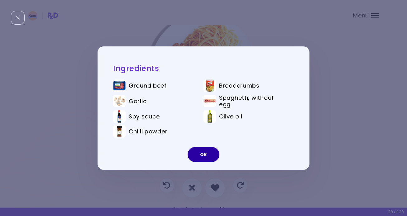
click at [196, 152] on button "OK" at bounding box center [204, 154] width 32 height 15
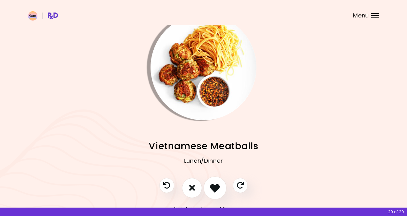
click at [214, 185] on icon "I like this recipe" at bounding box center [215, 188] width 10 height 10
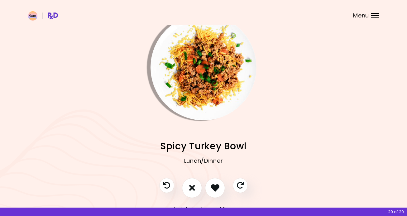
click at [202, 78] on img "Info - Spicy Turkey Bowl" at bounding box center [204, 67] width 106 height 106
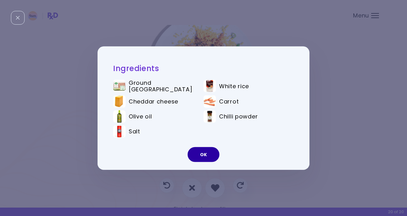
click at [199, 152] on button "OK" at bounding box center [204, 154] width 32 height 15
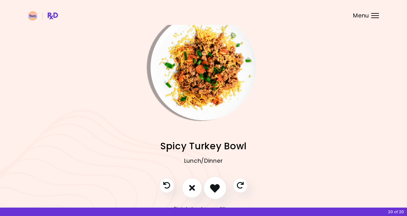
click at [213, 189] on icon "I like this recipe" at bounding box center [215, 188] width 10 height 10
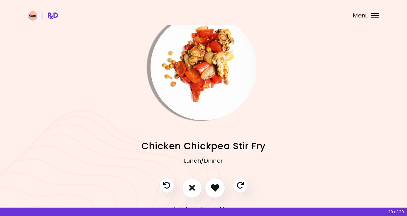
click at [203, 103] on img "Info - Chicken Chickpea Stir Fry" at bounding box center [204, 67] width 106 height 106
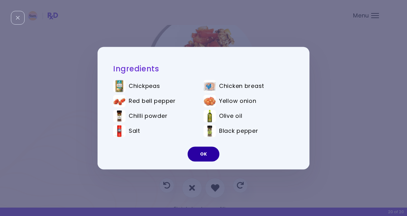
click at [208, 154] on button "OK" at bounding box center [204, 153] width 32 height 15
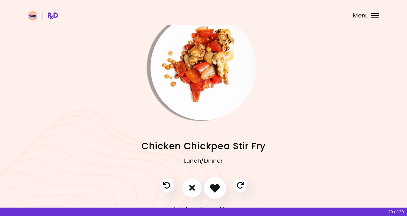
click at [217, 183] on icon "I like this recipe" at bounding box center [215, 188] width 10 height 10
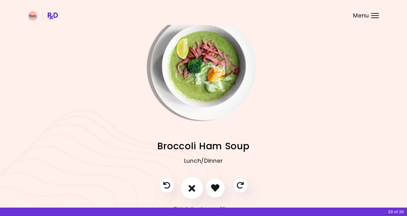
click at [193, 189] on icon "I don't like this recipe" at bounding box center [192, 188] width 7 height 10
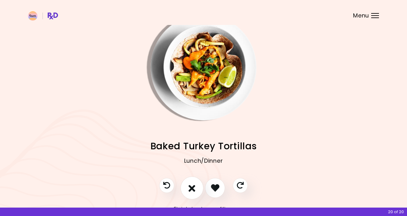
click at [194, 183] on icon "I don't like this recipe" at bounding box center [192, 188] width 7 height 10
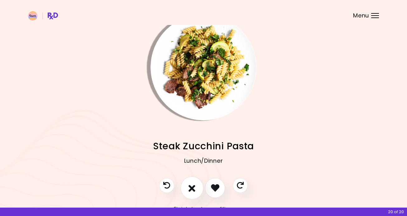
click at [193, 188] on icon "I don't like this recipe" at bounding box center [192, 188] width 7 height 10
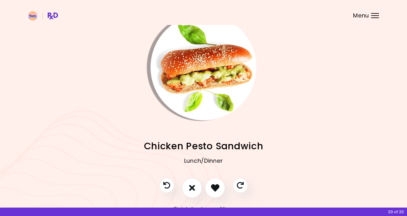
click at [206, 95] on img "Info - Chicken Pesto Sandwich" at bounding box center [204, 67] width 106 height 106
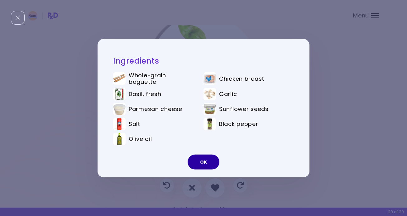
click at [207, 161] on button "OK" at bounding box center [204, 162] width 32 height 15
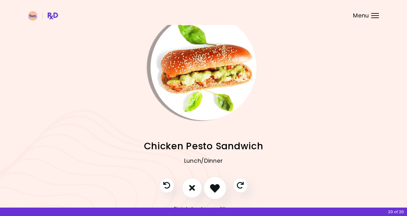
click at [219, 192] on icon "I like this recipe" at bounding box center [215, 188] width 10 height 10
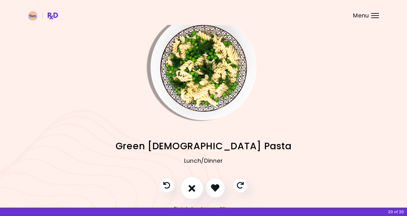
click at [191, 189] on icon "I don't like this recipe" at bounding box center [192, 188] width 7 height 10
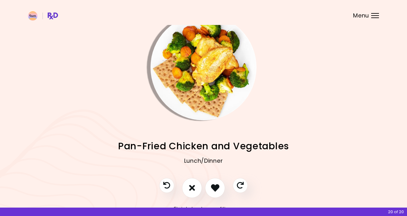
click at [198, 86] on img "Info - Pan-Fried Chicken and Vegetables" at bounding box center [204, 67] width 106 height 106
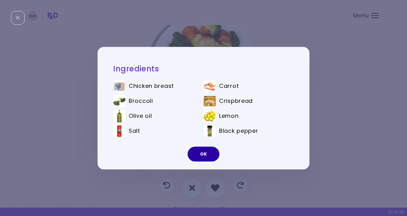
click at [210, 154] on button "OK" at bounding box center [204, 153] width 32 height 15
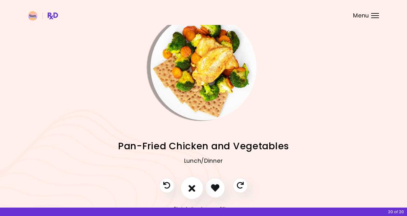
click at [195, 187] on button "I don't like this recipe" at bounding box center [191, 187] width 23 height 23
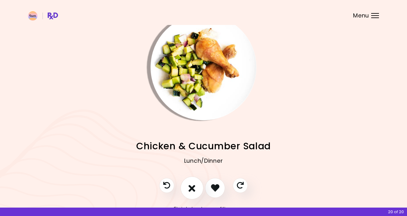
click at [195, 187] on button "I don't like this recipe" at bounding box center [191, 187] width 23 height 23
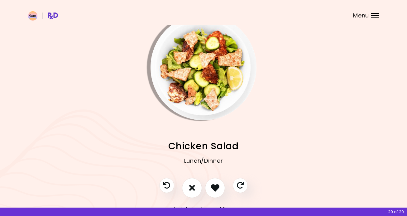
click at [199, 95] on img "Info - Chicken Salad" at bounding box center [204, 67] width 106 height 106
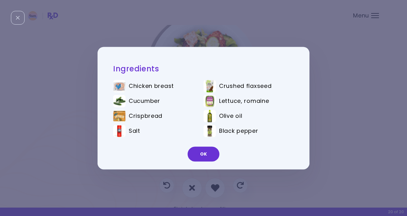
click at [325, 110] on div "Ingredients Chicken breast Crushed flaxseed Cucumber Lettuce, romaine Crispbrea…" at bounding box center [203, 108] width 407 height 216
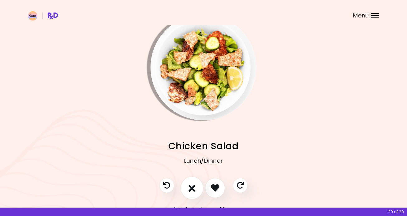
click at [191, 188] on icon "I don't like this recipe" at bounding box center [192, 188] width 7 height 10
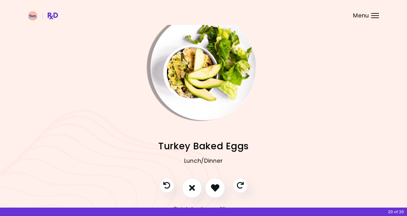
click at [189, 76] on img "Info - Turkey Baked Eggs" at bounding box center [204, 67] width 106 height 106
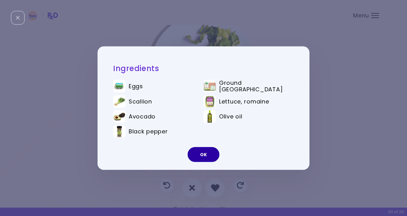
click at [203, 157] on button "OK" at bounding box center [204, 154] width 32 height 15
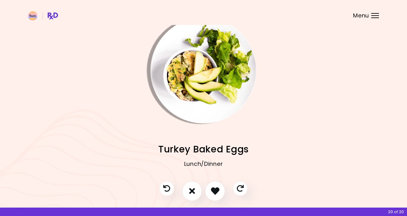
scroll to position [7, 0]
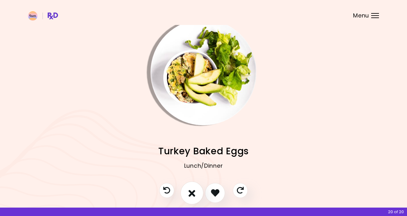
click at [191, 194] on icon "I don't like this recipe" at bounding box center [192, 193] width 7 height 10
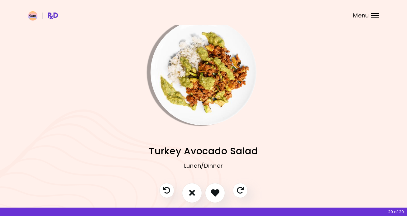
scroll to position [19, 0]
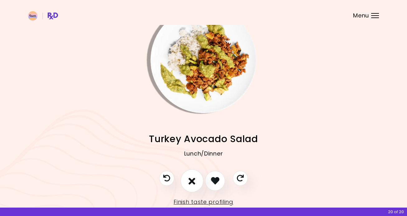
click at [189, 177] on icon "I don't like this recipe" at bounding box center [192, 181] width 7 height 10
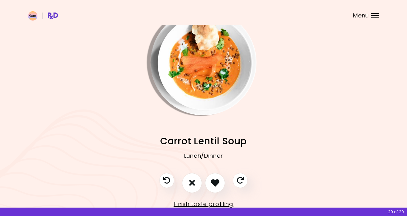
scroll to position [36, 0]
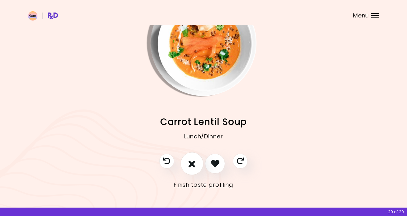
click at [193, 161] on icon "I don't like this recipe" at bounding box center [192, 164] width 7 height 10
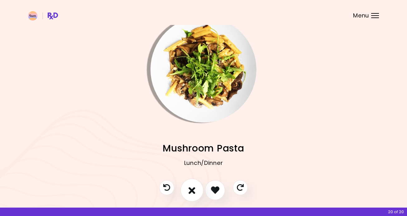
scroll to position [14, 0]
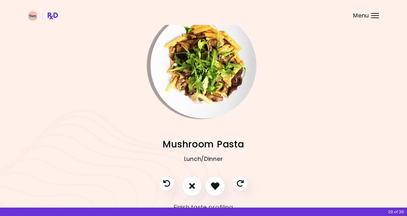
click at [202, 98] on img "Info - Mushroom Pasta" at bounding box center [204, 65] width 106 height 106
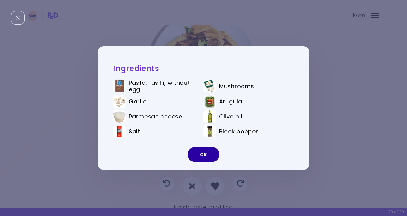
click at [201, 155] on button "OK" at bounding box center [204, 154] width 32 height 15
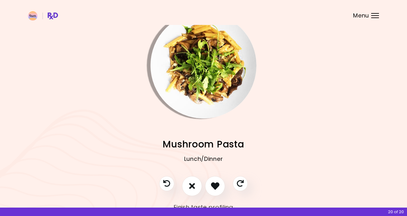
click at [199, 93] on img "Info - Mushroom Pasta" at bounding box center [204, 65] width 106 height 106
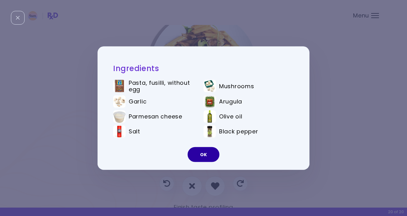
click at [207, 155] on button "OK" at bounding box center [204, 154] width 32 height 15
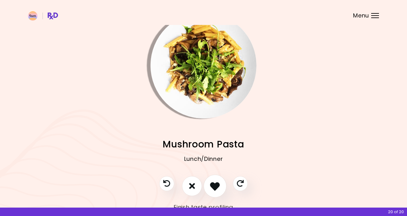
click at [213, 189] on icon "I like this recipe" at bounding box center [215, 186] width 10 height 10
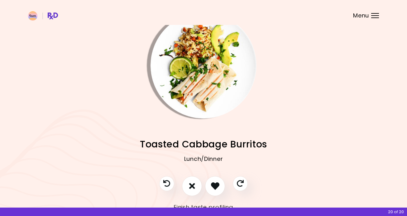
click at [203, 90] on img "Info - Toasted Cabbage Burritos" at bounding box center [204, 65] width 106 height 106
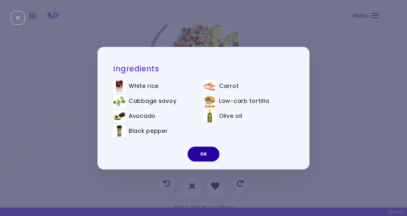
click at [204, 154] on button "OK" at bounding box center [204, 153] width 32 height 15
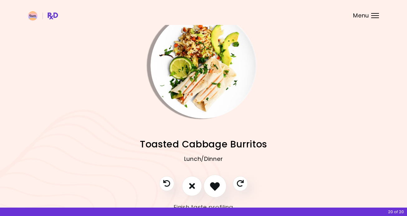
click at [219, 184] on icon "I like this recipe" at bounding box center [215, 186] width 10 height 10
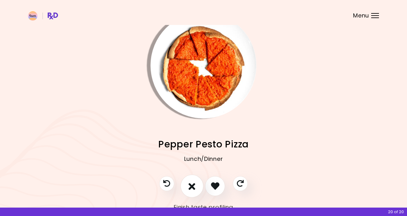
click at [194, 183] on icon "I don't like this recipe" at bounding box center [192, 186] width 7 height 10
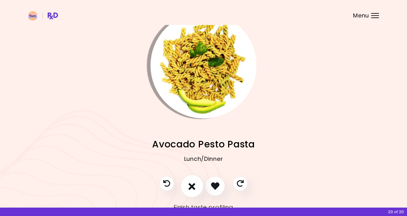
click at [194, 183] on icon "I don't like this recipe" at bounding box center [192, 186] width 7 height 10
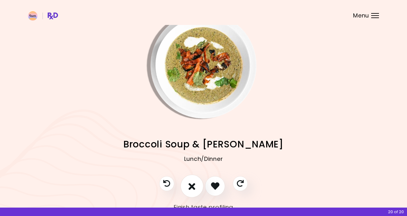
click at [194, 184] on icon "I don't like this recipe" at bounding box center [192, 186] width 7 height 10
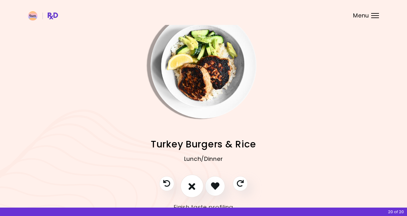
click at [194, 183] on icon "I don't like this recipe" at bounding box center [192, 186] width 7 height 10
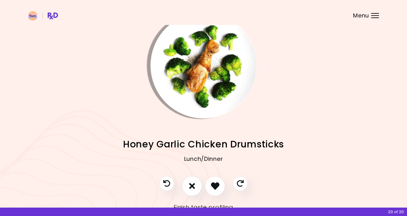
click at [202, 90] on img "Info - Honey Garlic Chicken Drumsticks" at bounding box center [204, 65] width 106 height 106
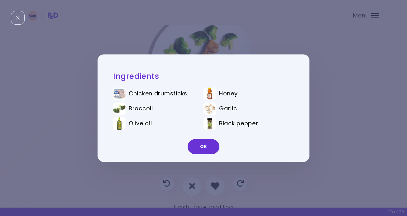
click at [335, 108] on div "Ingredients Chicken drumsticks Honey Broccoli Garlic Olive oil Black pepper OK" at bounding box center [203, 108] width 407 height 216
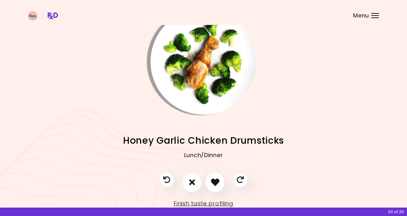
scroll to position [16, 0]
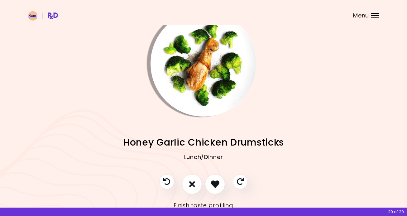
click at [213, 109] on img "Info - Honey Garlic Chicken Drumsticks" at bounding box center [204, 64] width 106 height 106
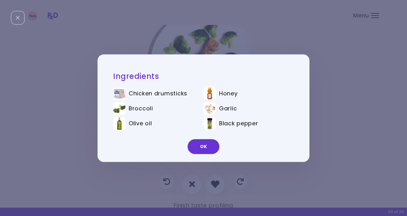
click at [337, 108] on div "Ingredients Chicken drumsticks Honey Broccoli Garlic Olive oil Black pepper OK" at bounding box center [203, 108] width 407 height 216
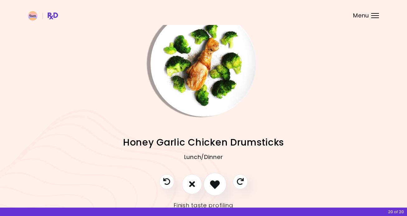
click at [219, 180] on icon "I like this recipe" at bounding box center [215, 184] width 10 height 10
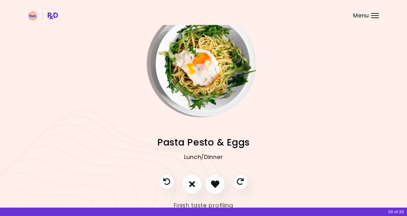
click at [204, 86] on img "Info - Pasta Pesto & Eggs" at bounding box center [204, 64] width 106 height 106
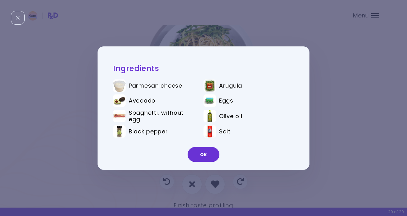
click at [344, 101] on div "Ingredients Parmesan cheese Arugula Avocado Eggs Spaghetti, without egg Olive o…" at bounding box center [203, 108] width 407 height 216
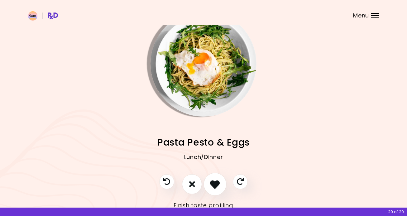
click at [218, 181] on icon "I like this recipe" at bounding box center [215, 184] width 10 height 10
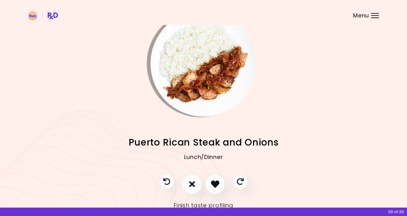
click at [215, 90] on img "Info - Puerto Rican Steak and Onions" at bounding box center [204, 64] width 106 height 106
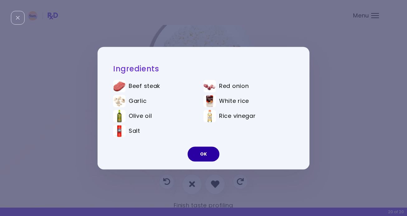
click at [209, 150] on button "OK" at bounding box center [204, 153] width 32 height 15
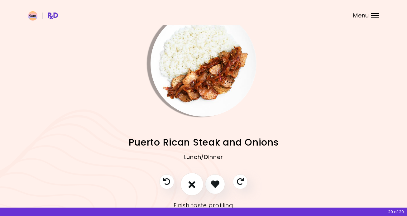
click at [194, 183] on icon "I don't like this recipe" at bounding box center [192, 184] width 7 height 10
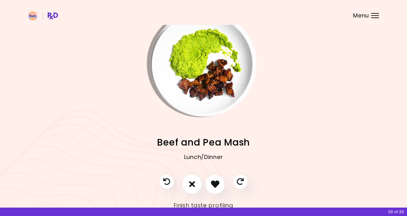
click at [207, 95] on img "Info - Beef and Pea Mash" at bounding box center [204, 64] width 106 height 106
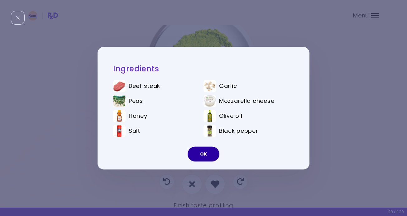
click at [210, 157] on button "OK" at bounding box center [204, 153] width 32 height 15
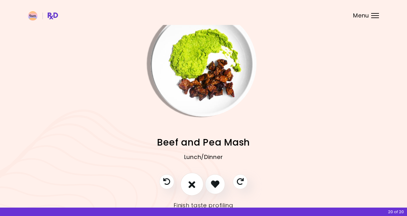
click at [194, 181] on icon "I don't like this recipe" at bounding box center [192, 184] width 7 height 10
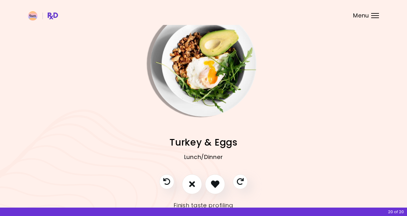
click at [217, 80] on img "Info - Turkey & Eggs" at bounding box center [204, 64] width 106 height 106
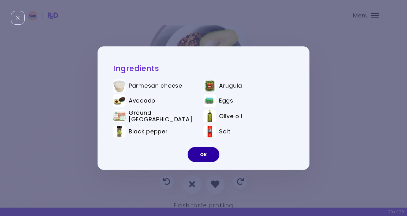
click at [206, 157] on button "OK" at bounding box center [204, 154] width 32 height 15
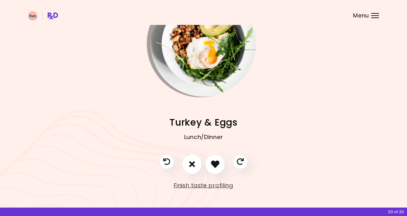
scroll to position [36, 0]
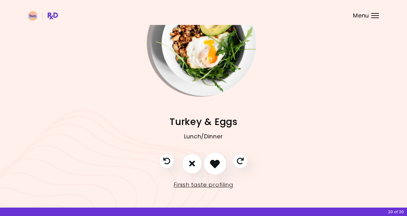
click at [216, 156] on button "I like this recipe" at bounding box center [214, 163] width 23 height 23
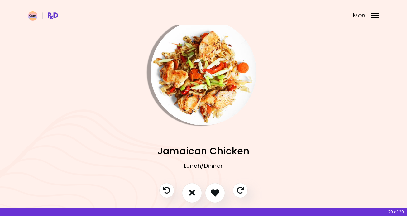
scroll to position [7, 0]
click at [211, 108] on img "Info - Jamaican Chicken" at bounding box center [204, 73] width 106 height 106
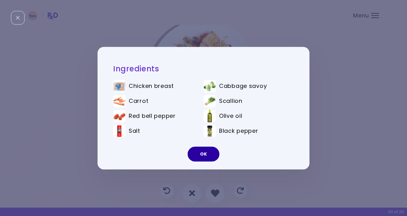
click at [212, 154] on button "OK" at bounding box center [204, 153] width 32 height 15
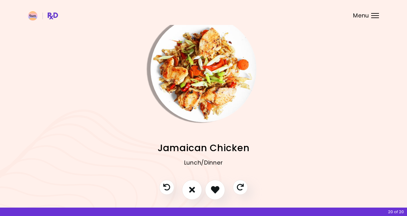
scroll to position [10, 0]
click at [191, 191] on icon "I don't like this recipe" at bounding box center [192, 190] width 7 height 10
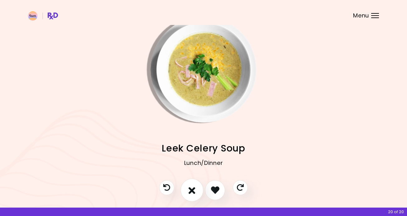
click at [190, 190] on icon "I don't like this recipe" at bounding box center [192, 190] width 7 height 10
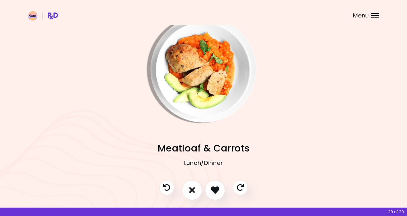
click at [208, 65] on img "Info - Meatloaf & Carrots" at bounding box center [204, 70] width 106 height 106
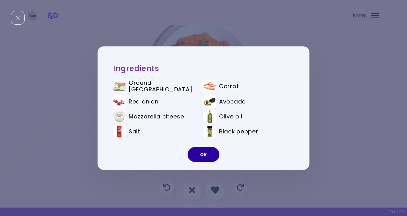
click at [199, 153] on button "OK" at bounding box center [204, 154] width 32 height 15
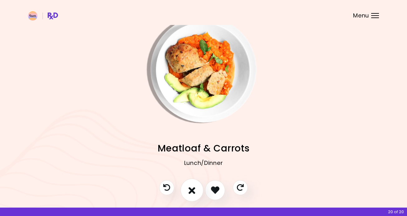
click at [193, 187] on icon "I don't like this recipe" at bounding box center [192, 190] width 7 height 10
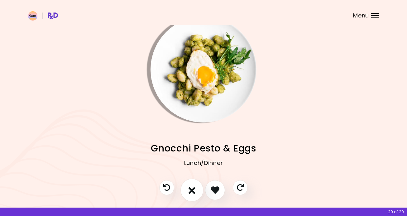
click at [193, 187] on icon "I don't like this recipe" at bounding box center [192, 190] width 7 height 10
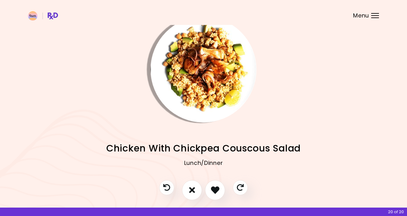
click at [197, 91] on img "Info - Chicken With Chickpea Couscous Salad" at bounding box center [204, 70] width 106 height 106
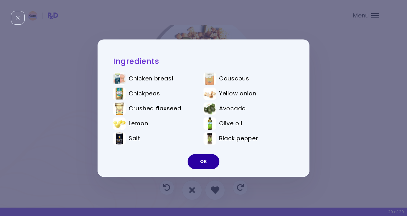
click at [198, 154] on button "OK" at bounding box center [204, 161] width 32 height 15
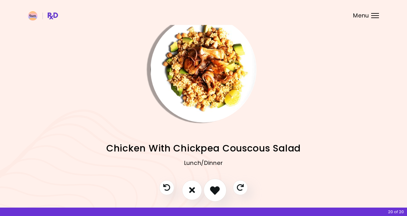
click at [215, 189] on icon "I like this recipe" at bounding box center [215, 190] width 10 height 10
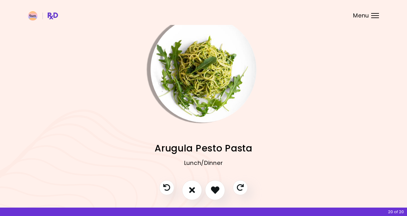
click at [204, 83] on img "Info - Arugula Pesto Pasta" at bounding box center [204, 70] width 106 height 106
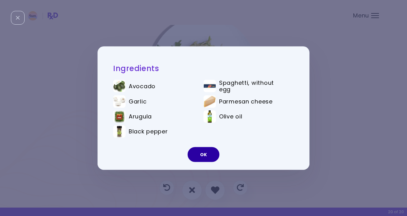
click at [205, 152] on button "OK" at bounding box center [204, 154] width 32 height 15
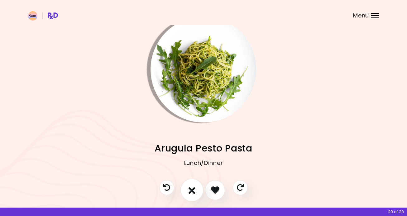
click at [195, 190] on button "I don't like this recipe" at bounding box center [191, 190] width 23 height 23
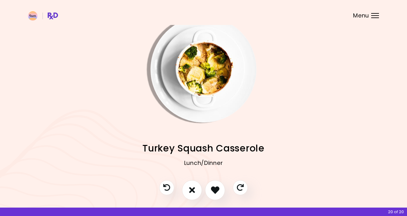
click at [198, 55] on img "Info - Turkey Squash Casserole" at bounding box center [204, 70] width 106 height 106
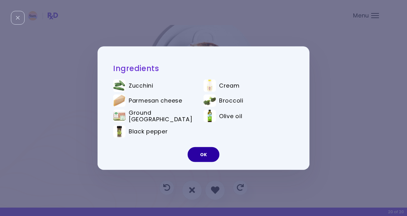
click at [204, 153] on button "OK" at bounding box center [204, 154] width 32 height 15
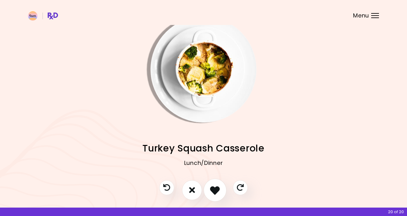
click at [217, 195] on button "I like this recipe" at bounding box center [214, 190] width 23 height 23
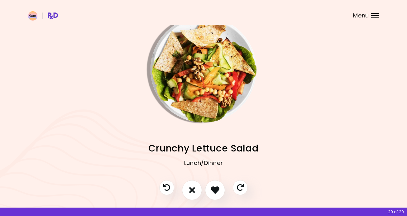
click at [198, 92] on img "Info - Crunchy Lettuce Salad" at bounding box center [204, 70] width 106 height 106
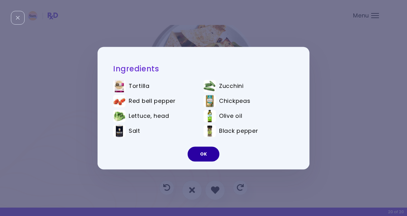
click at [202, 155] on button "OK" at bounding box center [204, 153] width 32 height 15
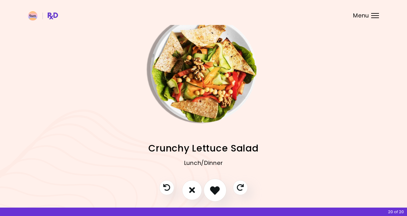
click at [217, 192] on icon "I like this recipe" at bounding box center [215, 190] width 10 height 10
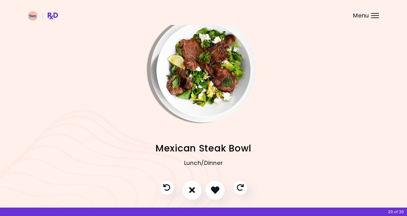
click at [208, 111] on img "Info - Mexican Steak Bowl" at bounding box center [204, 70] width 106 height 106
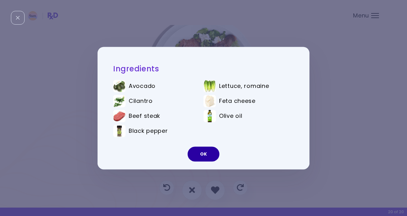
click at [206, 151] on button "OK" at bounding box center [204, 153] width 32 height 15
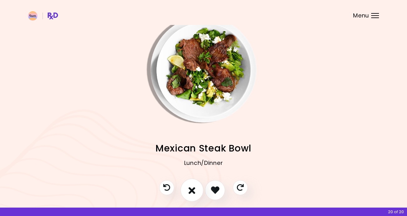
click at [190, 189] on icon "I don't like this recipe" at bounding box center [192, 190] width 7 height 10
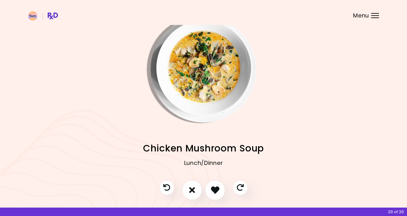
click at [193, 72] on img "Info - Chicken Mushroom Soup" at bounding box center [204, 70] width 106 height 106
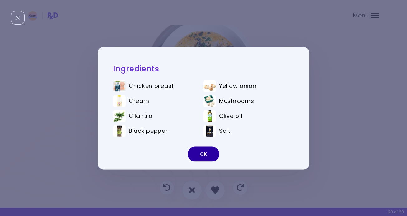
click at [208, 153] on button "OK" at bounding box center [204, 153] width 32 height 15
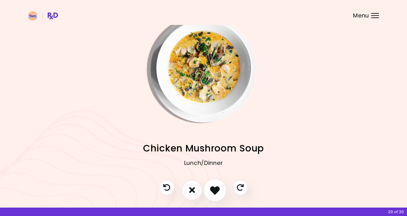
click at [216, 187] on icon "I like this recipe" at bounding box center [215, 190] width 10 height 10
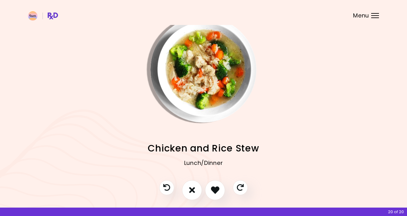
click at [210, 81] on img "Info - Chicken and Rice Stew" at bounding box center [204, 70] width 106 height 106
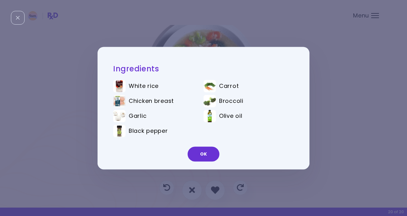
click at [275, 117] on div "Olive oil" at bounding box center [252, 115] width 66 height 7
click at [197, 154] on button "OK" at bounding box center [204, 153] width 32 height 15
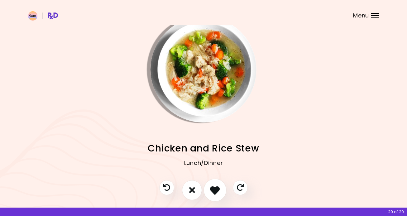
click at [219, 188] on icon "I like this recipe" at bounding box center [215, 190] width 10 height 10
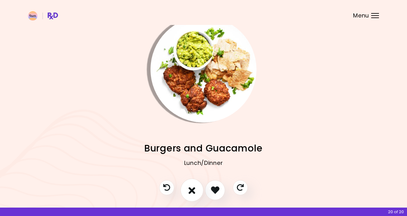
click at [194, 191] on icon "I don't like this recipe" at bounding box center [192, 190] width 7 height 10
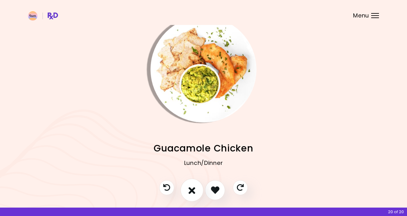
click at [194, 190] on icon "I don't like this recipe" at bounding box center [192, 190] width 7 height 10
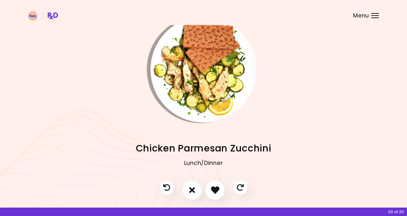
click at [212, 96] on img "Info - Chicken Parmesan Zucchini" at bounding box center [204, 70] width 106 height 106
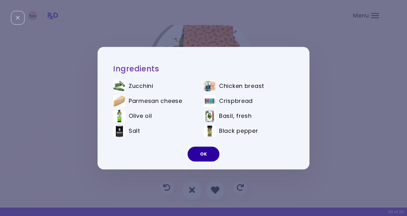
click at [198, 152] on button "OK" at bounding box center [204, 153] width 32 height 15
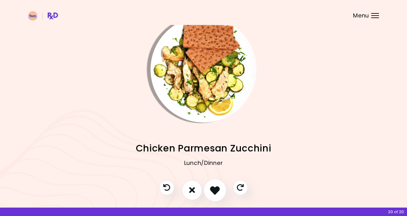
click at [211, 185] on icon "I like this recipe" at bounding box center [215, 190] width 10 height 10
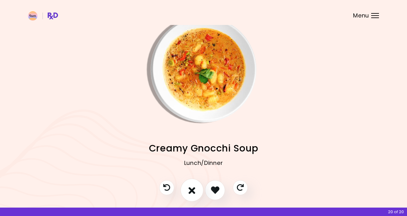
click at [192, 186] on icon "I don't like this recipe" at bounding box center [192, 190] width 7 height 10
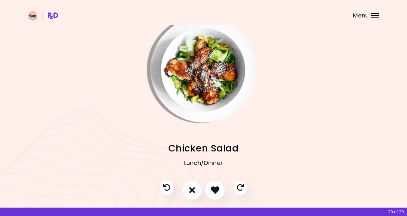
click at [205, 51] on img "Info - Chicken Salad" at bounding box center [204, 70] width 106 height 106
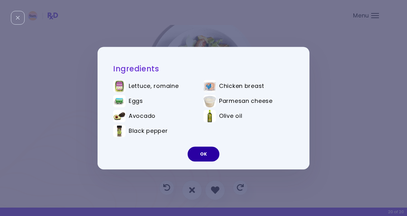
click at [203, 153] on button "OK" at bounding box center [204, 153] width 32 height 15
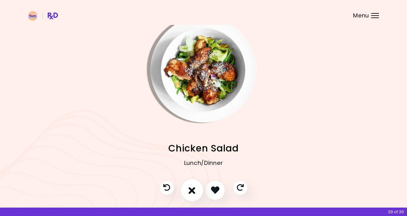
click at [195, 187] on icon "I don't like this recipe" at bounding box center [192, 190] width 7 height 10
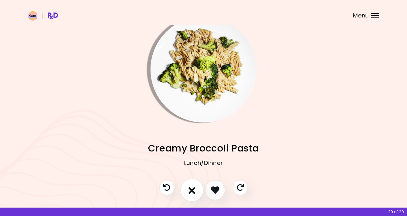
click at [192, 188] on icon "I don't like this recipe" at bounding box center [192, 190] width 7 height 10
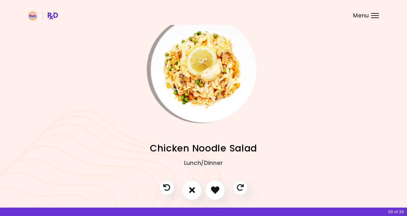
click at [197, 96] on img "Info - Chicken Noodle Salad" at bounding box center [204, 70] width 106 height 106
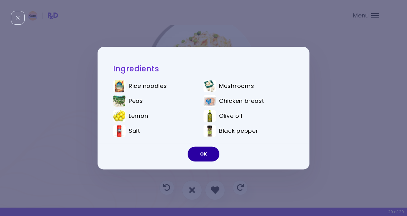
click at [202, 152] on button "OK" at bounding box center [204, 153] width 32 height 15
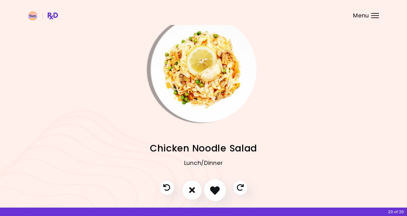
click at [217, 188] on icon "I like this recipe" at bounding box center [215, 190] width 10 height 10
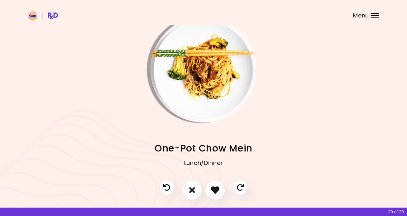
click at [213, 83] on img "Info - One-Pot Chow Mein" at bounding box center [204, 70] width 106 height 106
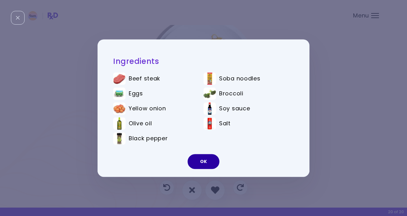
click at [208, 162] on button "OK" at bounding box center [204, 161] width 32 height 15
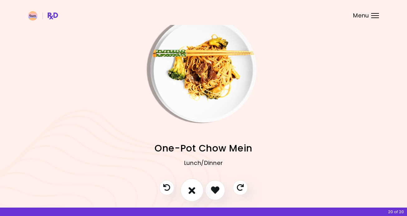
click at [192, 189] on icon "I don't like this recipe" at bounding box center [192, 190] width 7 height 10
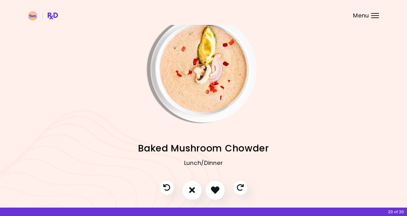
click at [203, 99] on img "Info - Baked Mushroom Chowder" at bounding box center [204, 70] width 106 height 106
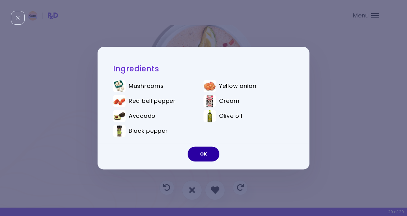
click at [207, 148] on button "OK" at bounding box center [204, 153] width 32 height 15
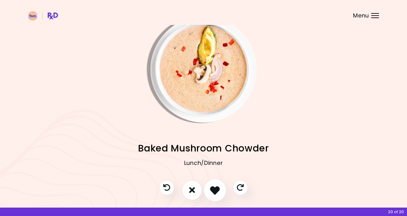
click at [216, 189] on icon "I like this recipe" at bounding box center [215, 190] width 10 height 10
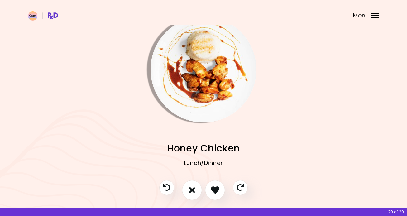
click at [206, 97] on img "Info - Honey Chicken" at bounding box center [204, 70] width 106 height 106
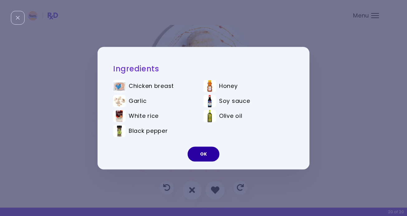
click at [202, 158] on button "OK" at bounding box center [204, 153] width 32 height 15
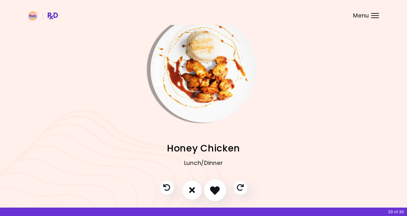
click at [216, 188] on icon "I like this recipe" at bounding box center [215, 190] width 10 height 10
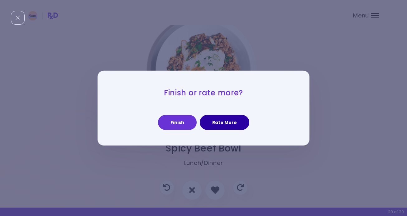
click at [223, 122] on button "Rate More" at bounding box center [225, 122] width 50 height 15
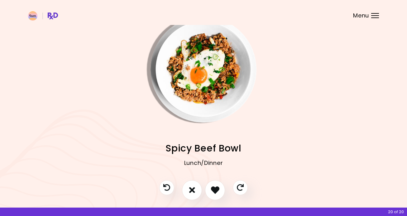
click at [202, 87] on img "Info - Spicy Beef Bowl" at bounding box center [204, 70] width 106 height 106
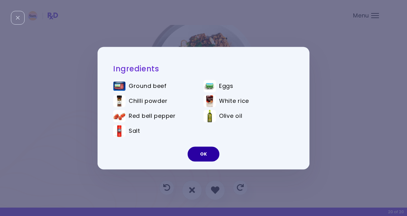
click at [208, 154] on button "OK" at bounding box center [204, 153] width 32 height 15
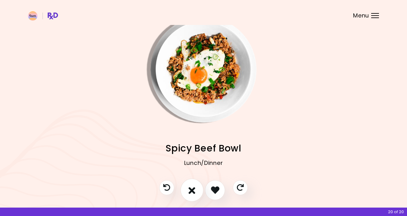
click at [191, 187] on icon "I don't like this recipe" at bounding box center [192, 190] width 7 height 10
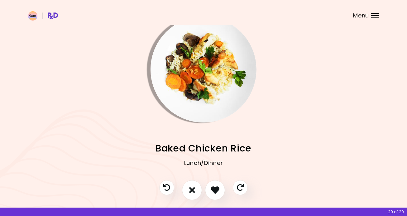
click at [209, 109] on img "Info - Baked Chicken Rice" at bounding box center [204, 70] width 106 height 106
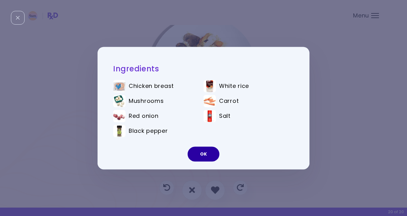
click at [203, 152] on button "OK" at bounding box center [204, 153] width 32 height 15
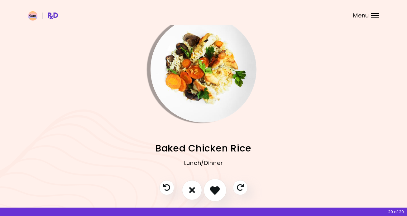
click at [212, 192] on icon "I like this recipe" at bounding box center [215, 190] width 10 height 10
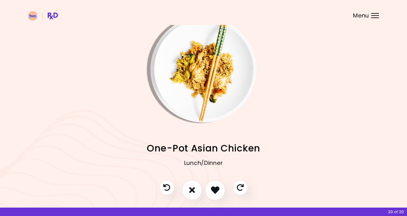
click at [199, 96] on img "Info - One-Pot Asian Chicken" at bounding box center [204, 70] width 106 height 106
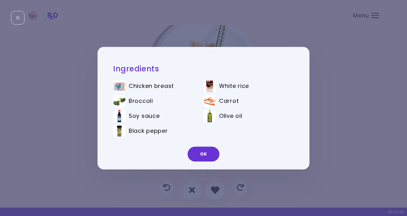
click at [82, 174] on div "Ingredients Chicken breast White rice Broccoli Carrot Soy sauce Olive oil Black…" at bounding box center [203, 108] width 407 height 216
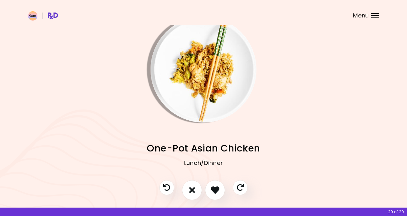
click at [200, 112] on img "Info - One-Pot Asian Chicken" at bounding box center [204, 70] width 106 height 106
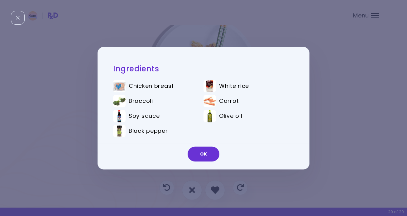
click at [122, 184] on div "Ingredients Chicken breast White rice Broccoli Carrot Soy sauce Olive oil Black…" at bounding box center [203, 108] width 407 height 216
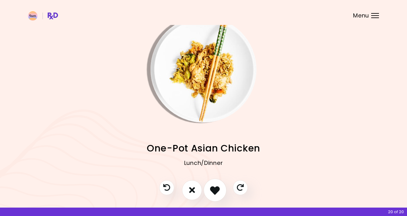
click at [210, 188] on icon "I like this recipe" at bounding box center [215, 190] width 10 height 10
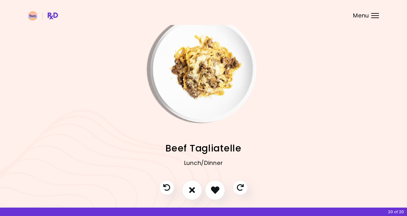
click at [199, 108] on img "Info - Beef Tagliatelle" at bounding box center [204, 70] width 106 height 106
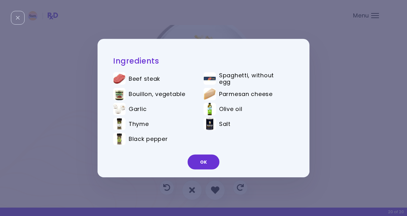
click at [85, 161] on div "Ingredients Beef steak Spaghetti, without egg Bouillon, vegetable Parmesan chee…" at bounding box center [203, 108] width 407 height 216
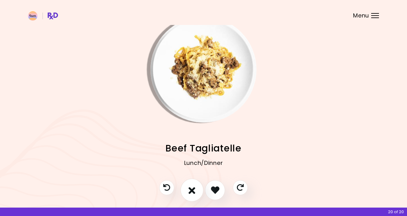
click at [191, 186] on icon "I don't like this recipe" at bounding box center [192, 190] width 7 height 10
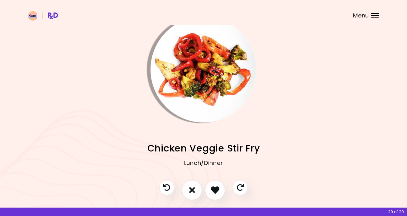
click at [199, 103] on img "Info - Chicken Veggie Stir Fry" at bounding box center [204, 70] width 106 height 106
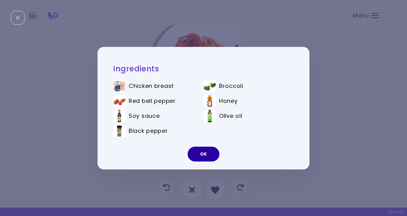
click at [203, 153] on button "OK" at bounding box center [204, 153] width 32 height 15
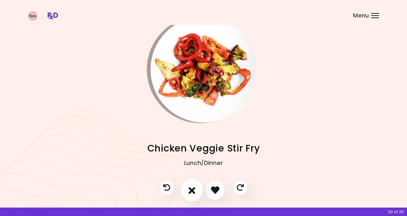
click at [192, 186] on icon "I don't like this recipe" at bounding box center [192, 190] width 7 height 10
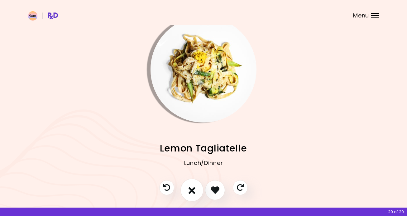
click at [192, 186] on icon "I don't like this recipe" at bounding box center [192, 190] width 7 height 10
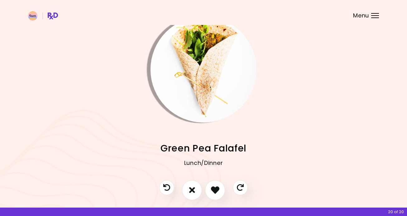
click at [196, 98] on img "Info - Green Pea Falafel" at bounding box center [204, 70] width 106 height 106
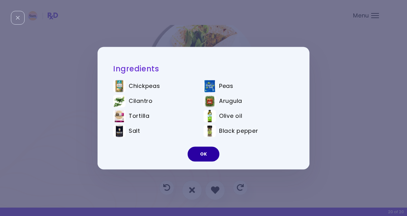
click at [210, 152] on button "OK" at bounding box center [204, 153] width 32 height 15
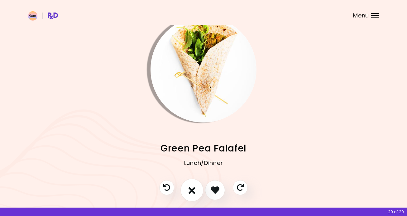
click at [194, 188] on icon "I don't like this recipe" at bounding box center [192, 190] width 7 height 10
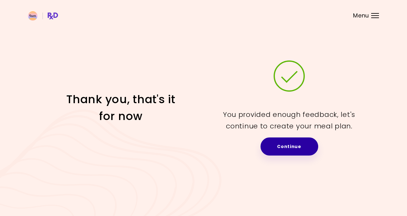
click at [287, 147] on link "Continue" at bounding box center [289, 146] width 58 height 18
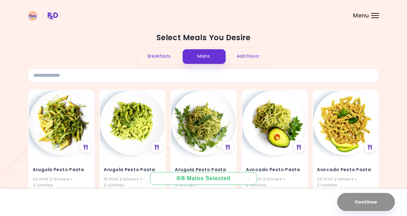
click at [165, 55] on div "Breakfasts" at bounding box center [159, 56] width 45 height 17
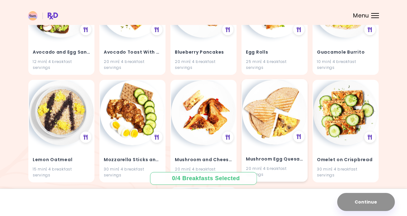
scroll to position [117, 0]
click at [276, 102] on img at bounding box center [274, 112] width 65 height 65
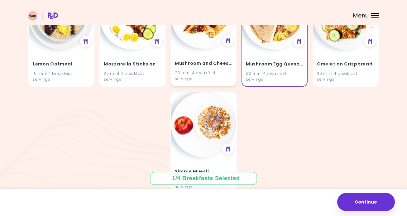
scroll to position [213, 0]
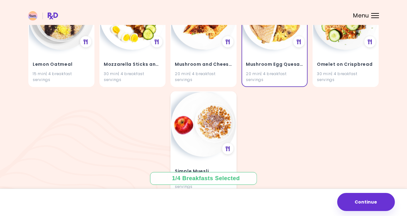
click at [208, 125] on img at bounding box center [203, 124] width 65 height 65
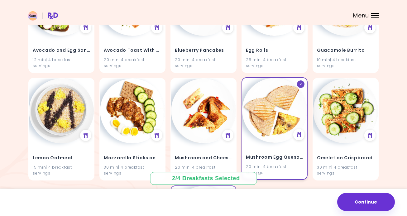
scroll to position [118, 0]
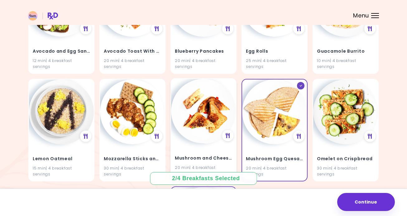
click at [209, 119] on img at bounding box center [203, 111] width 65 height 65
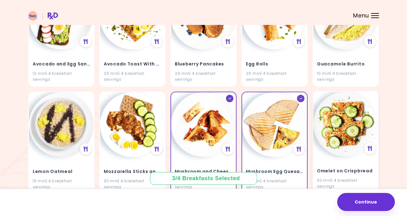
scroll to position [106, 0]
click at [359, 124] on img at bounding box center [345, 123] width 65 height 65
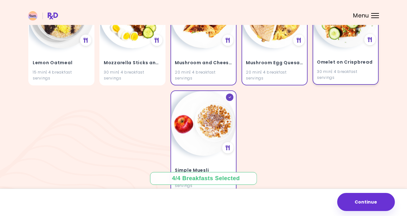
scroll to position [214, 0]
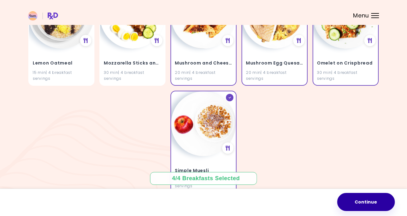
click at [359, 200] on button "Continue" at bounding box center [366, 202] width 58 height 18
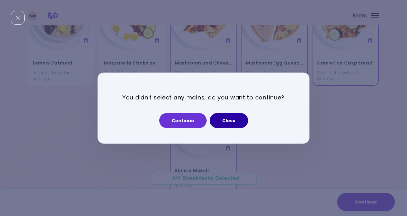
click at [227, 120] on button "Close" at bounding box center [229, 120] width 38 height 15
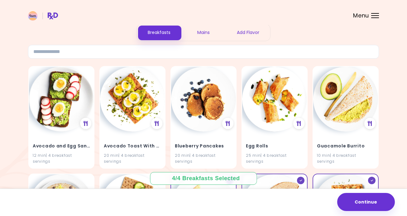
scroll to position [0, 0]
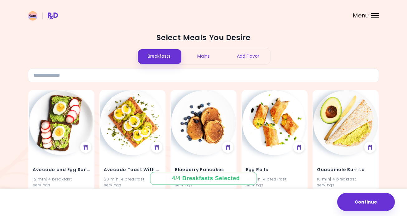
click at [210, 54] on div "Mains" at bounding box center [203, 56] width 45 height 17
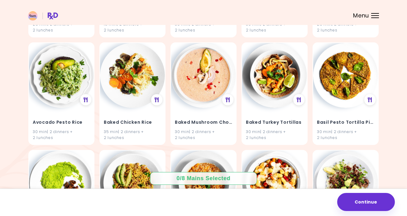
scroll to position [158, 0]
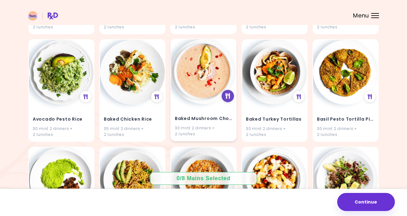
click at [228, 97] on icon at bounding box center [228, 96] width 5 height 6
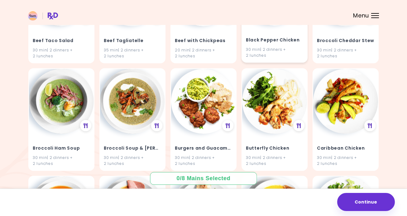
scroll to position [560, 0]
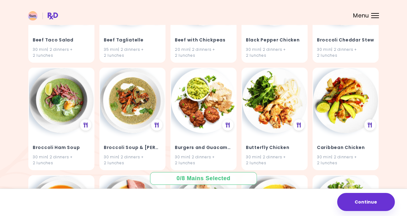
click at [373, 13] on div at bounding box center [375, 13] width 8 height 1
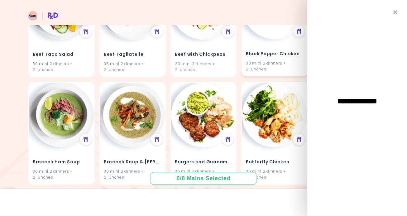
scroll to position [541, 0]
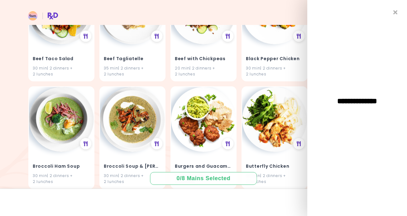
click at [262, 14] on header at bounding box center [203, 12] width 407 height 25
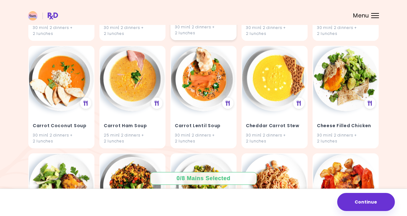
scroll to position [686, 0]
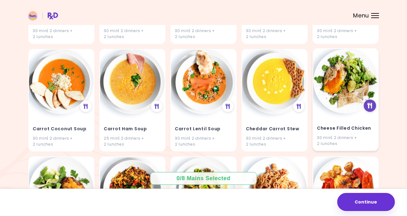
click at [370, 105] on icon at bounding box center [370, 106] width 5 height 6
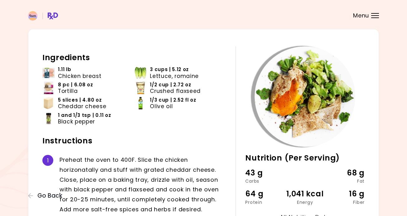
scroll to position [15, 0]
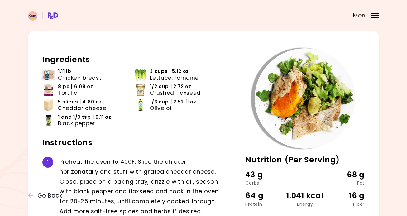
click at [286, 0] on header at bounding box center [203, 12] width 407 height 25
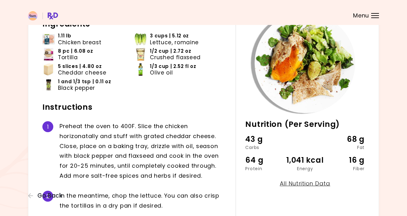
scroll to position [60, 0]
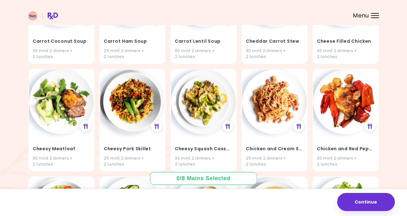
scroll to position [772, 0]
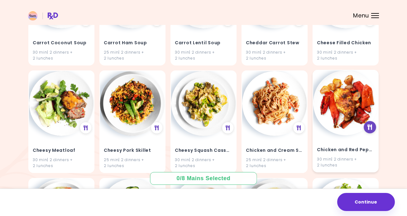
click at [369, 126] on icon at bounding box center [370, 128] width 5 height 6
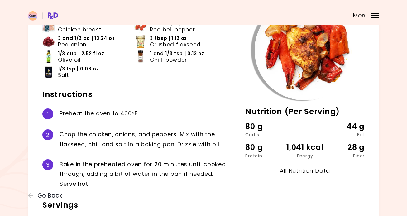
scroll to position [83, 0]
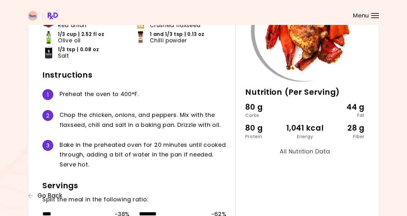
click at [309, 152] on link "All Nutrition Data" at bounding box center [305, 151] width 50 height 8
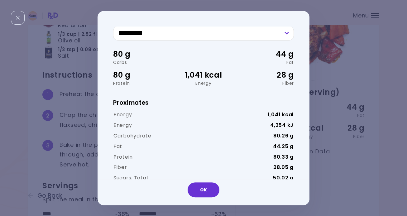
scroll to position [0, 0]
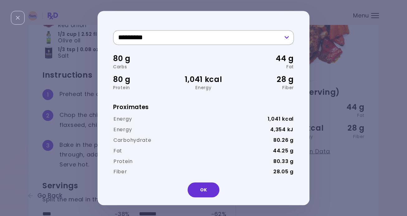
click at [280, 33] on select "********* **** ********" at bounding box center [203, 37] width 181 height 15
click at [113, 30] on select "********* **** ********" at bounding box center [203, 37] width 181 height 15
click at [273, 36] on select "********* **** ********" at bounding box center [203, 37] width 181 height 15
click at [113, 30] on select "********* **** ********" at bounding box center [203, 37] width 181 height 15
click at [284, 37] on select "********* **** ********" at bounding box center [203, 37] width 181 height 15
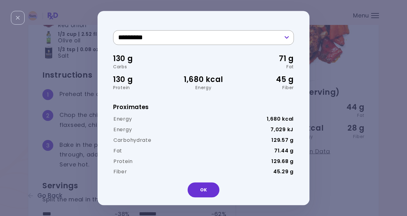
click at [113, 30] on select "********* **** ********" at bounding box center [203, 37] width 181 height 15
click at [282, 35] on select "********* **** ********" at bounding box center [203, 37] width 181 height 15
select select "*"
click at [113, 30] on select "********* **** ********" at bounding box center [203, 37] width 181 height 15
click at [204, 190] on button "OK" at bounding box center [204, 189] width 32 height 15
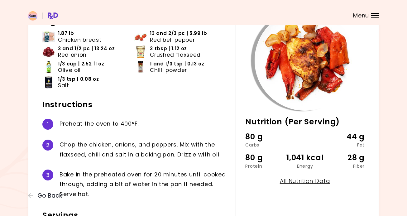
scroll to position [41, 0]
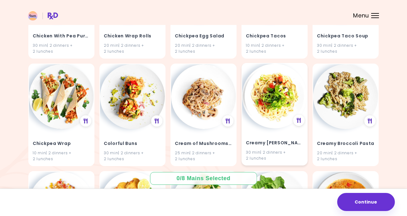
scroll to position [1635, 0]
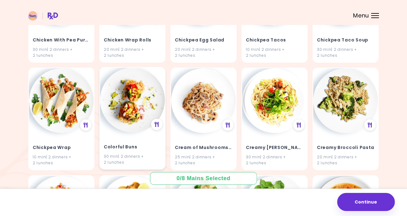
click at [123, 114] on img at bounding box center [132, 100] width 65 height 65
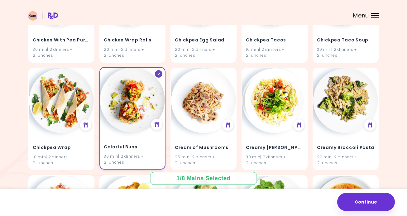
click at [135, 101] on img at bounding box center [132, 100] width 65 height 65
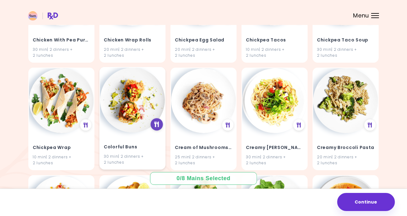
click at [157, 121] on div at bounding box center [157, 124] width 12 height 12
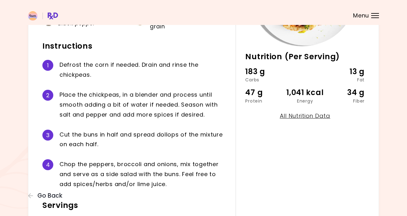
scroll to position [185, 0]
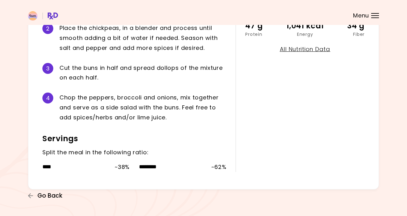
click at [50, 195] on span "Go Back" at bounding box center [49, 195] width 25 height 7
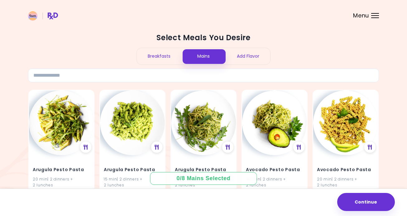
click at [260, 58] on div "Add Flavor" at bounding box center [248, 56] width 45 height 17
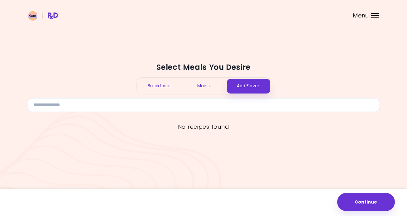
click at [200, 86] on div "Mains" at bounding box center [203, 86] width 45 height 17
